Goal: Task Accomplishment & Management: Manage account settings

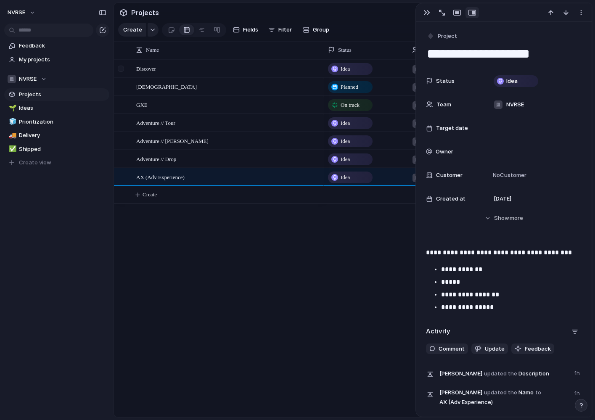
click at [122, 68] on div at bounding box center [121, 69] width 6 height 6
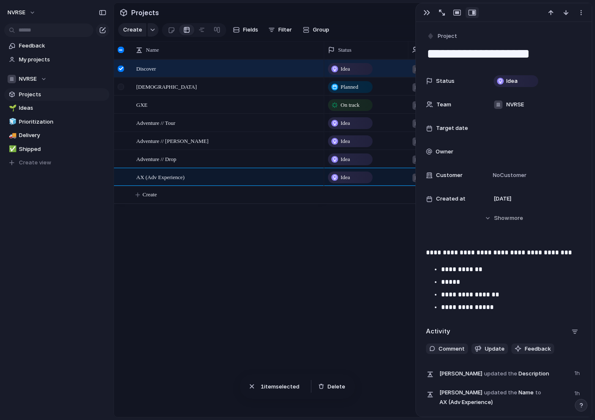
click at [122, 87] on div at bounding box center [121, 87] width 6 height 6
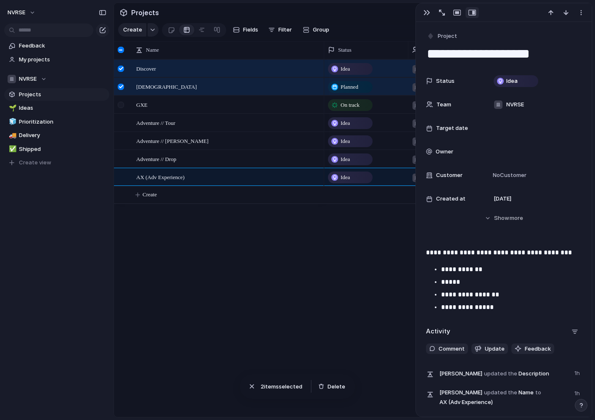
click at [120, 105] on div at bounding box center [121, 105] width 6 height 6
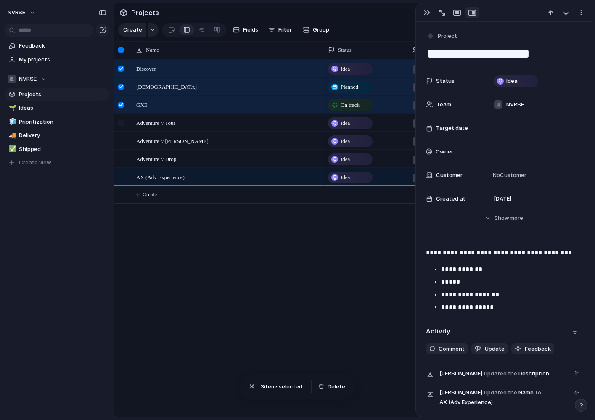
click at [121, 124] on div at bounding box center [121, 123] width 6 height 6
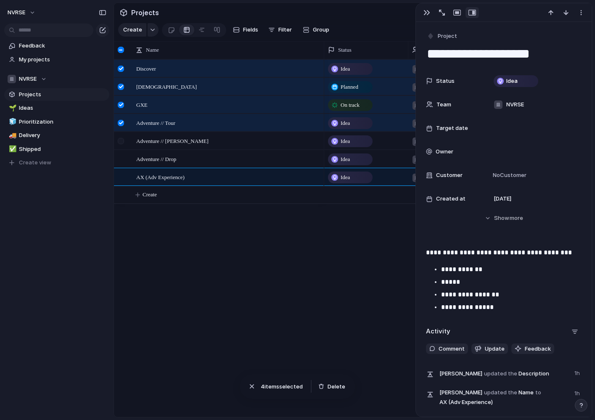
click at [121, 143] on div at bounding box center [121, 141] width 6 height 6
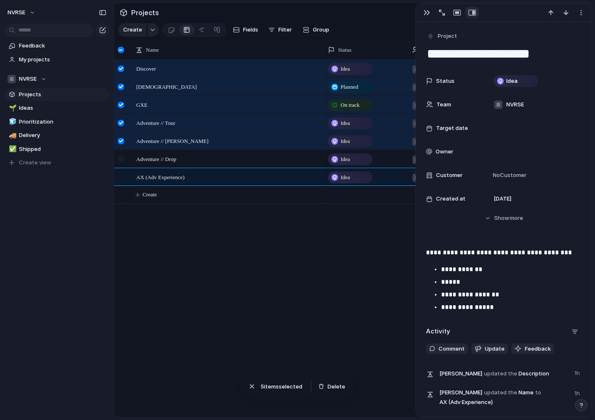
click at [121, 163] on div at bounding box center [121, 162] width 15 height 23
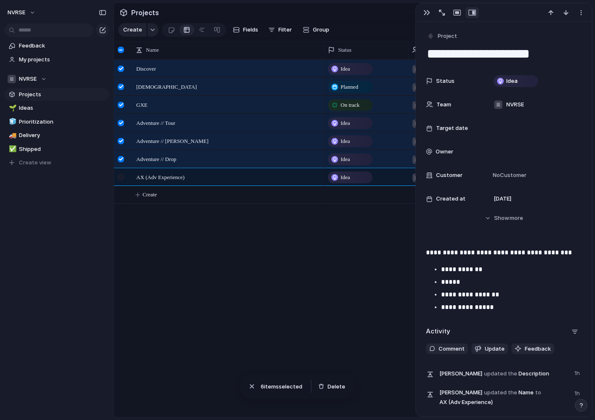
click at [119, 177] on div at bounding box center [121, 177] width 6 height 6
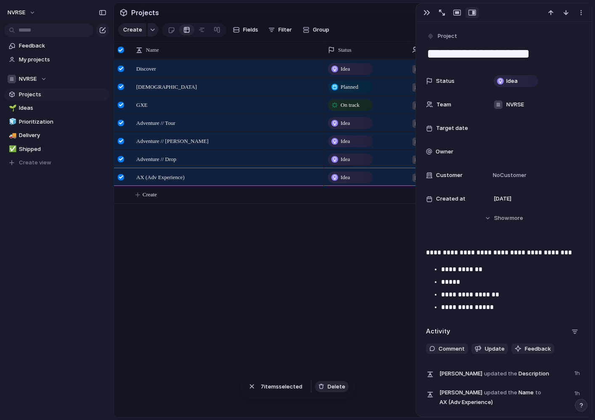
click at [333, 386] on span "Delete" at bounding box center [337, 387] width 18 height 8
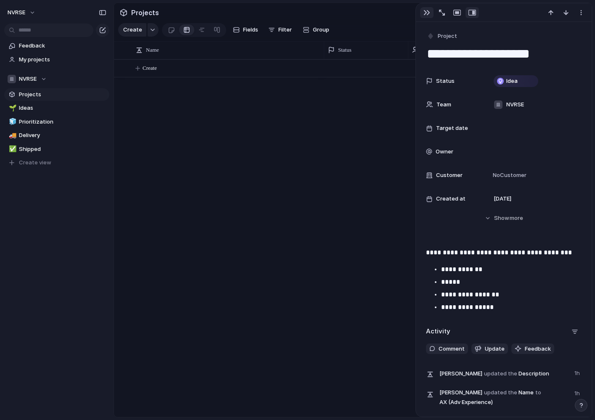
click at [424, 16] on div "button" at bounding box center [426, 12] width 7 height 7
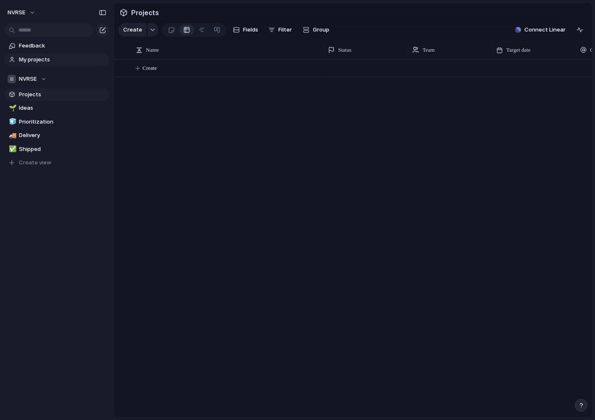
click at [29, 55] on span "My projects" at bounding box center [62, 59] width 87 height 8
click at [29, 98] on span "Projects" at bounding box center [62, 94] width 87 height 8
click at [31, 109] on span "Ideas" at bounding box center [62, 108] width 87 height 8
click at [32, 121] on span "Prioritization" at bounding box center [62, 122] width 87 height 8
type input "**********"
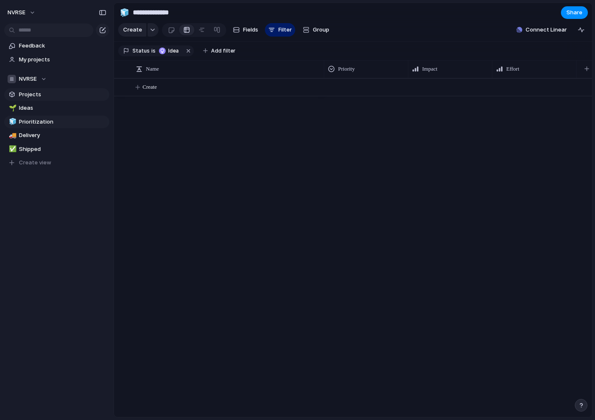
click at [31, 94] on span "Projects" at bounding box center [62, 94] width 87 height 8
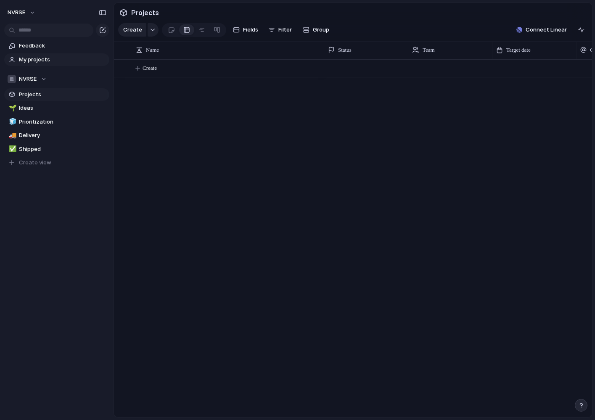
click at [35, 60] on span "My projects" at bounding box center [62, 59] width 87 height 8
click at [154, 72] on span "Create" at bounding box center [150, 68] width 14 height 8
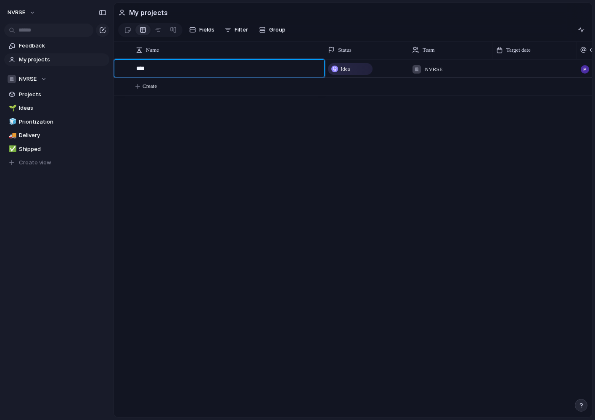
type textarea "*****"
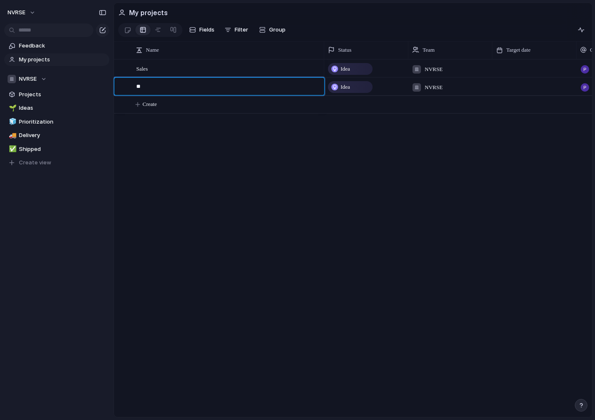
type textarea "***"
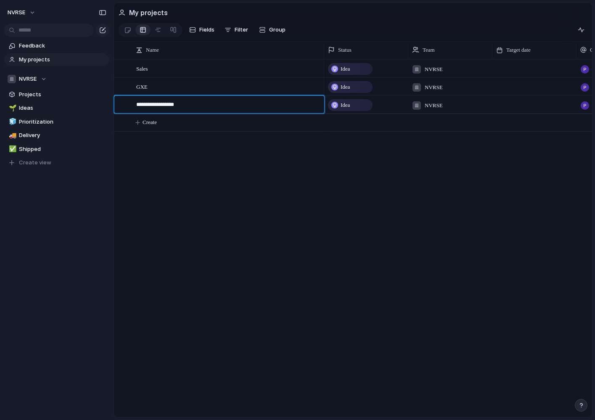
type textarea "**********"
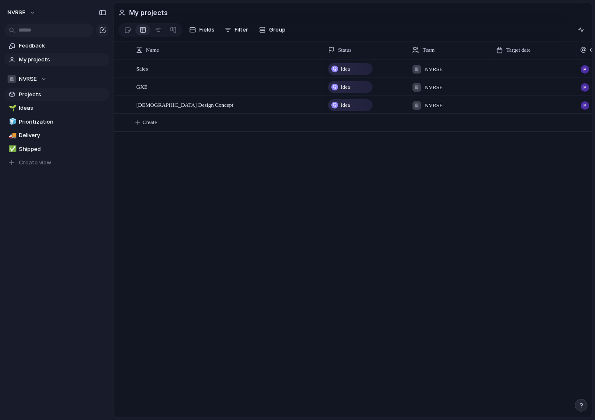
click at [35, 94] on span "Projects" at bounding box center [62, 94] width 87 height 8
click at [320, 31] on span "Group" at bounding box center [321, 30] width 16 height 8
click at [223, 214] on div "Status Owner Customer Priority Impact Effort Design ready Theme Created by" at bounding box center [297, 210] width 595 height 420
click at [39, 136] on span "Delivery" at bounding box center [62, 135] width 87 height 8
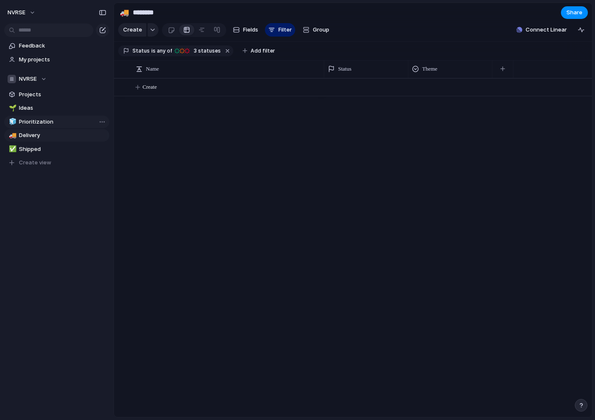
click at [38, 125] on span "Prioritization" at bounding box center [62, 122] width 87 height 8
type input "**********"
click at [369, 83] on div at bounding box center [366, 86] width 83 height 14
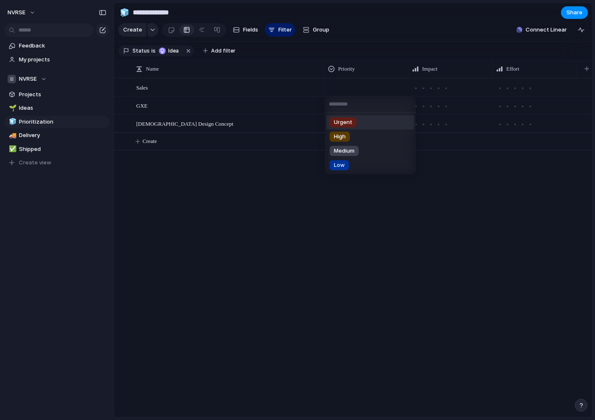
click at [345, 121] on span "Urgent" at bounding box center [343, 122] width 18 height 8
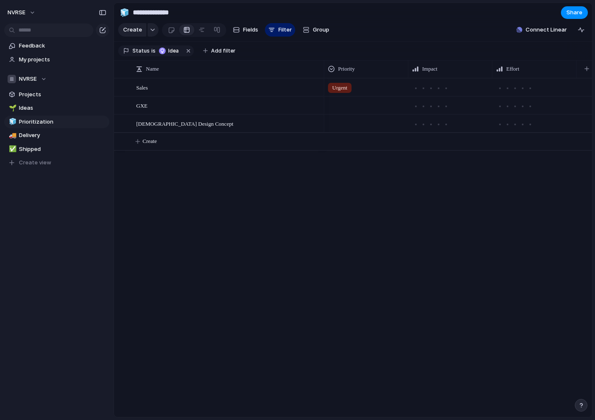
click at [349, 106] on div at bounding box center [366, 104] width 83 height 14
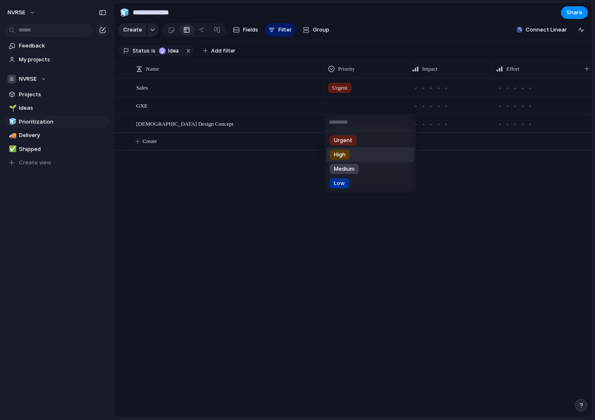
click at [346, 157] on div "High" at bounding box center [340, 155] width 20 height 10
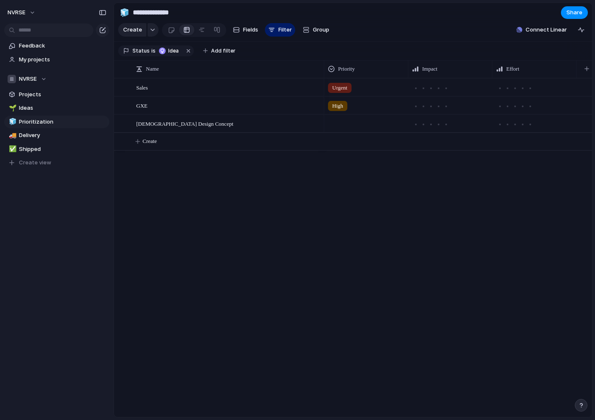
click at [337, 128] on div at bounding box center [366, 122] width 83 height 14
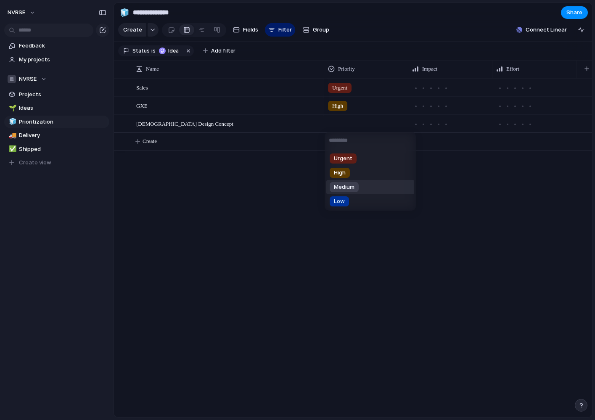
click at [342, 190] on span "Medium" at bounding box center [344, 187] width 21 height 8
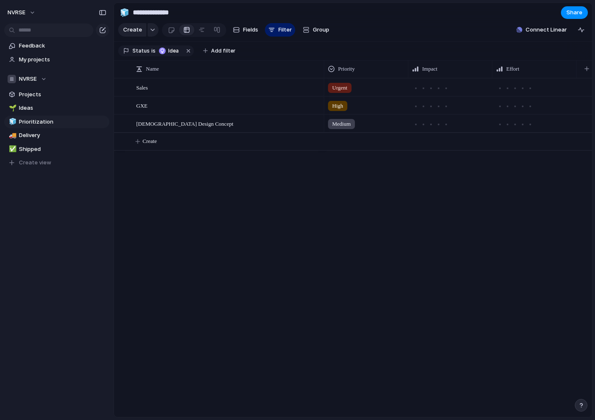
click at [218, 214] on div "Sales GXE Quri Design Concept Urgent High Medium Create" at bounding box center [353, 247] width 478 height 339
click at [24, 95] on span "Projects" at bounding box center [62, 94] width 87 height 8
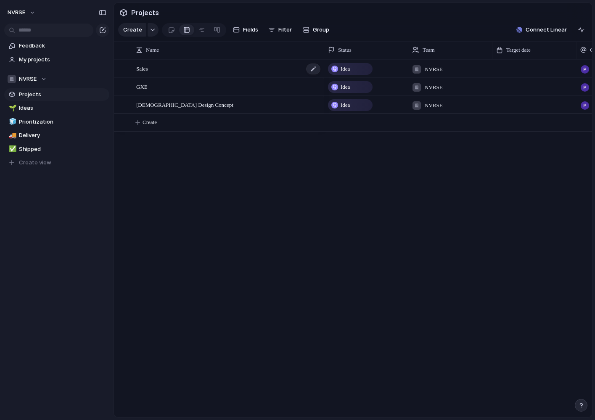
click at [157, 69] on div "Sales" at bounding box center [228, 68] width 185 height 17
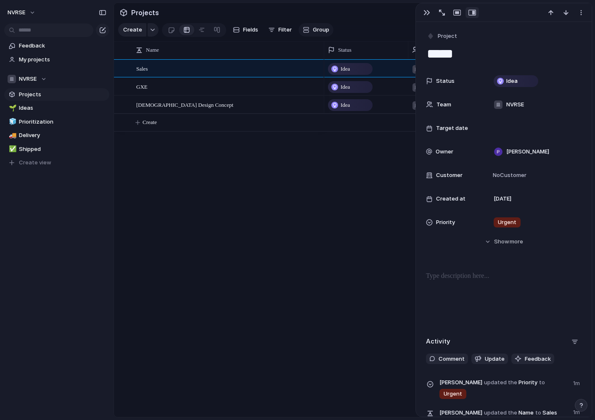
click at [320, 31] on span "Group" at bounding box center [321, 30] width 16 height 8
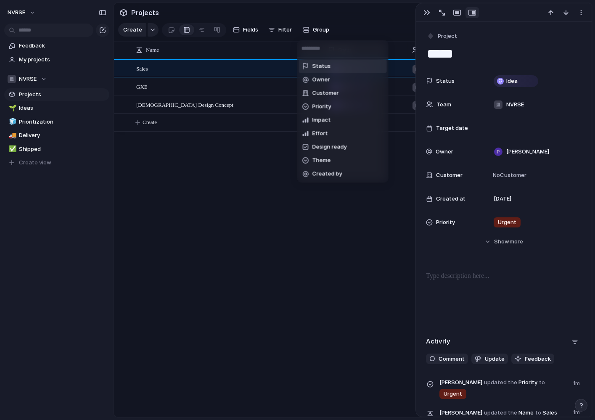
click at [172, 32] on div "Status Owner Customer Priority Impact Effort Design ready Theme Created by" at bounding box center [297, 210] width 595 height 420
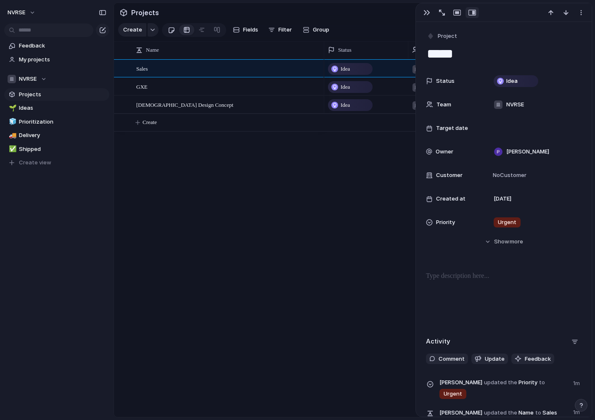
click at [171, 32] on div at bounding box center [171, 30] width 7 height 14
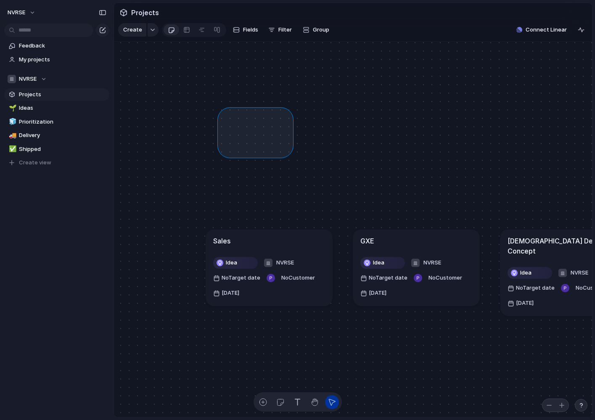
drag, startPoint x: 288, startPoint y: 152, endPoint x: 210, endPoint y: 102, distance: 92.7
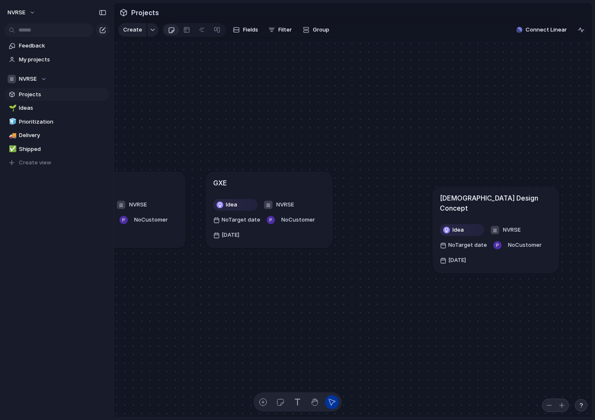
drag, startPoint x: 415, startPoint y: 182, endPoint x: 495, endPoint y: 197, distance: 80.9
click at [495, 197] on h1 "[DEMOGRAPHIC_DATA] Design Concept" at bounding box center [496, 203] width 112 height 20
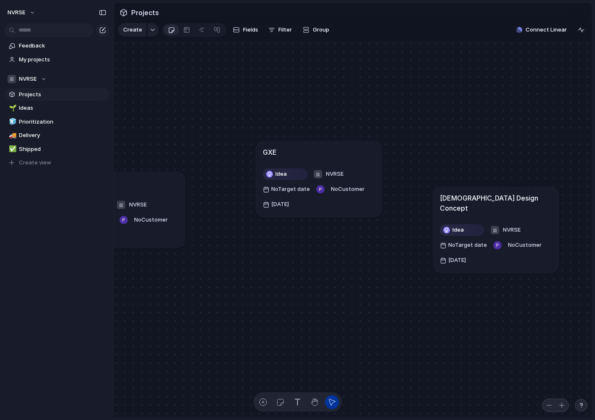
drag, startPoint x: 224, startPoint y: 184, endPoint x: 274, endPoint y: 153, distance: 58.3
click at [274, 153] on h1 "GXE" at bounding box center [270, 152] width 14 height 10
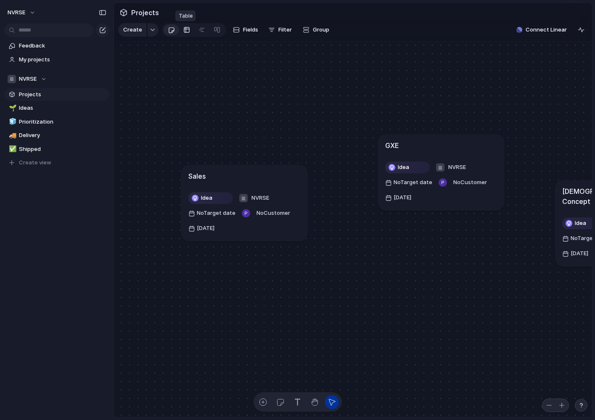
click at [184, 29] on div at bounding box center [186, 29] width 7 height 13
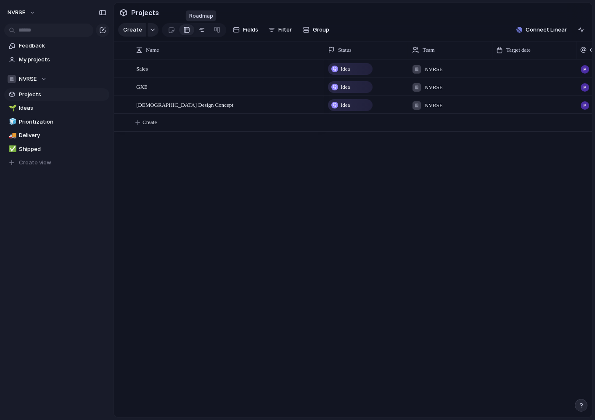
click at [199, 30] on div at bounding box center [201, 29] width 7 height 13
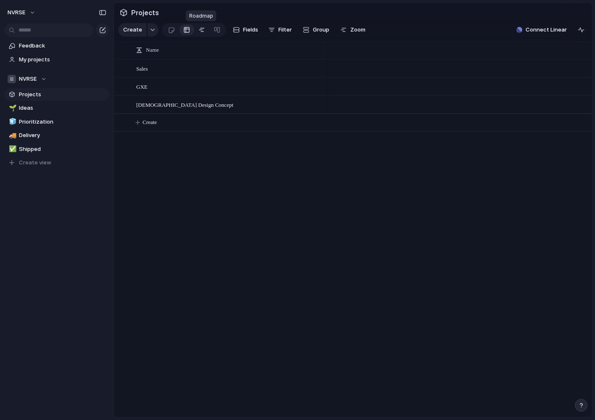
scroll to position [0, 5605]
click at [218, 31] on div at bounding box center [217, 29] width 7 height 13
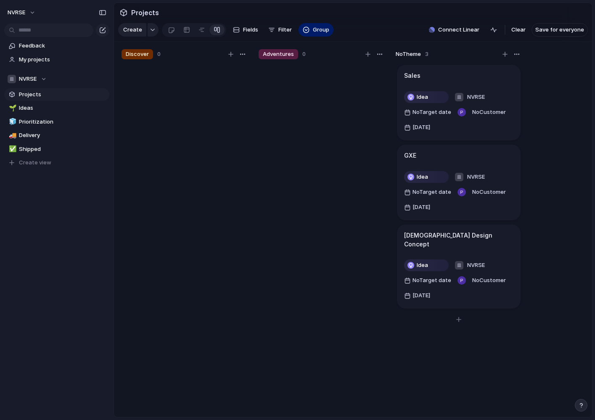
click at [443, 234] on h1 "[DEMOGRAPHIC_DATA] Design Concept" at bounding box center [458, 240] width 109 height 18
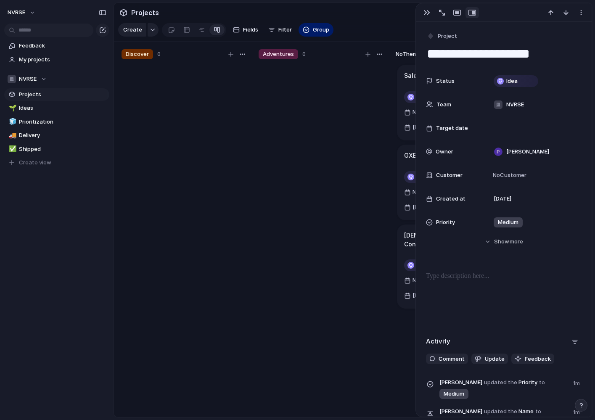
click at [459, 59] on textarea "**********" at bounding box center [504, 54] width 156 height 18
drag, startPoint x: 457, startPoint y: 55, endPoint x: 583, endPoint y: 68, distance: 126.3
click at [583, 68] on div "**********" at bounding box center [504, 227] width 176 height 410
type textarea "****"
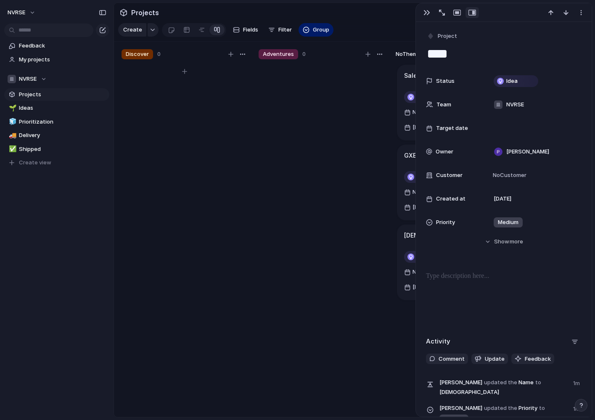
click at [250, 188] on div "Discover 0" at bounding box center [184, 235] width 133 height 379
click at [41, 164] on span "Create view" at bounding box center [35, 162] width 32 height 8
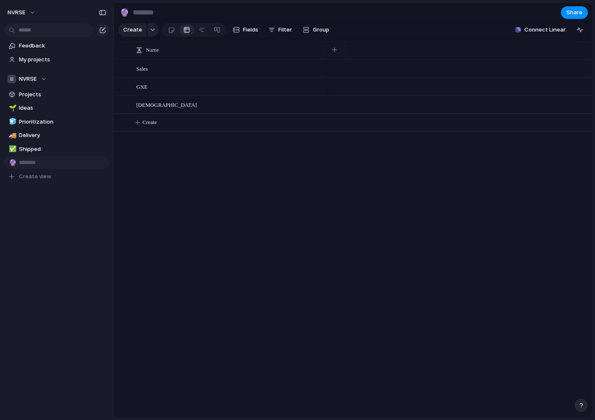
click at [42, 161] on input "text" at bounding box center [62, 162] width 87 height 8
type input "**********"
click at [52, 245] on div "Feedback My projects NVRSE Projects 🌱 Ideas 🧊 Prioritization 🚚 Delivery ✅ Shipp…" at bounding box center [57, 125] width 114 height 251
click at [31, 98] on span "Projects" at bounding box center [62, 94] width 87 height 8
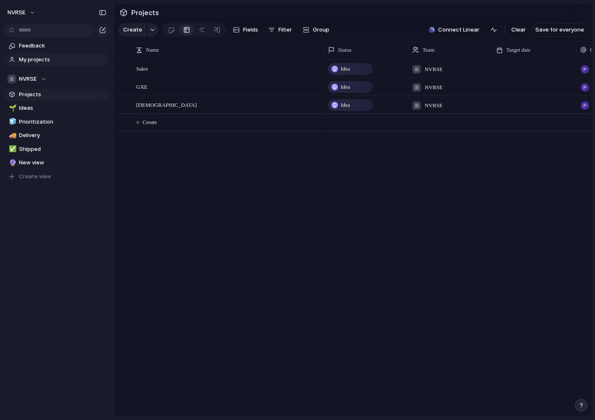
click at [48, 58] on span "My projects" at bounding box center [62, 59] width 87 height 8
click at [44, 80] on div "NVRSE" at bounding box center [27, 79] width 39 height 8
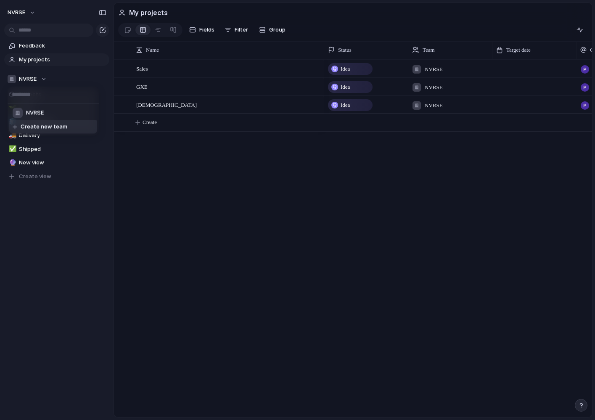
click at [43, 233] on div "NVRSE Create new team" at bounding box center [297, 210] width 595 height 420
click at [29, 78] on span "NVRSE" at bounding box center [28, 79] width 18 height 8
click at [37, 240] on div "NVRSE Create new team" at bounding box center [297, 210] width 595 height 420
click at [31, 109] on span "Ideas" at bounding box center [62, 108] width 87 height 8
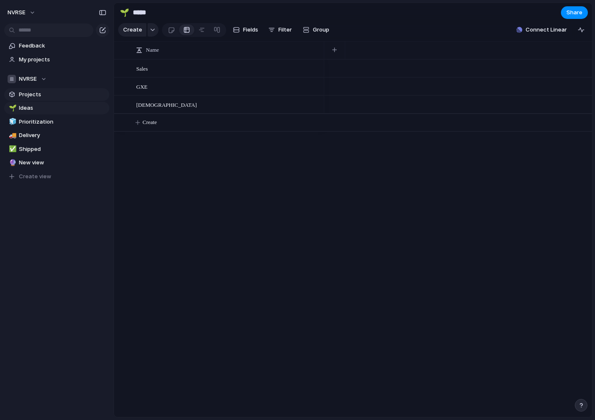
click at [31, 90] on span "Projects" at bounding box center [62, 94] width 87 height 8
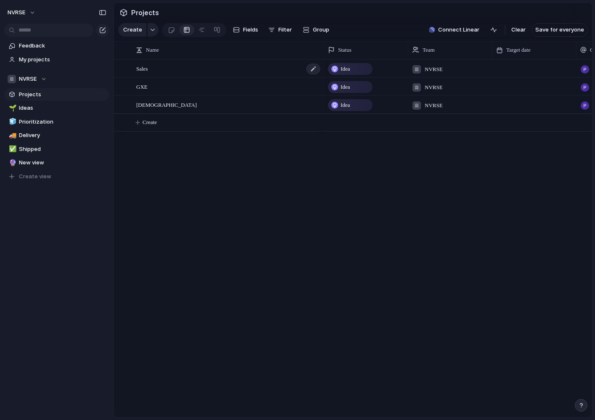
click at [176, 68] on div "Sales" at bounding box center [228, 68] width 185 height 17
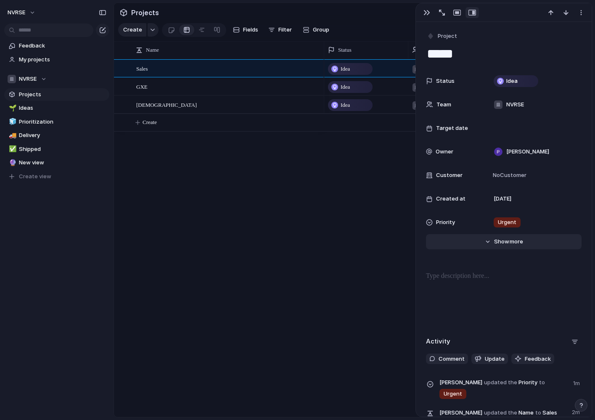
click at [505, 239] on span "Show" at bounding box center [501, 242] width 15 height 8
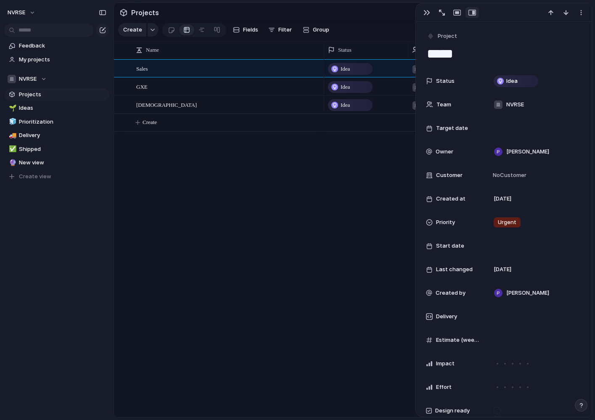
click at [272, 235] on div "Sales GXE Quri Idea NVRSE [PERSON_NAME] Idea NVRSE [PERSON_NAME] Idea NVRSE [PE…" at bounding box center [353, 238] width 478 height 358
click at [425, 12] on div "button" at bounding box center [426, 12] width 7 height 7
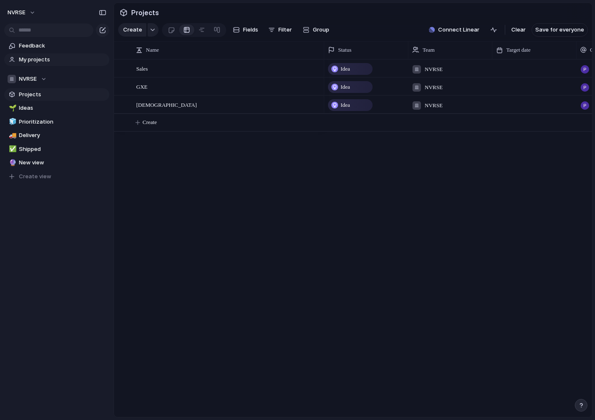
click at [39, 58] on span "My projects" at bounding box center [62, 59] width 87 height 8
click at [103, 31] on div "button" at bounding box center [102, 30] width 7 height 7
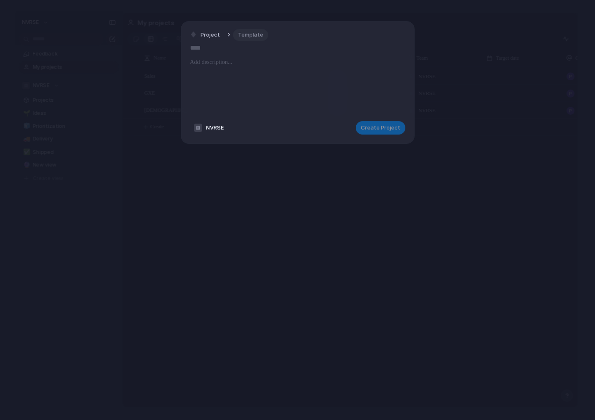
click at [247, 36] on span "Template" at bounding box center [250, 35] width 25 height 8
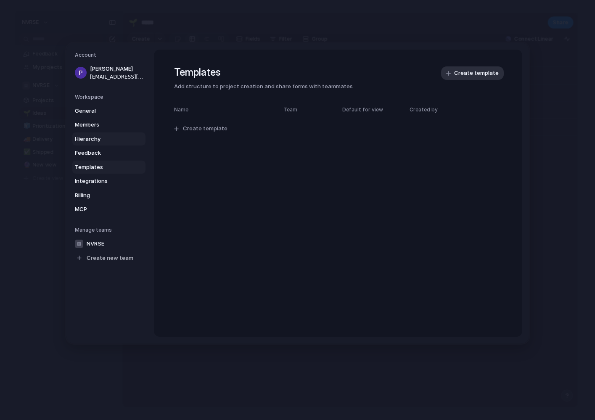
click at [87, 136] on span "Hierarchy" at bounding box center [102, 139] width 54 height 8
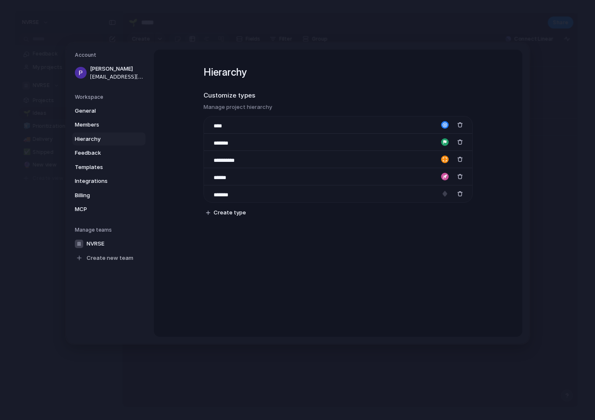
click at [333, 320] on div "**********" at bounding box center [338, 193] width 368 height 287
click at [258, 244] on div "**********" at bounding box center [337, 149] width 269 height 199
click at [99, 137] on span "Hierarchy" at bounding box center [102, 139] width 54 height 8
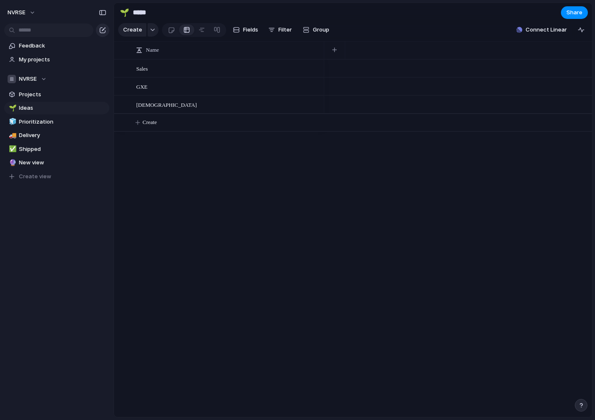
click at [103, 29] on div "button" at bounding box center [102, 30] width 7 height 7
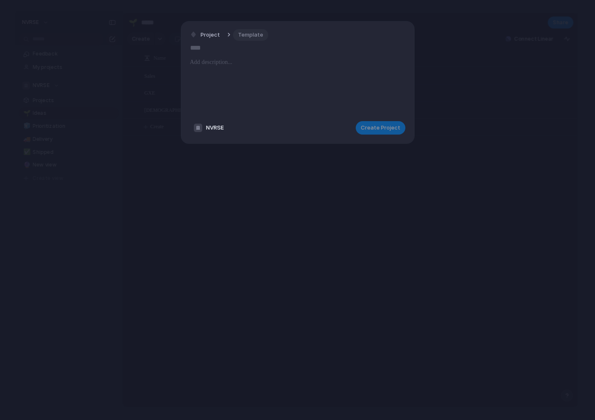
click at [254, 35] on span "Template" at bounding box center [250, 35] width 25 height 8
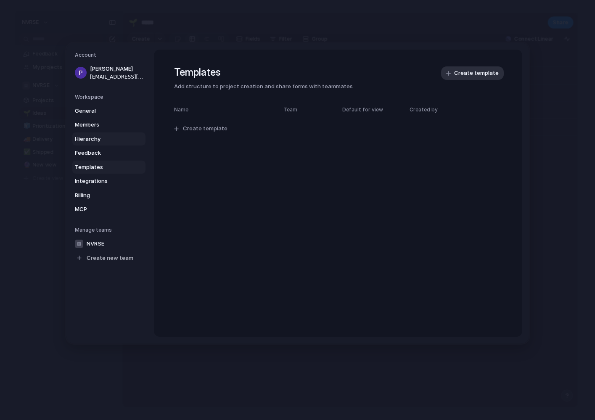
click at [91, 136] on span "Hierarchy" at bounding box center [102, 139] width 54 height 8
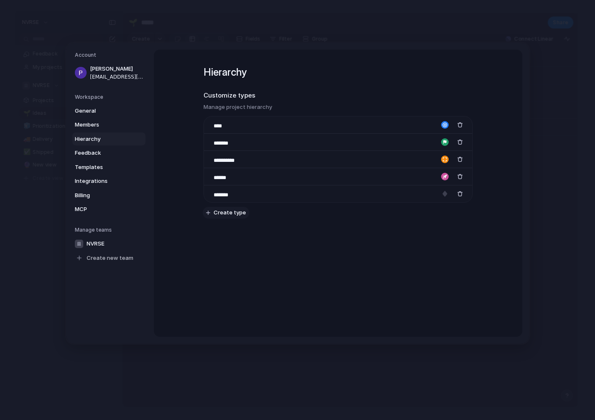
click at [236, 213] on span "Create type" at bounding box center [230, 213] width 32 height 8
click at [461, 211] on div "button" at bounding box center [460, 211] width 6 height 6
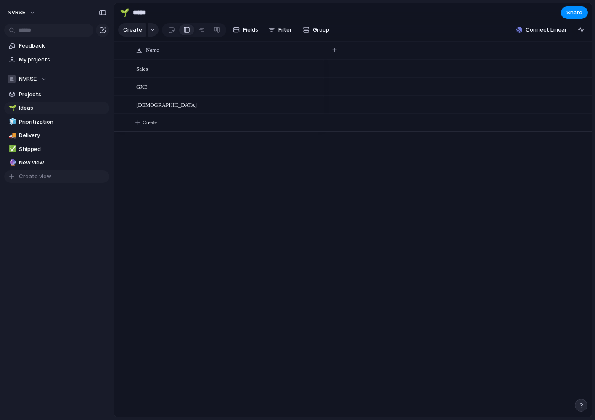
click at [32, 179] on span "Create view" at bounding box center [35, 176] width 32 height 8
click at [53, 176] on input "text" at bounding box center [62, 176] width 87 height 8
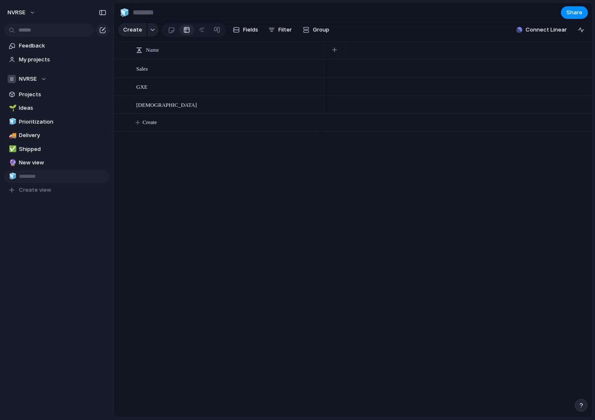
click at [36, 255] on div "Feedback My projects NVRSE Projects 🌱 Ideas 🧊 Prioritization 🚚 Delivery ✅ Shipp…" at bounding box center [57, 132] width 114 height 264
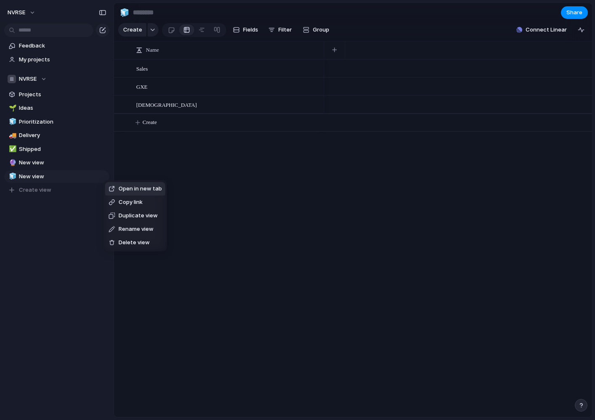
click at [127, 240] on span "Delete view" at bounding box center [134, 242] width 31 height 8
click at [129, 241] on span "Delete view" at bounding box center [134, 242] width 31 height 8
click at [124, 228] on span "Delete view" at bounding box center [133, 228] width 31 height 8
click at [140, 228] on span "Delete view" at bounding box center [133, 228] width 31 height 8
type input "*******"
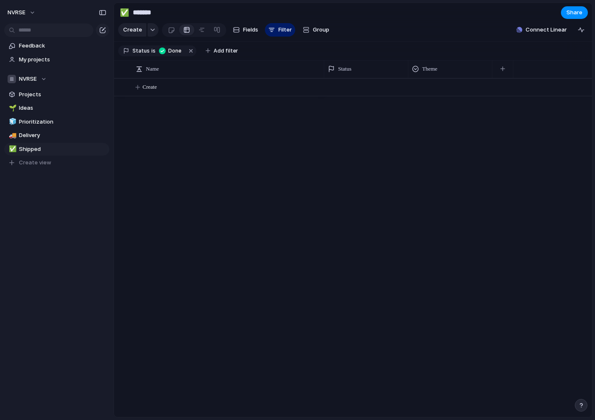
click at [241, 217] on div "Create" at bounding box center [353, 247] width 478 height 339
click at [87, 96] on span "Projects" at bounding box center [62, 94] width 87 height 8
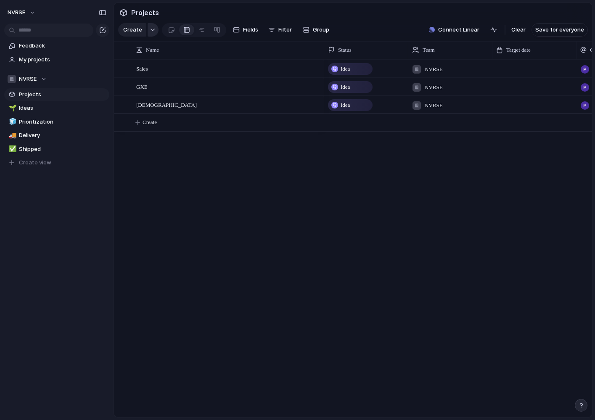
click at [148, 30] on button "button" at bounding box center [153, 29] width 11 height 13
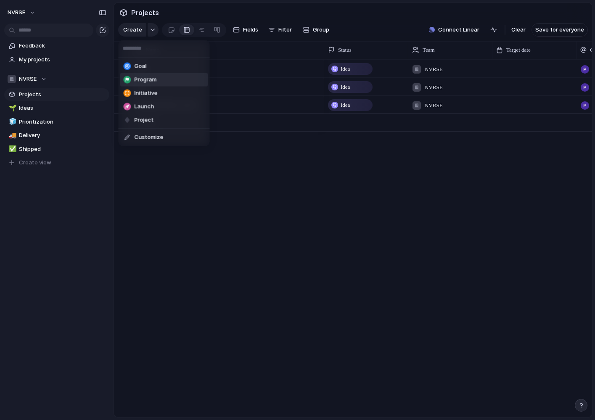
click at [152, 85] on li "Program" at bounding box center [164, 79] width 88 height 13
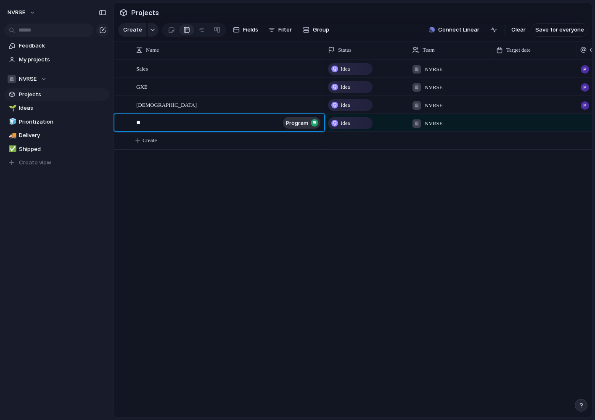
type textarea "***"
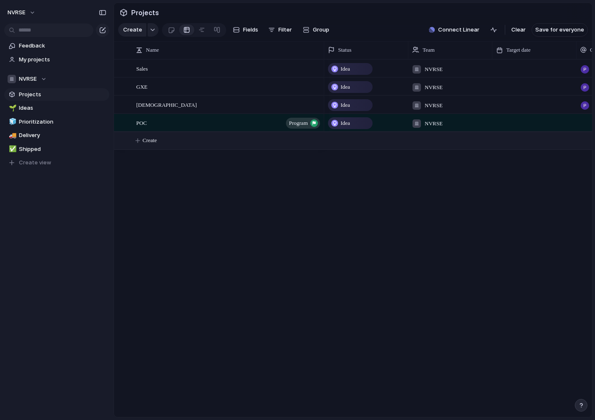
click at [150, 31] on div "button" at bounding box center [153, 29] width 6 height 3
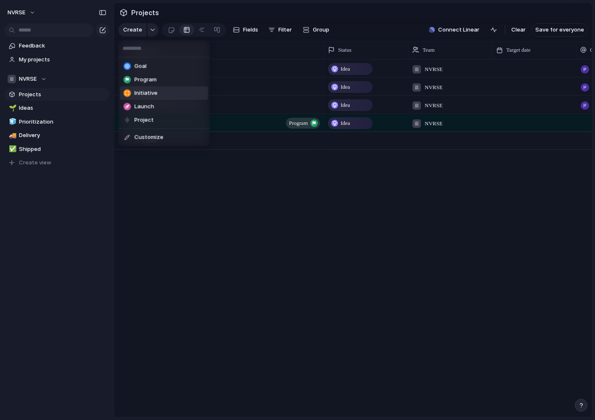
click at [156, 93] on span "Initiative" at bounding box center [146, 93] width 23 height 8
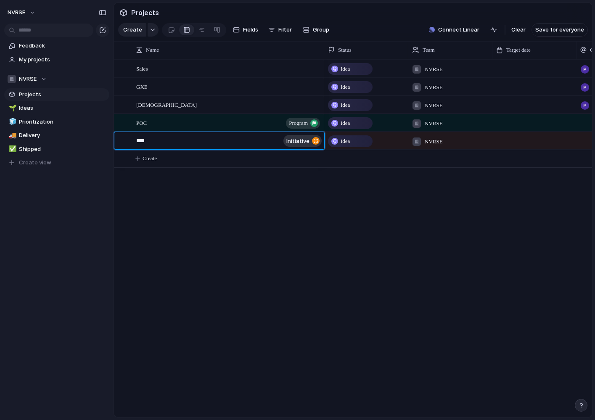
type textarea "*****"
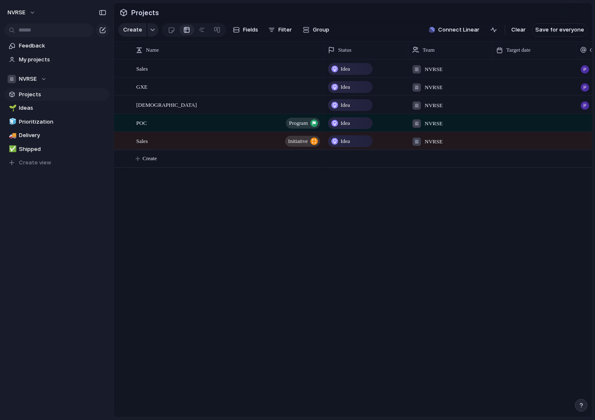
click at [152, 30] on div "button" at bounding box center [153, 29] width 6 height 3
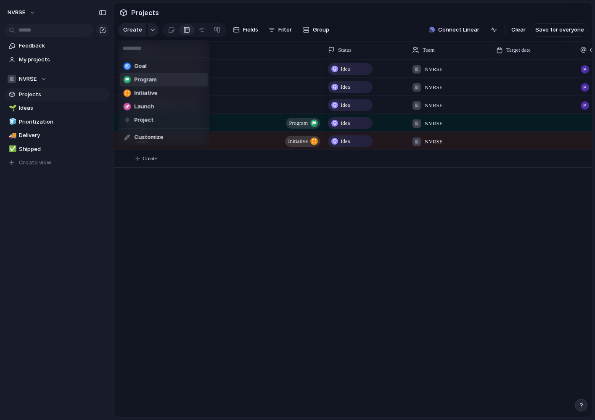
click at [146, 79] on span "Program" at bounding box center [146, 80] width 22 height 8
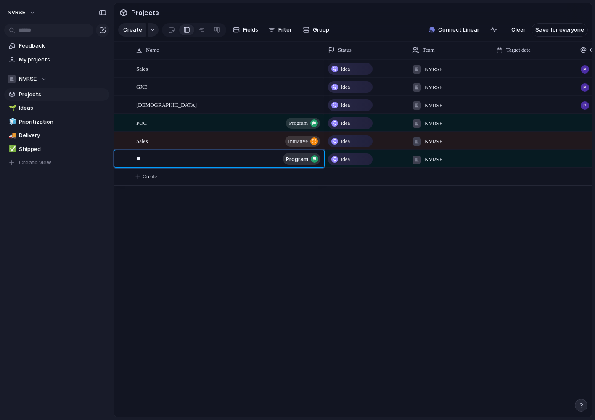
type textarea "***"
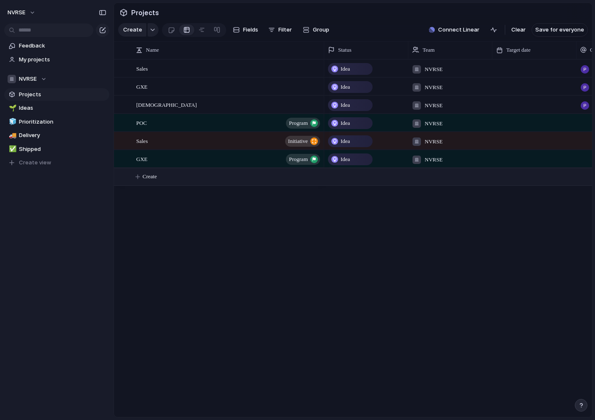
click at [153, 29] on div "button" at bounding box center [153, 29] width 6 height 3
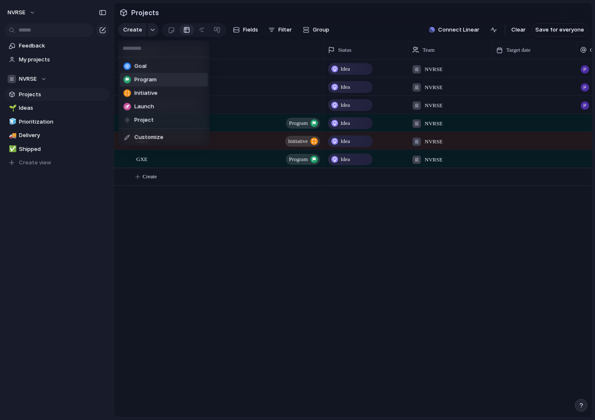
click at [148, 82] on span "Program" at bounding box center [146, 80] width 22 height 8
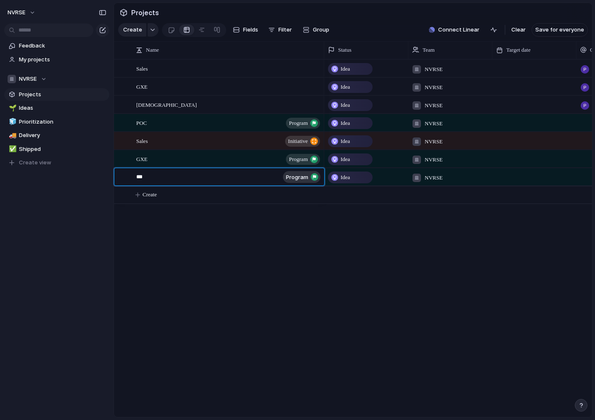
type textarea "****"
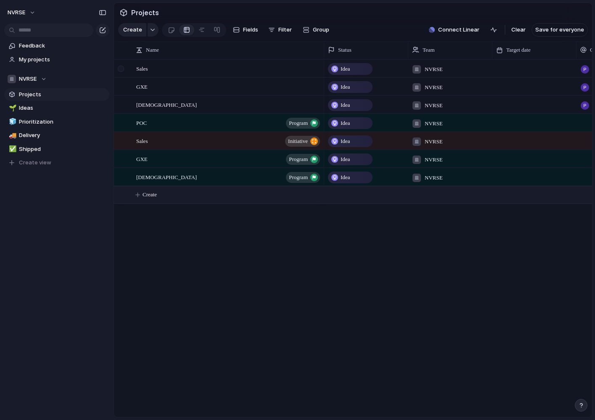
click at [119, 70] on div at bounding box center [121, 69] width 6 height 6
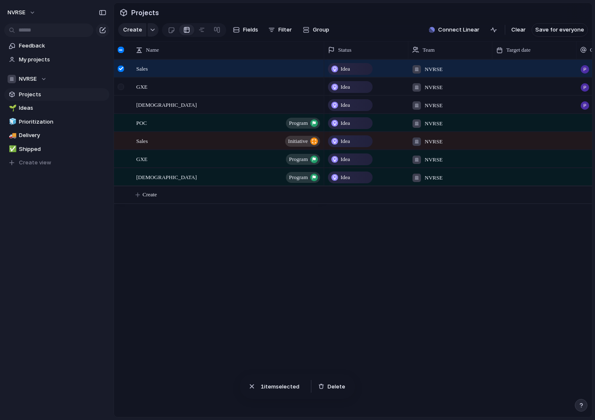
click at [119, 84] on div at bounding box center [121, 87] width 6 height 6
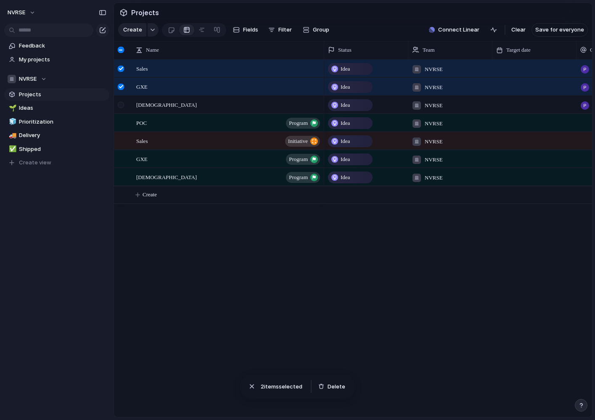
click at [120, 103] on div at bounding box center [121, 105] width 6 height 6
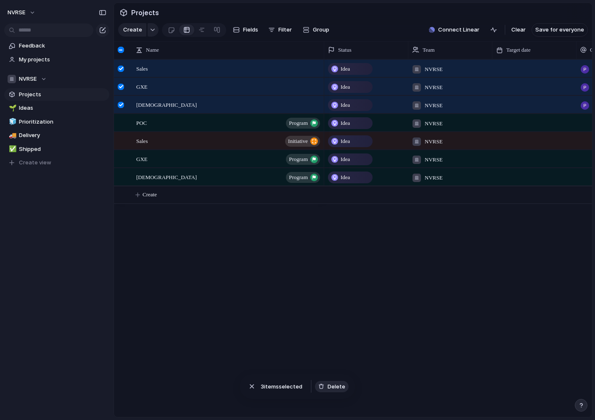
click at [334, 386] on span "Delete" at bounding box center [337, 387] width 18 height 8
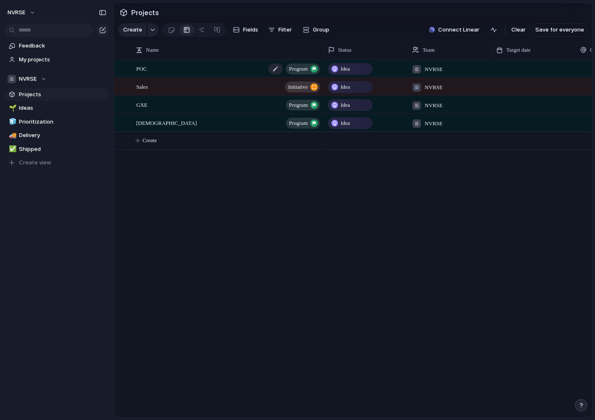
click at [193, 72] on div "POC program" at bounding box center [228, 68] width 185 height 17
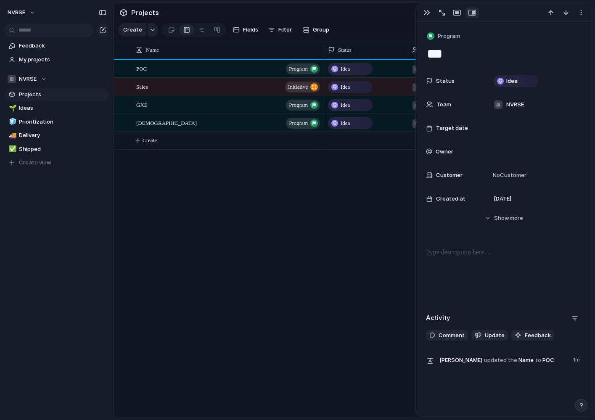
click at [223, 253] on div "POC program Sales initiative GXE program Quri program Idea NVRSE Idea NVRSE Ide…" at bounding box center [353, 238] width 478 height 358
click at [193, 237] on div "POC program Sales initiative GXE program Quri program Idea NVRSE Idea NVRSE Ide…" at bounding box center [353, 238] width 478 height 358
click at [146, 145] on button "Create" at bounding box center [363, 140] width 483 height 17
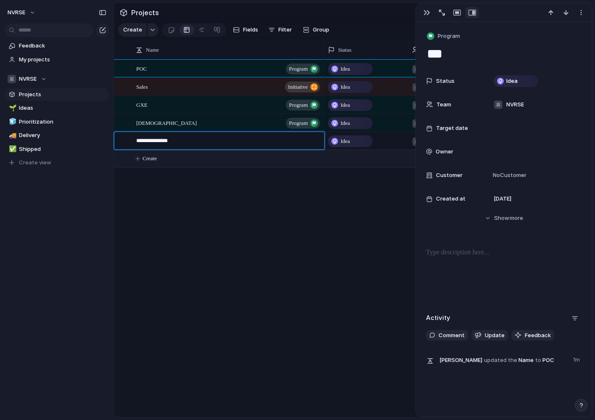
type textarea "**********"
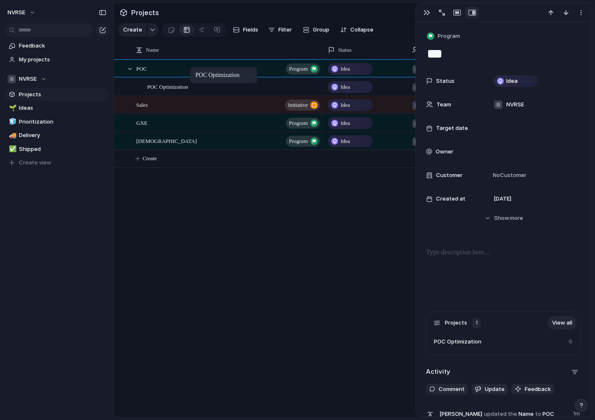
drag, startPoint x: 203, startPoint y: 141, endPoint x: 194, endPoint y: 69, distance: 73.3
click at [157, 161] on span "Create" at bounding box center [150, 158] width 14 height 8
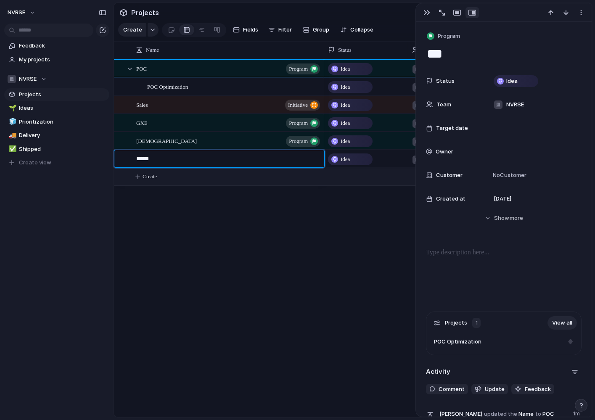
type textarea "*******"
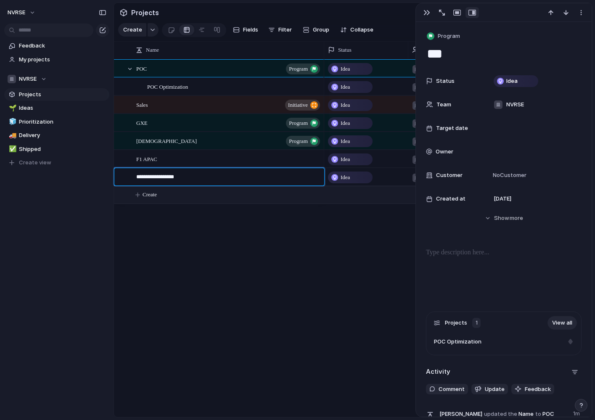
type textarea "**********"
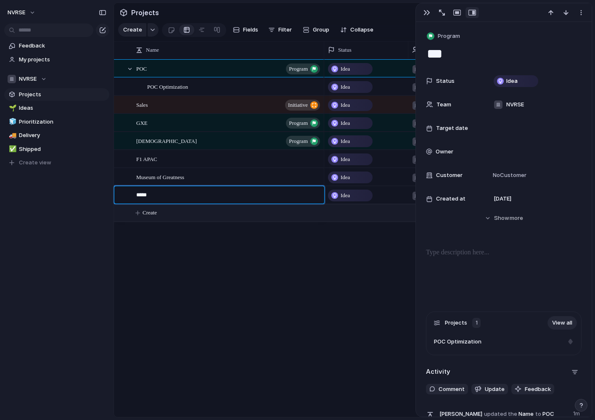
type textarea "******"
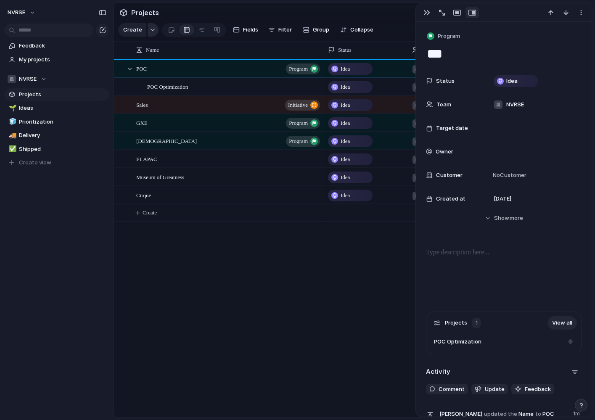
click at [148, 31] on button "button" at bounding box center [153, 29] width 11 height 13
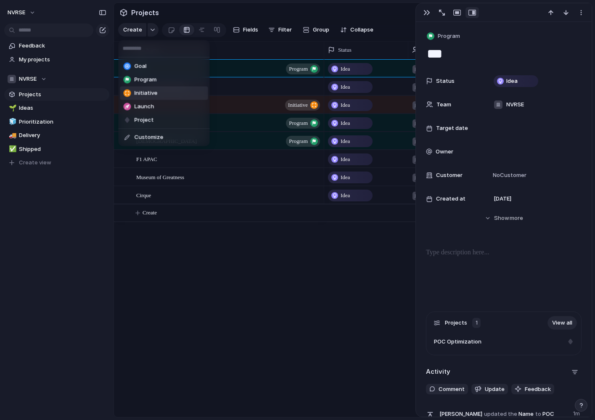
click at [146, 89] on span "Initiative" at bounding box center [146, 93] width 23 height 8
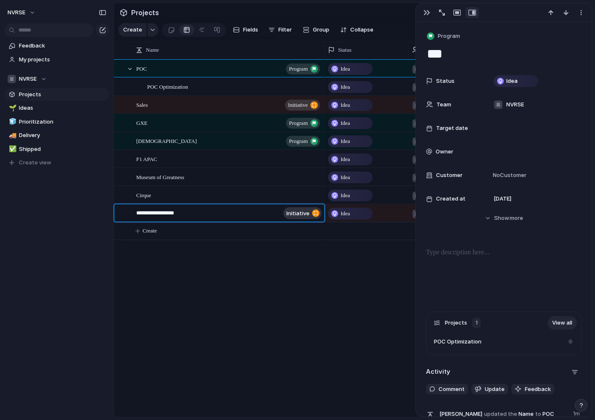
type textarea "**********"
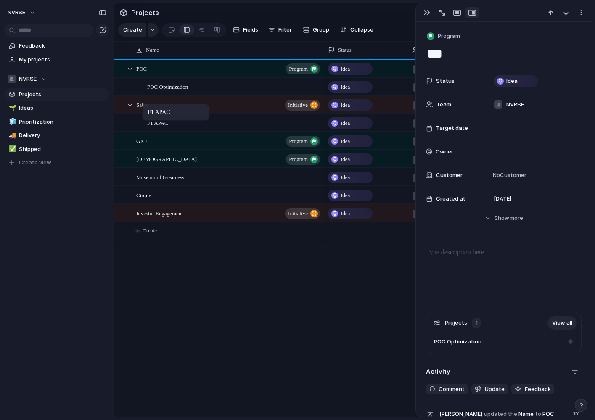
drag, startPoint x: 153, startPoint y: 161, endPoint x: 146, endPoint y: 106, distance: 55.5
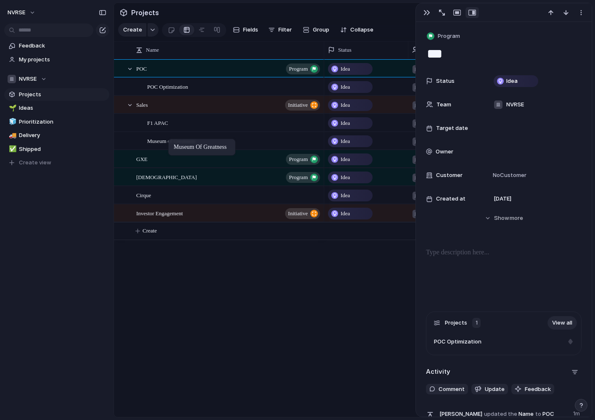
drag, startPoint x: 164, startPoint y: 180, endPoint x: 172, endPoint y: 140, distance: 40.5
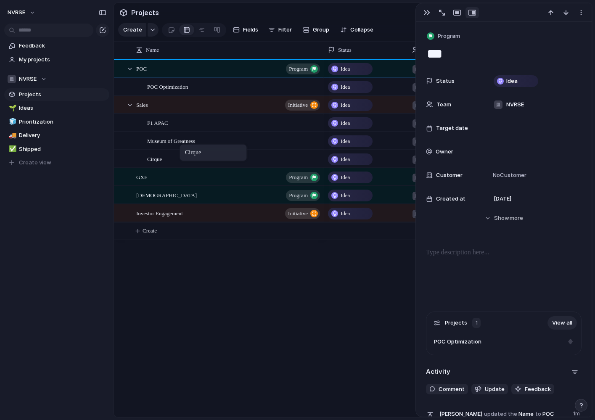
drag, startPoint x: 164, startPoint y: 193, endPoint x: 184, endPoint y: 146, distance: 51.5
click at [427, 13] on div "button" at bounding box center [426, 12] width 7 height 7
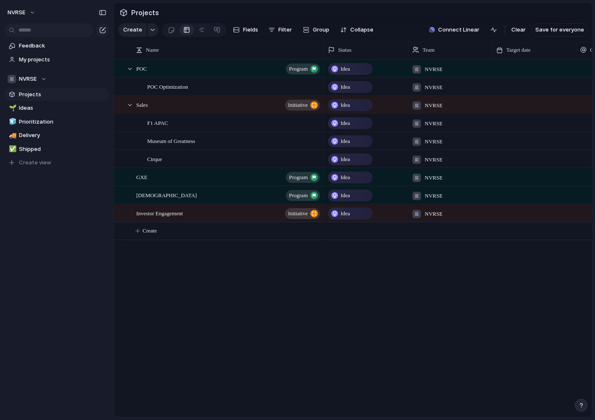
click at [355, 70] on div "Idea" at bounding box center [350, 69] width 43 height 10
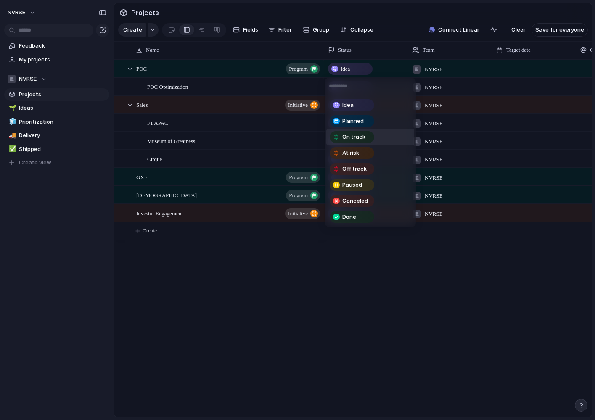
click at [364, 137] on span "On track" at bounding box center [353, 137] width 23 height 8
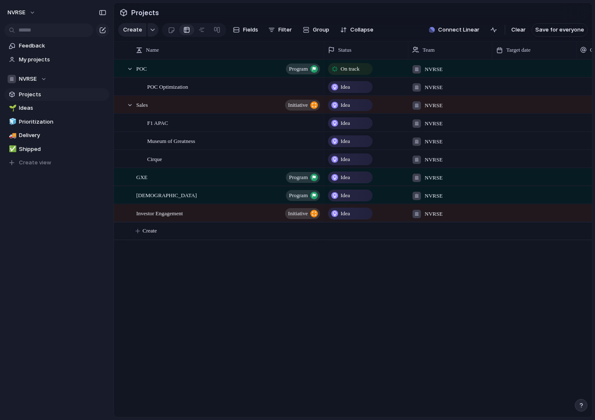
click at [354, 85] on div "Idea" at bounding box center [350, 87] width 43 height 10
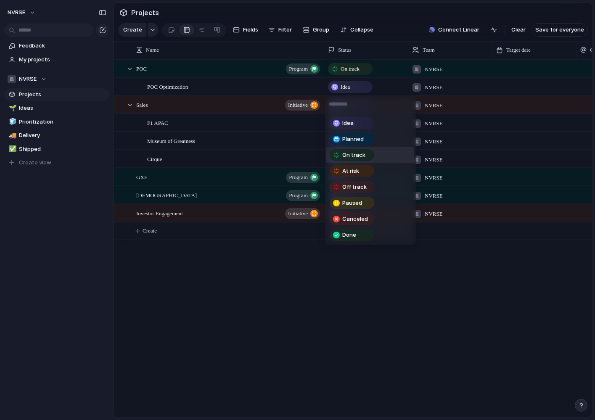
click at [355, 156] on span "On track" at bounding box center [353, 155] width 23 height 8
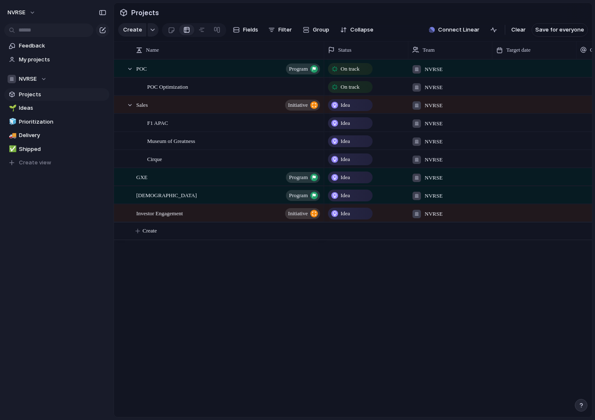
click at [348, 106] on span "Idea" at bounding box center [345, 105] width 9 height 8
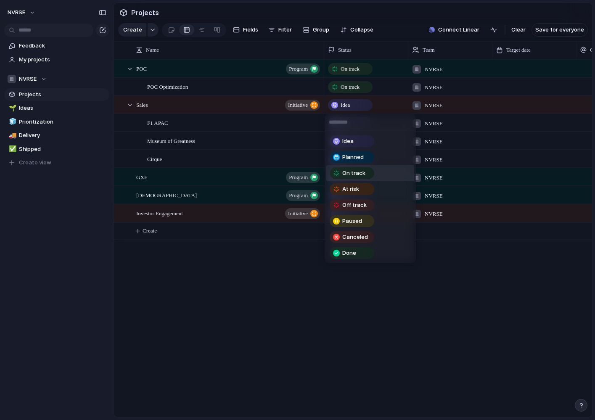
click at [351, 175] on span "On track" at bounding box center [353, 173] width 23 height 8
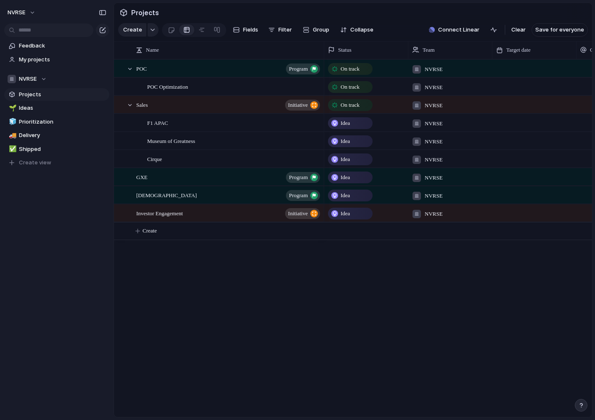
click at [350, 126] on span "Idea" at bounding box center [345, 123] width 9 height 8
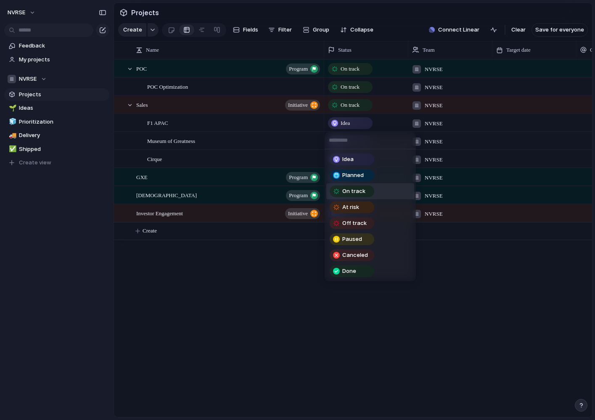
click at [355, 190] on span "On track" at bounding box center [353, 191] width 23 height 8
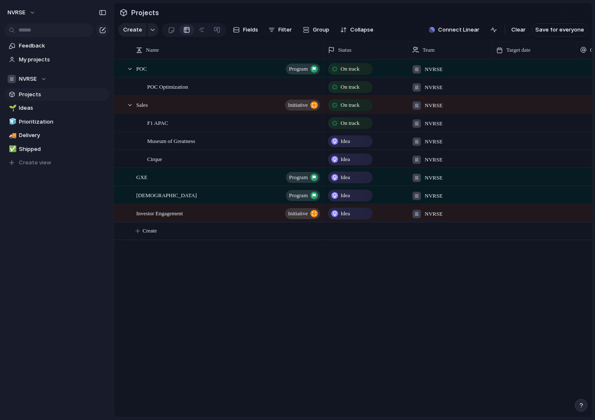
click at [350, 141] on span "Idea" at bounding box center [345, 141] width 9 height 8
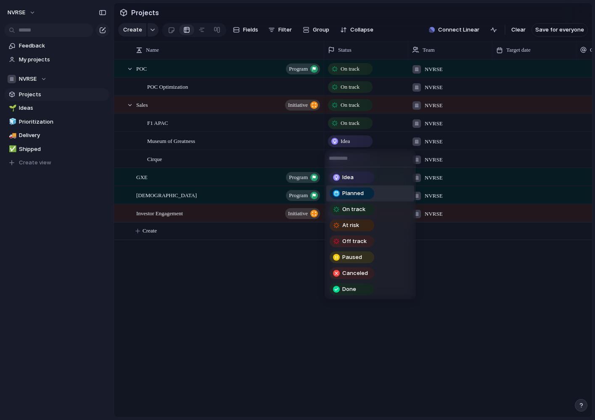
click at [357, 195] on span "Planned" at bounding box center [352, 193] width 21 height 8
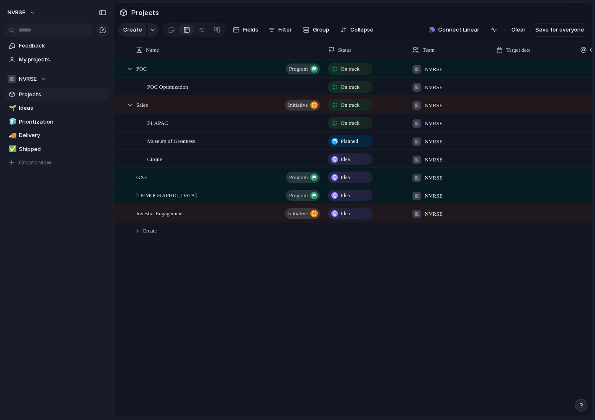
click at [349, 160] on span "Idea" at bounding box center [345, 159] width 9 height 8
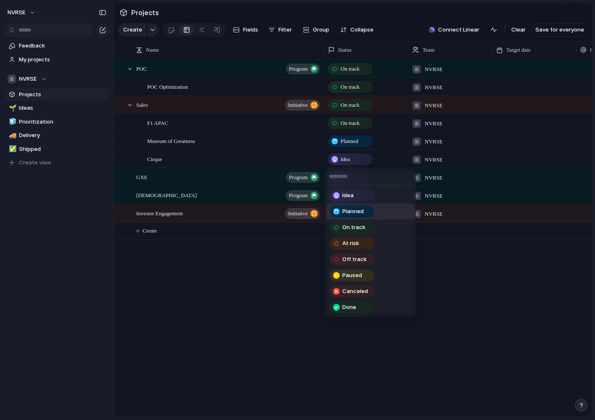
click at [358, 211] on span "Planned" at bounding box center [352, 211] width 21 height 8
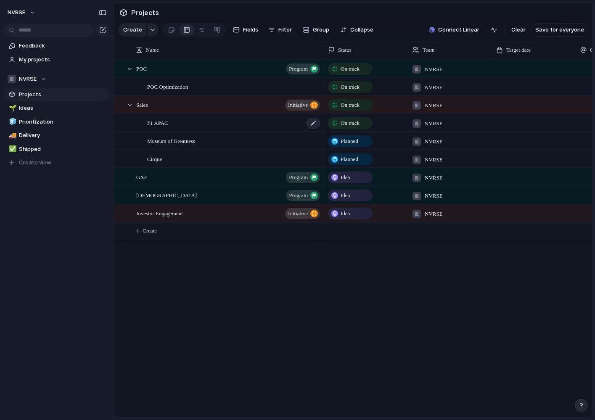
click at [174, 124] on div "F1 APAC" at bounding box center [234, 122] width 174 height 17
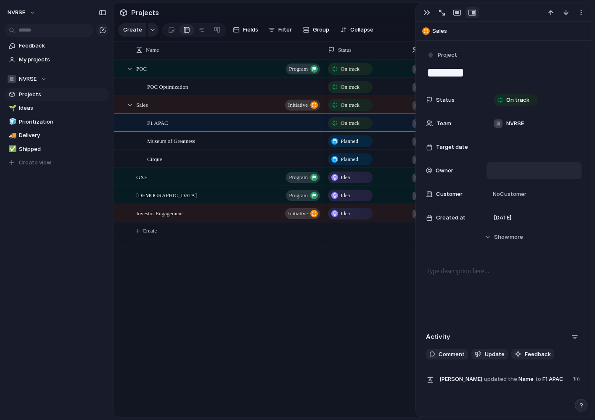
click at [505, 168] on div at bounding box center [533, 170] width 87 height 9
click at [520, 201] on span "[PERSON_NAME]" at bounding box center [528, 200] width 43 height 8
click at [512, 196] on span "No Customer" at bounding box center [508, 194] width 36 height 8
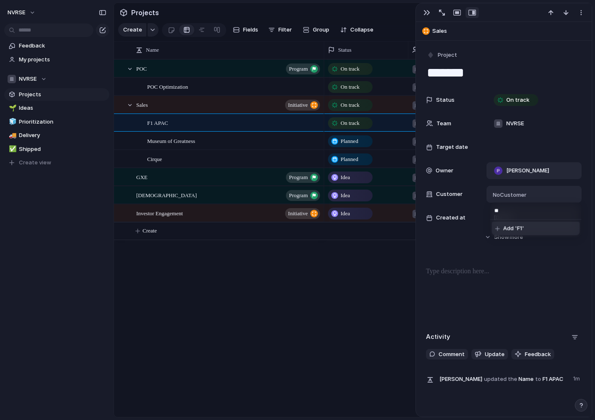
type input "**"
click at [518, 229] on span "Add 'F1'" at bounding box center [513, 228] width 21 height 8
click at [512, 145] on div at bounding box center [533, 147] width 87 height 9
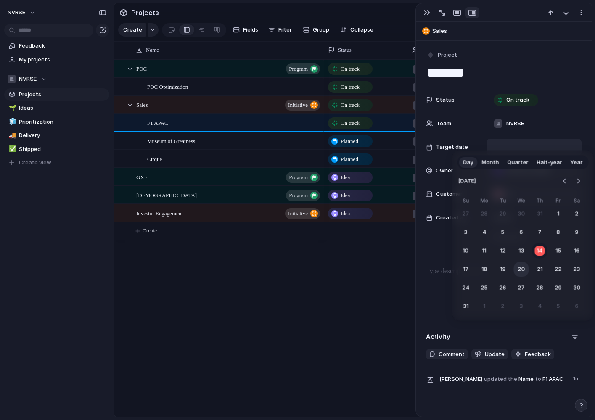
click at [522, 271] on button "20" at bounding box center [521, 269] width 15 height 15
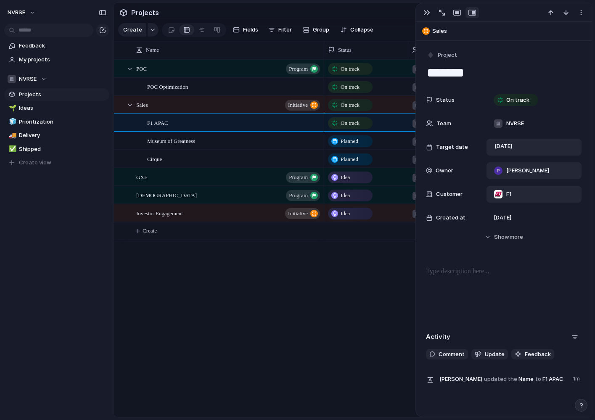
click at [286, 296] on div "POC program Sales initiative GXE program Quri program POC Optimization F1 APAC …" at bounding box center [353, 238] width 478 height 358
click at [232, 139] on div "Museum of Greatness" at bounding box center [234, 140] width 174 height 17
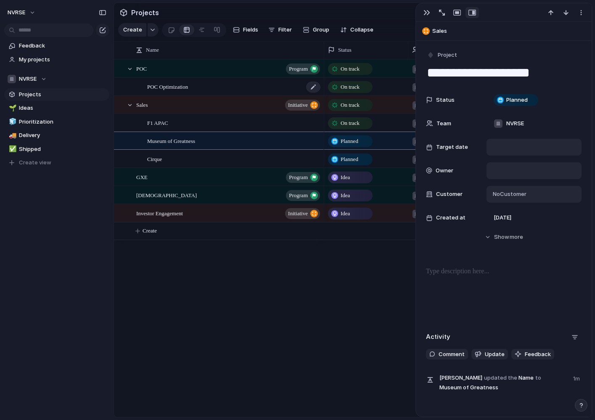
click at [237, 90] on div "POC Optimization" at bounding box center [234, 86] width 174 height 17
type textarea "**********"
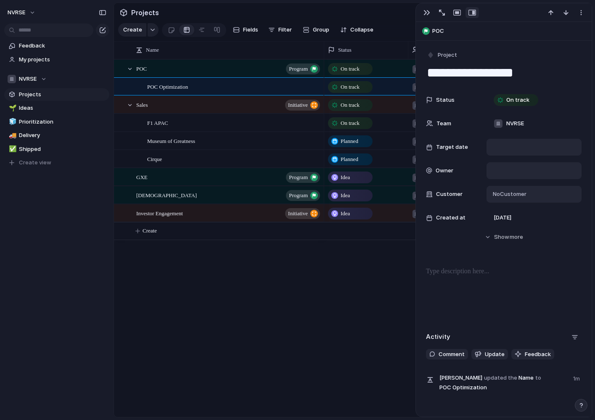
click at [507, 148] on div at bounding box center [533, 147] width 87 height 9
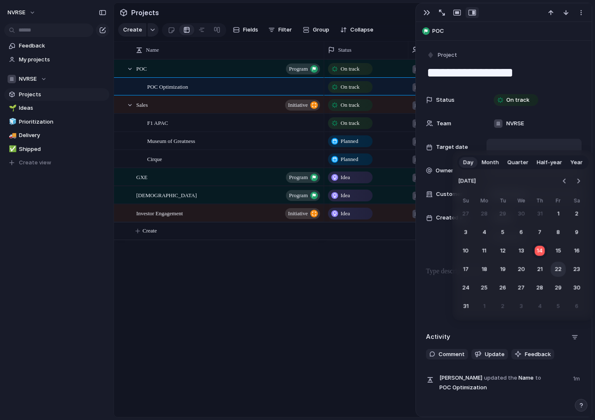
click at [559, 271] on button "22" at bounding box center [558, 269] width 15 height 15
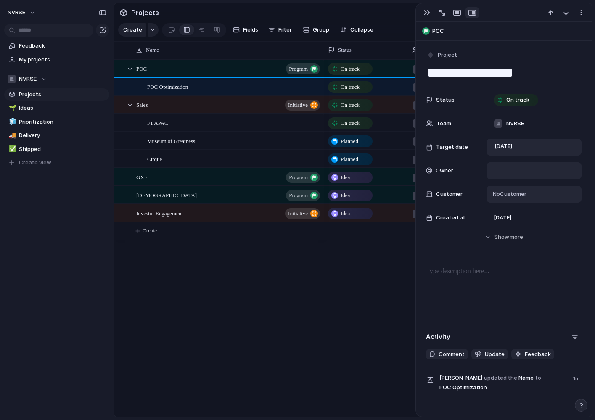
click at [507, 174] on div at bounding box center [533, 170] width 87 height 9
type input "*****"
click at [336, 361] on div "***** No results found" at bounding box center [297, 210] width 595 height 420
click at [166, 231] on button "Create" at bounding box center [363, 230] width 483 height 17
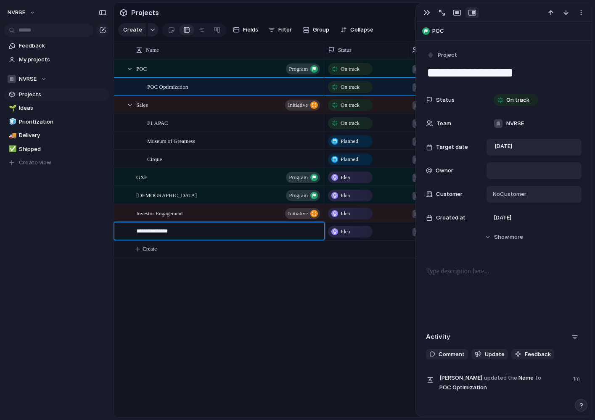
type textarea "**********"
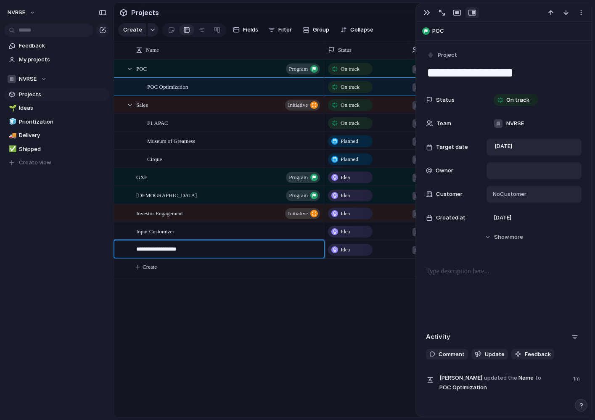
type textarea "**********"
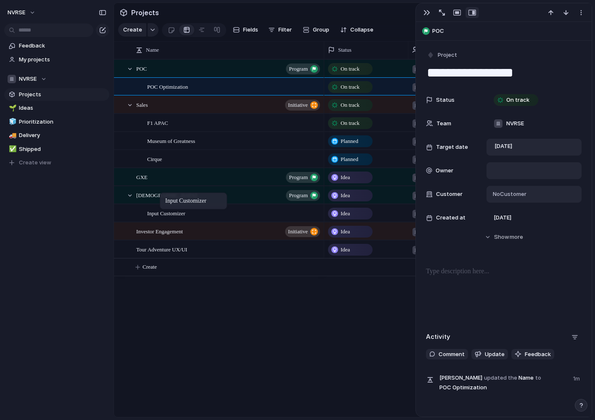
drag, startPoint x: 169, startPoint y: 230, endPoint x: 164, endPoint y: 195, distance: 35.3
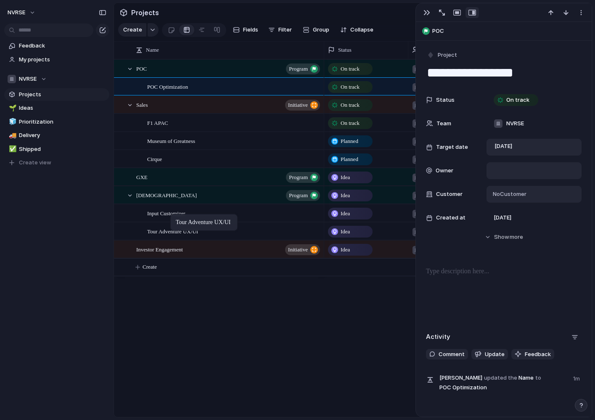
drag, startPoint x: 176, startPoint y: 252, endPoint x: 174, endPoint y: 216, distance: 36.6
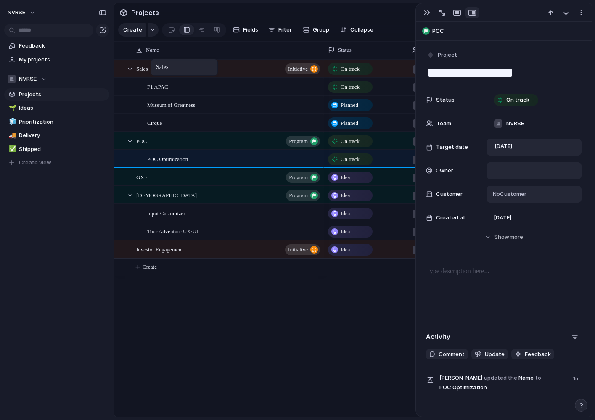
drag, startPoint x: 165, startPoint y: 106, endPoint x: 154, endPoint y: 61, distance: 45.8
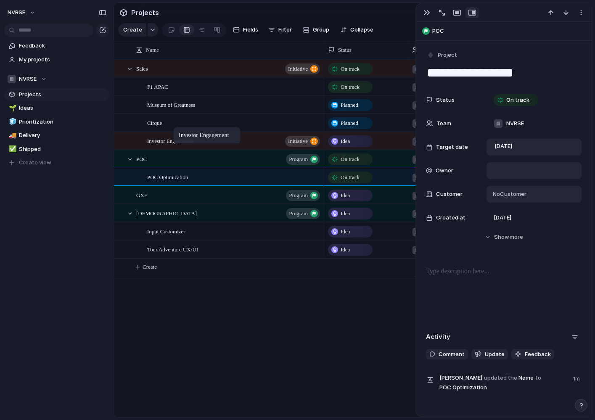
drag, startPoint x: 202, startPoint y: 250, endPoint x: 177, endPoint y: 129, distance: 123.5
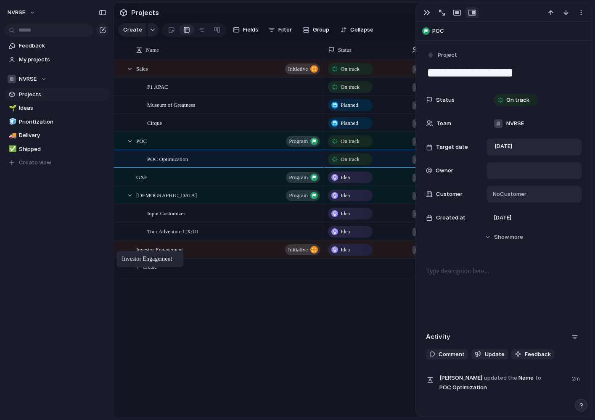
drag, startPoint x: 206, startPoint y: 139, endPoint x: 121, endPoint y: 252, distance: 142.0
click at [158, 178] on div "GXE program" at bounding box center [228, 177] width 185 height 17
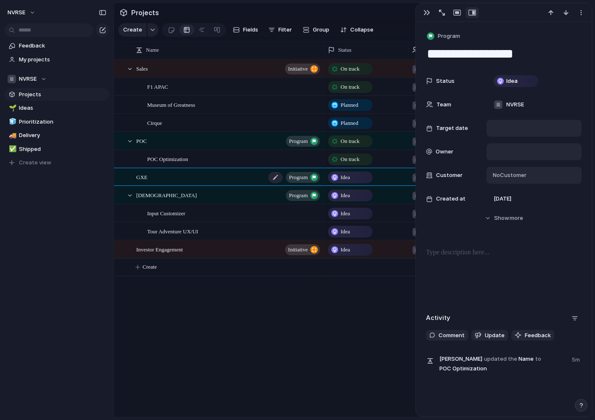
type textarea "***"
click at [157, 267] on span "Create" at bounding box center [150, 267] width 14 height 8
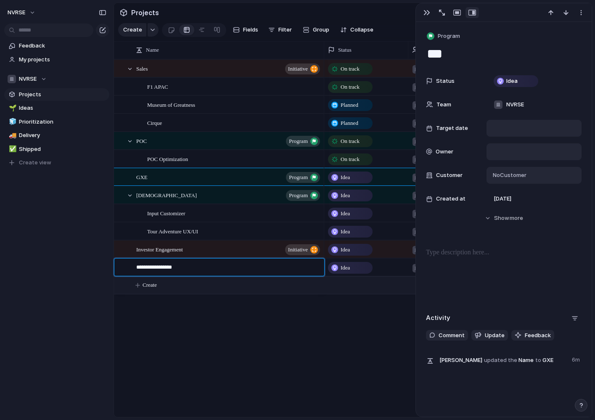
type textarea "**********"
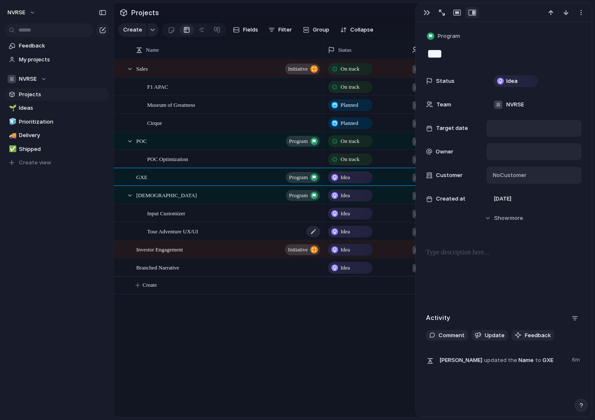
click at [168, 232] on span "Tour Adventure UX/UI" at bounding box center [172, 231] width 51 height 10
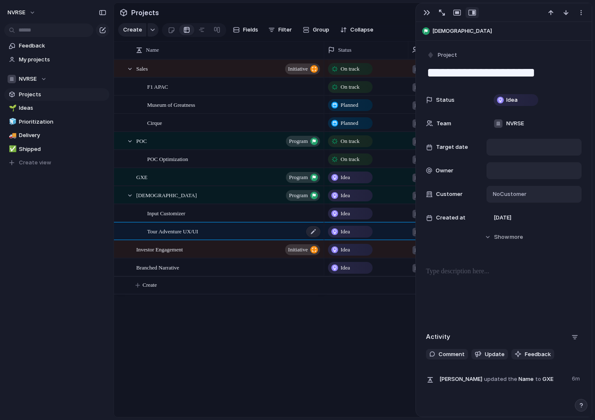
click at [168, 232] on span "Tour Adventure UX/UI" at bounding box center [172, 231] width 51 height 10
click at [444, 75] on textarea "**********" at bounding box center [504, 73] width 156 height 18
type textarea "**********"
click at [174, 282] on button "Create" at bounding box center [363, 285] width 483 height 17
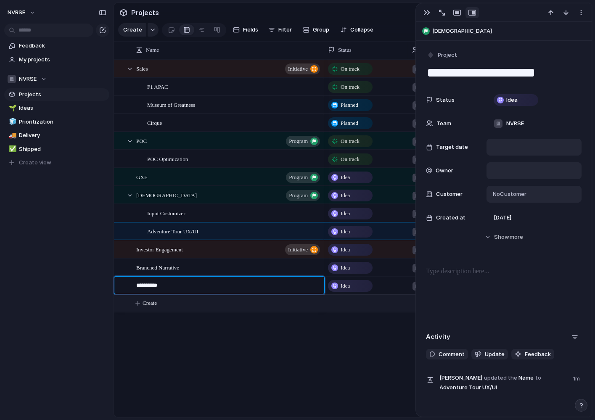
type textarea "**********"
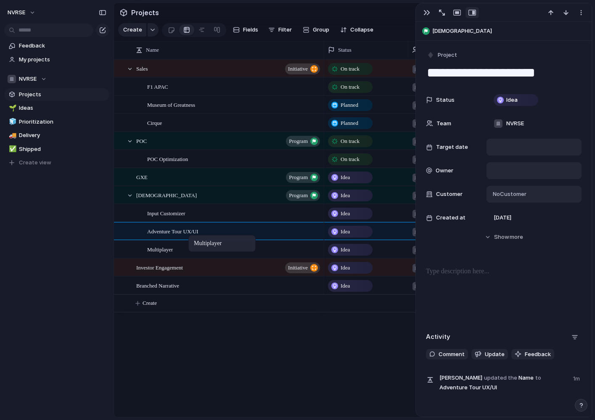
drag, startPoint x: 177, startPoint y: 283, endPoint x: 193, endPoint y: 237, distance: 49.2
click at [353, 213] on div "Idea" at bounding box center [350, 214] width 43 height 10
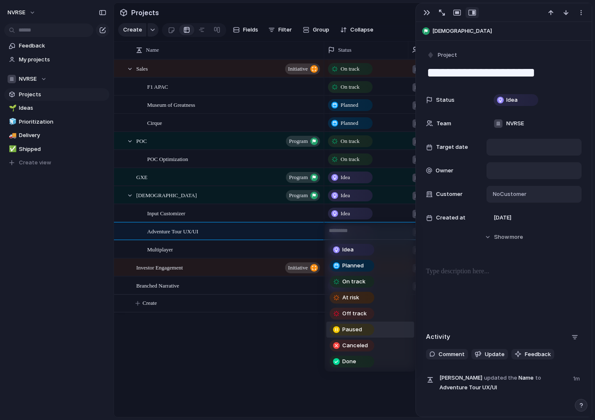
click at [356, 328] on span "Paused" at bounding box center [352, 329] width 20 height 8
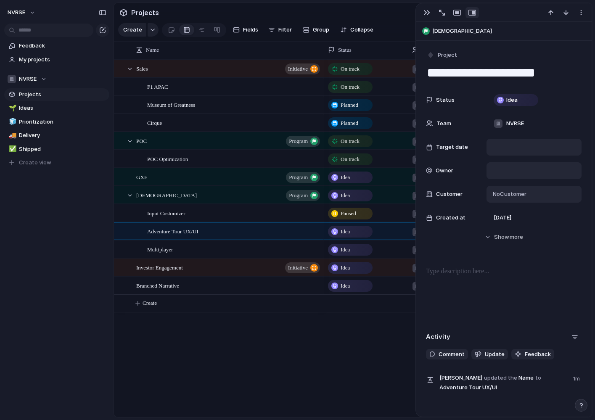
click at [360, 232] on div "Idea" at bounding box center [350, 232] width 43 height 10
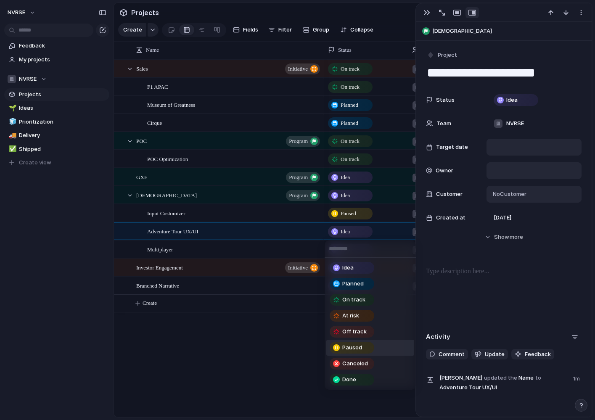
click at [354, 345] on span "Paused" at bounding box center [352, 347] width 20 height 8
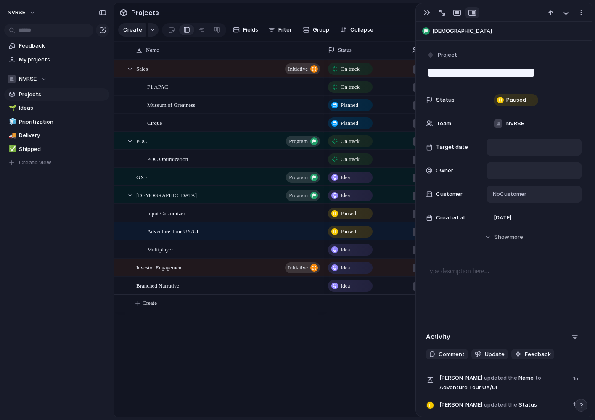
click at [349, 249] on span "Idea" at bounding box center [345, 250] width 9 height 8
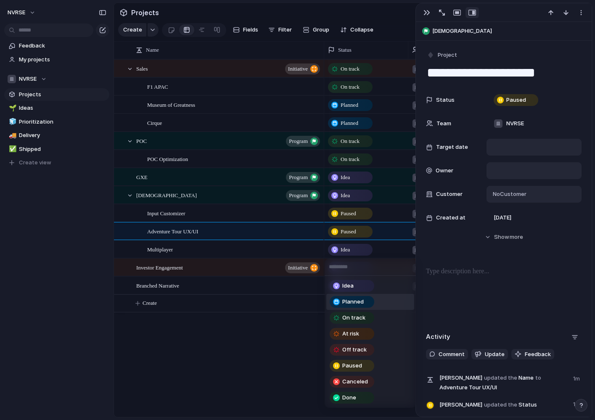
click at [354, 304] on span "Planned" at bounding box center [352, 302] width 21 height 8
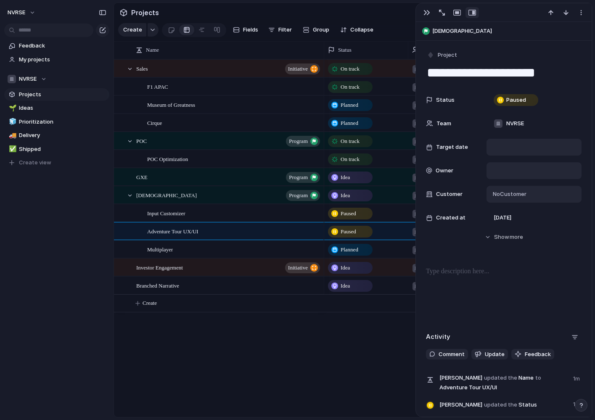
click at [362, 248] on div "Planned" at bounding box center [350, 250] width 43 height 10
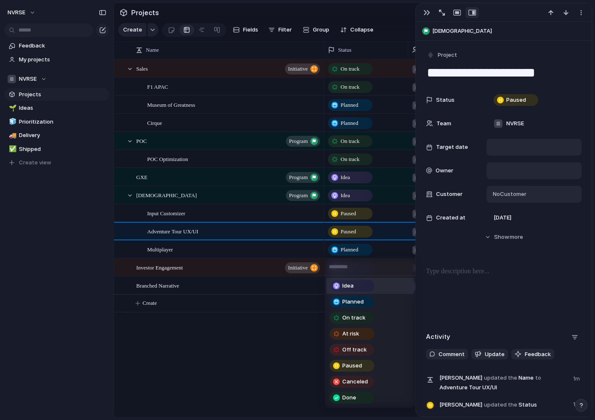
click at [348, 287] on span "Idea" at bounding box center [347, 286] width 11 height 8
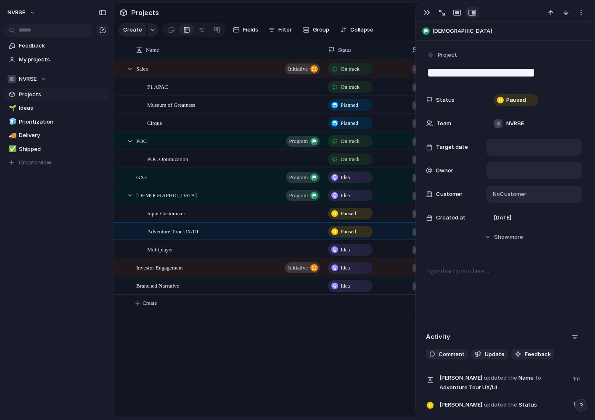
click at [350, 197] on span "Idea" at bounding box center [345, 195] width 9 height 8
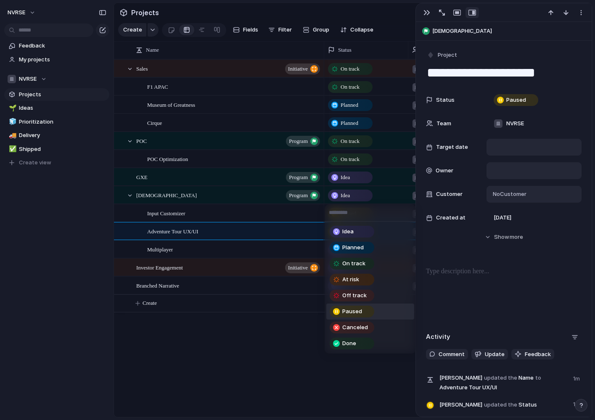
click at [354, 308] on span "Paused" at bounding box center [352, 311] width 20 height 8
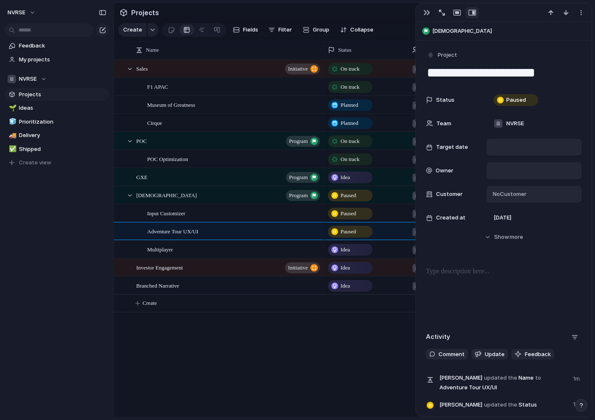
click at [353, 176] on div "Idea" at bounding box center [350, 177] width 43 height 10
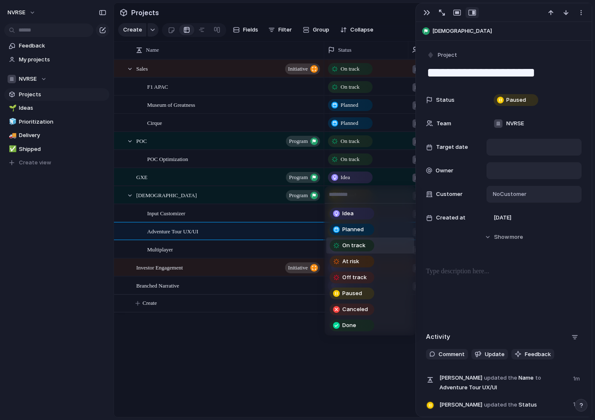
click at [356, 244] on span "On track" at bounding box center [353, 245] width 23 height 8
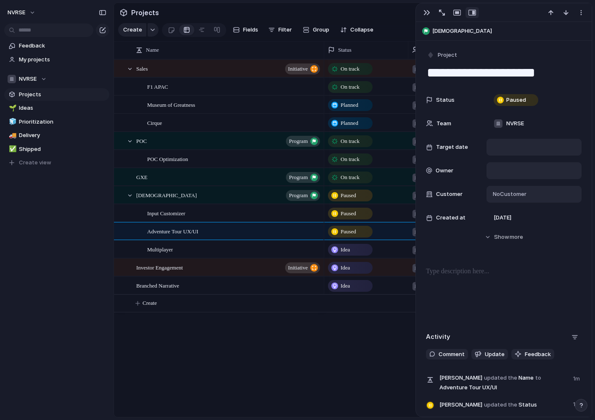
click at [345, 267] on span "Idea" at bounding box center [345, 268] width 9 height 8
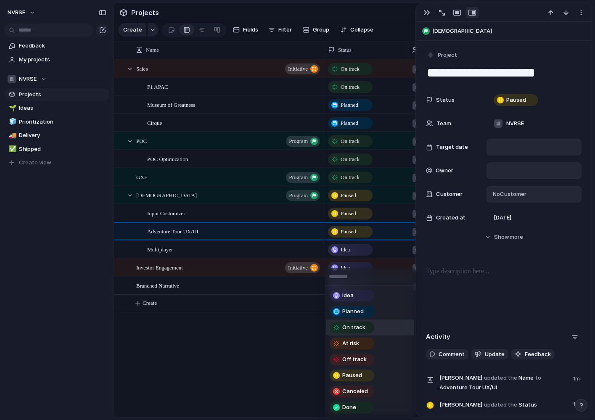
click at [359, 326] on span "On track" at bounding box center [353, 327] width 23 height 8
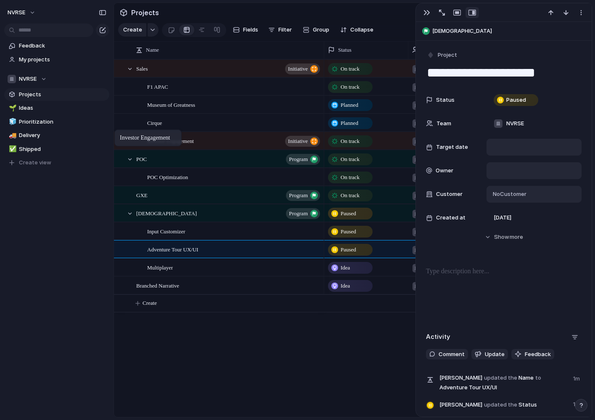
drag, startPoint x: 199, startPoint y: 266, endPoint x: 119, endPoint y: 132, distance: 156.7
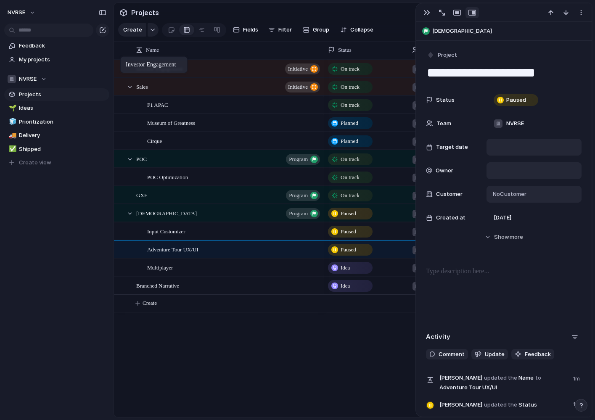
drag, startPoint x: 198, startPoint y: 268, endPoint x: 124, endPoint y: 58, distance: 222.5
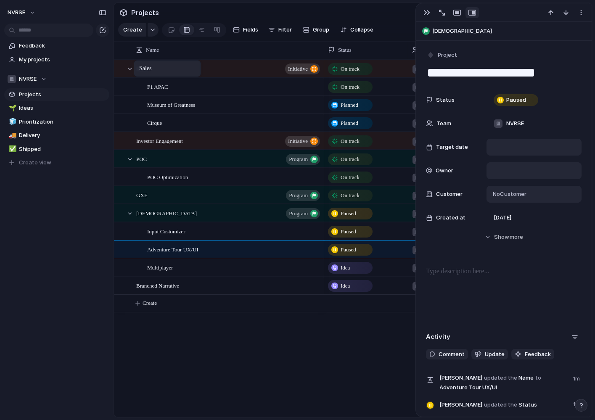
drag, startPoint x: 157, startPoint y: 89, endPoint x: 138, endPoint y: 62, distance: 32.9
click at [193, 266] on div "Multiplayer" at bounding box center [234, 267] width 174 height 17
type textarea "**********"
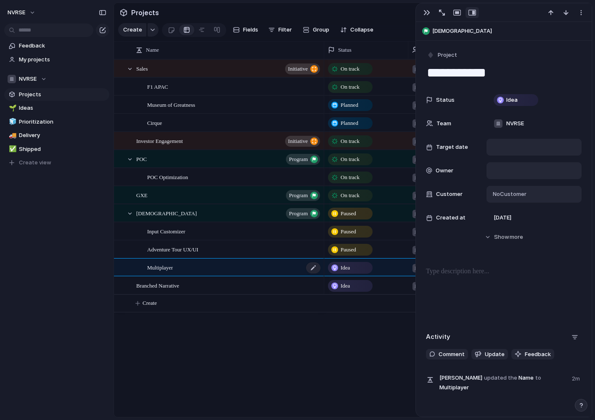
click at [207, 268] on div "Multiplayer" at bounding box center [234, 267] width 174 height 17
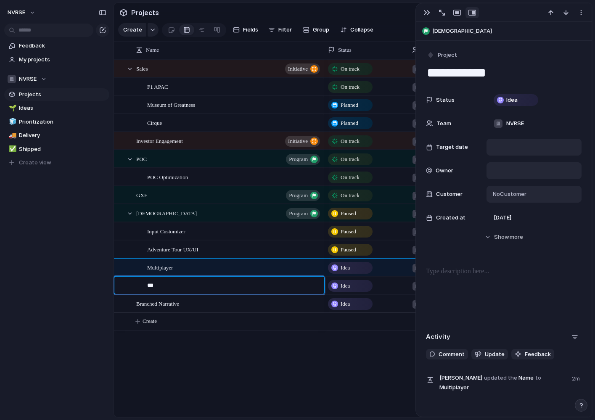
type textarea "****"
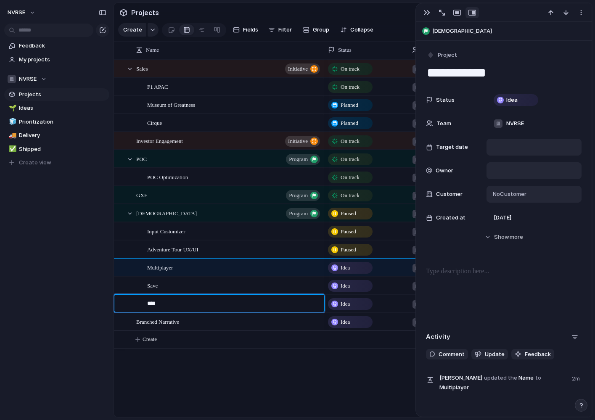
type textarea "*****"
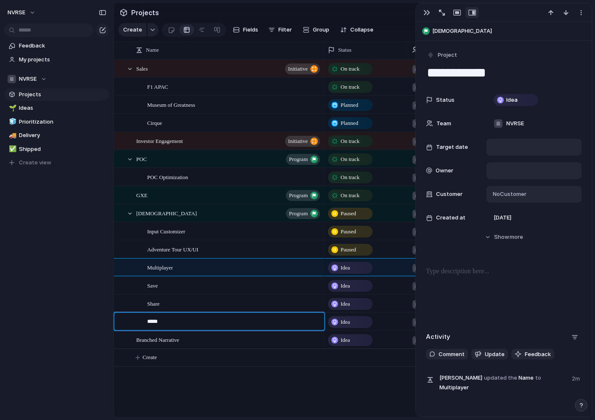
type textarea "******"
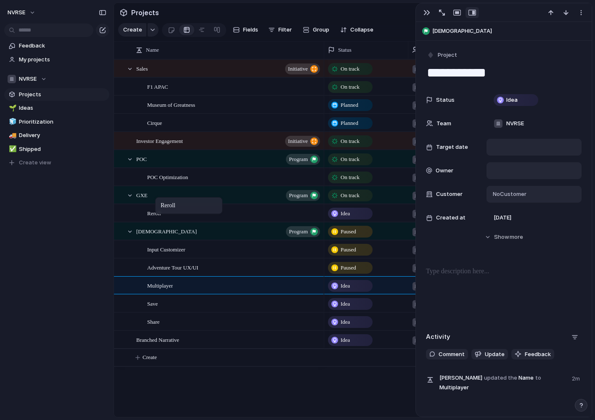
drag, startPoint x: 170, startPoint y: 322, endPoint x: 159, endPoint y: 199, distance: 123.2
click at [152, 359] on span "Create" at bounding box center [150, 357] width 14 height 8
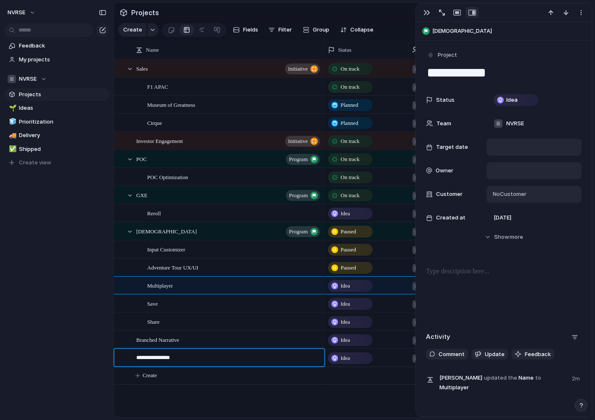
type textarea "**********"
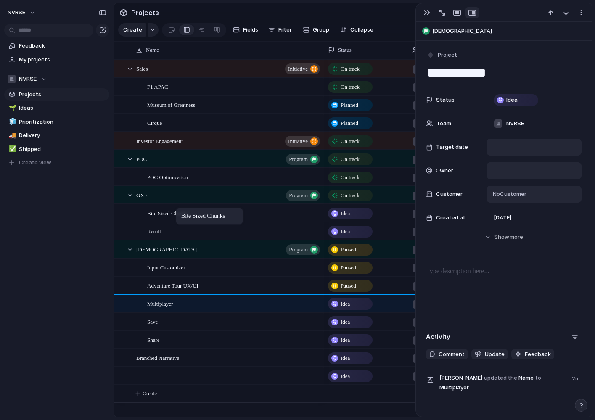
drag, startPoint x: 193, startPoint y: 354, endPoint x: 180, endPoint y: 209, distance: 145.7
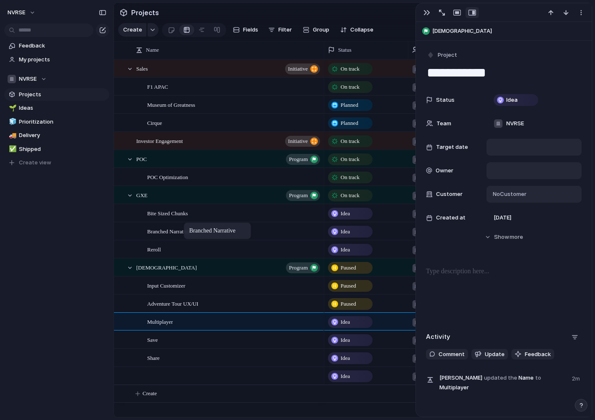
drag, startPoint x: 202, startPoint y: 358, endPoint x: 188, endPoint y: 224, distance: 135.3
click at [355, 215] on div "Idea" at bounding box center [350, 214] width 43 height 10
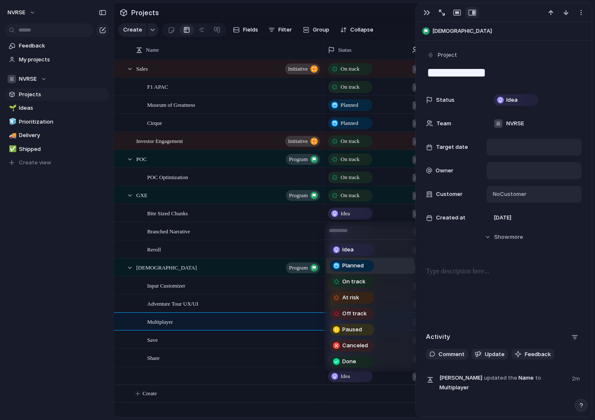
click at [360, 268] on span "Planned" at bounding box center [352, 265] width 21 height 8
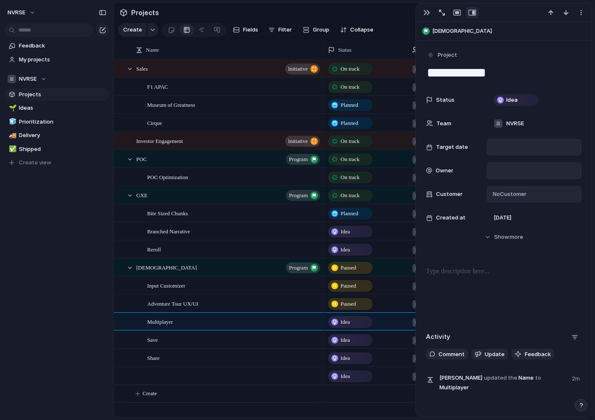
click at [354, 232] on div "Idea" at bounding box center [350, 232] width 43 height 10
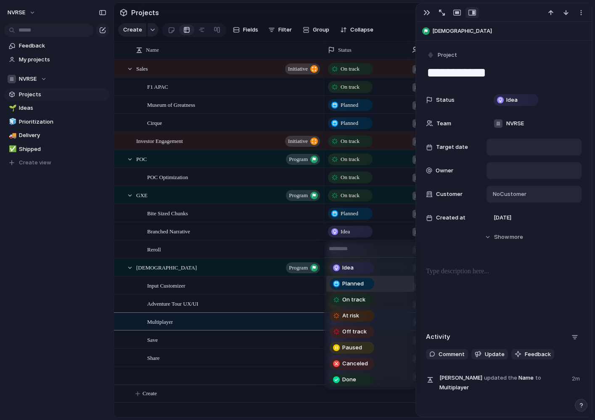
click at [354, 285] on span "Planned" at bounding box center [352, 284] width 21 height 8
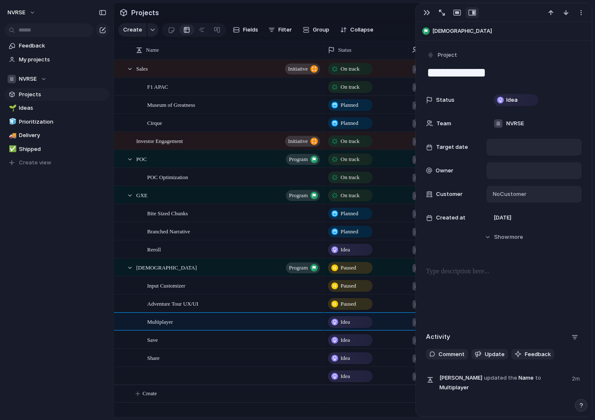
click at [349, 251] on span "Idea" at bounding box center [345, 250] width 9 height 8
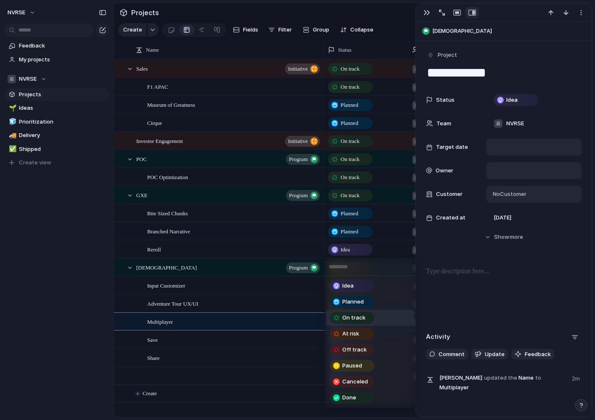
click at [355, 319] on span "On track" at bounding box center [353, 318] width 23 height 8
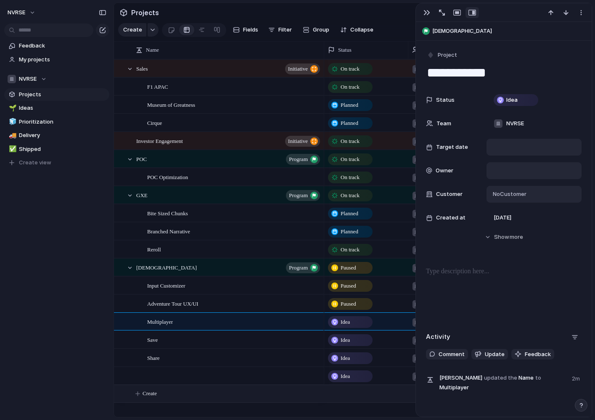
click at [153, 393] on span "Create" at bounding box center [150, 393] width 14 height 8
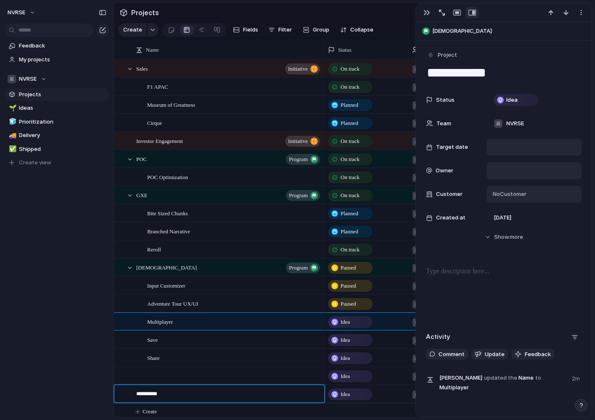
type textarea "**********"
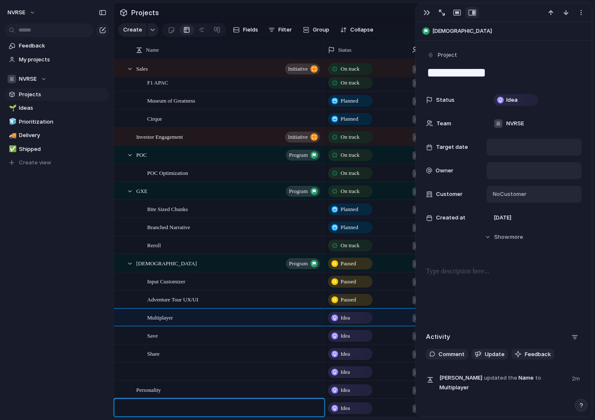
scroll to position [4, 0]
type textarea "**********"
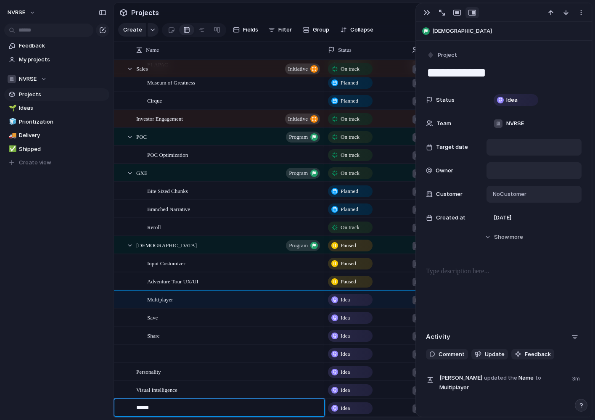
type textarea "*******"
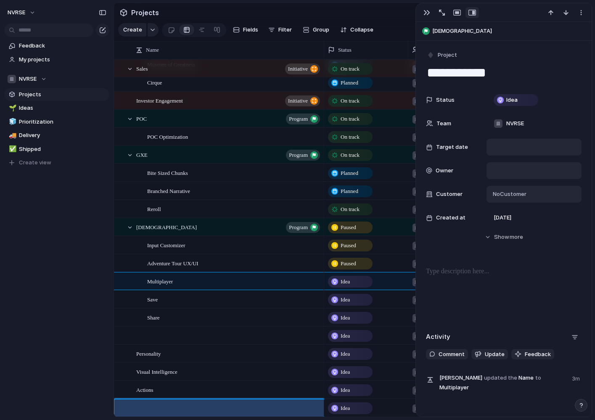
scroll to position [40, 0]
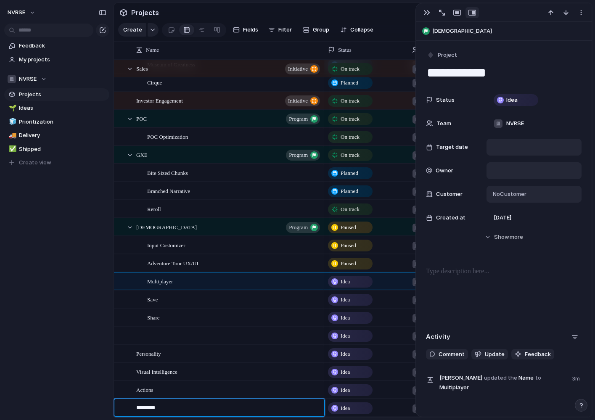
type textarea "**********"
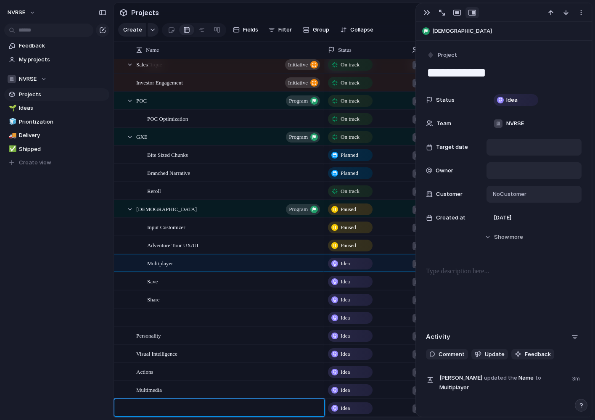
scroll to position [58, 0]
type textarea "*****"
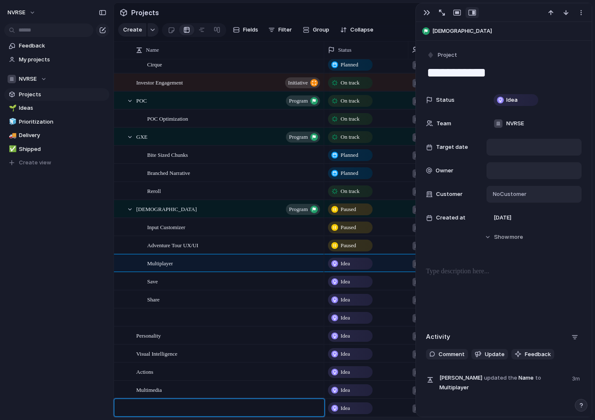
scroll to position [77, 0]
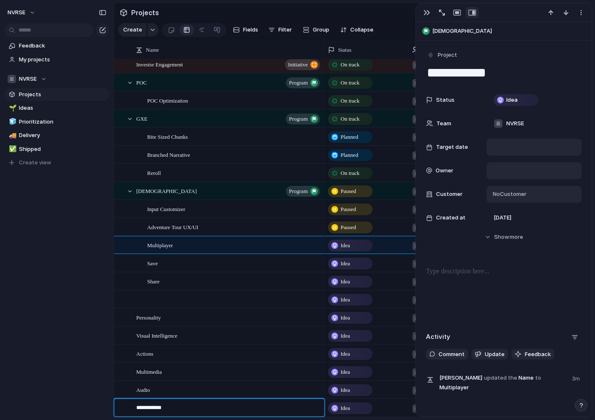
type textarea "**********"
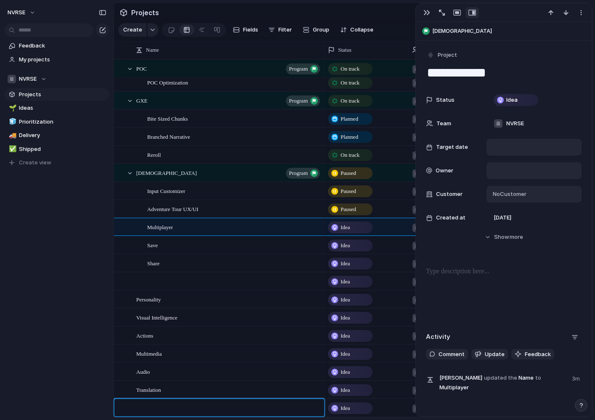
scroll to position [95, 0]
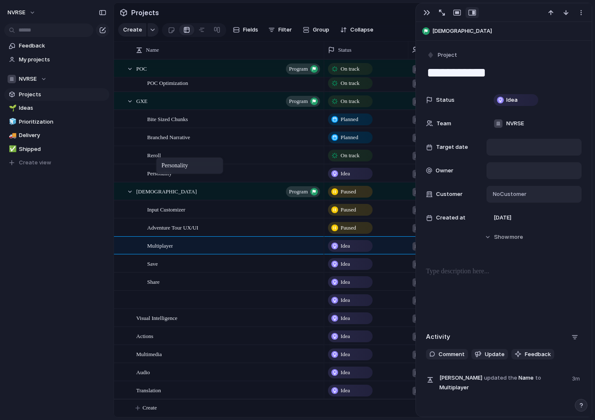
drag, startPoint x: 172, startPoint y: 298, endPoint x: 160, endPoint y: 159, distance: 140.1
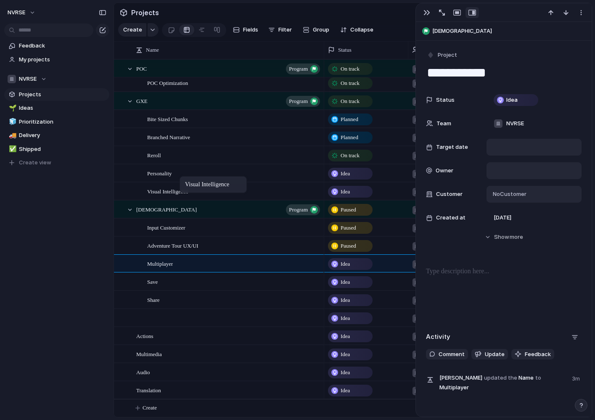
drag, startPoint x: 194, startPoint y: 317, endPoint x: 184, endPoint y: 178, distance: 139.9
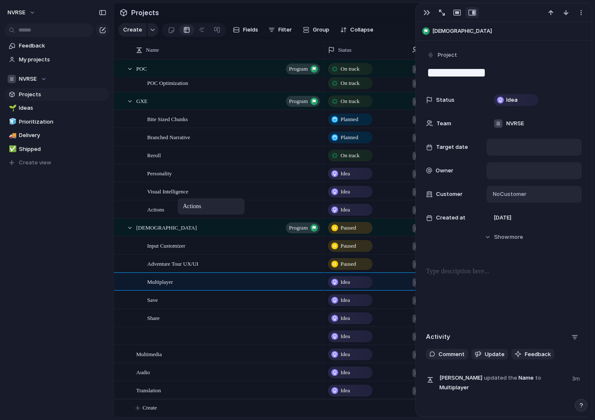
drag, startPoint x: 181, startPoint y: 336, endPoint x: 182, endPoint y: 200, distance: 136.2
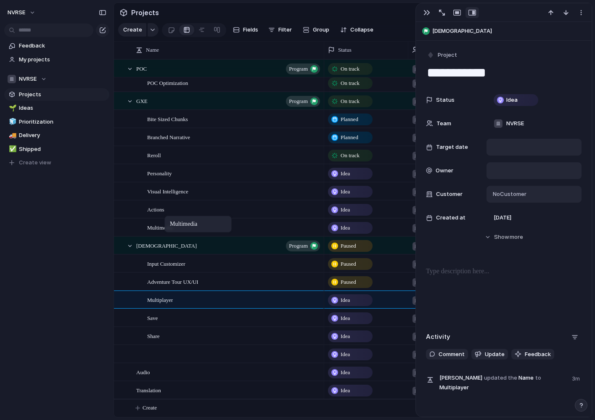
drag, startPoint x: 181, startPoint y: 355, endPoint x: 169, endPoint y: 217, distance: 138.9
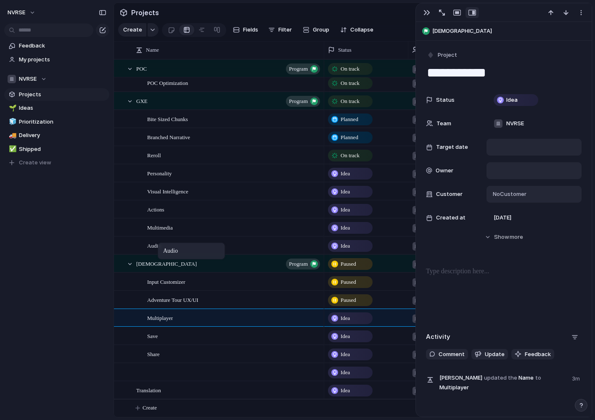
drag, startPoint x: 166, startPoint y: 367, endPoint x: 162, endPoint y: 244, distance: 123.2
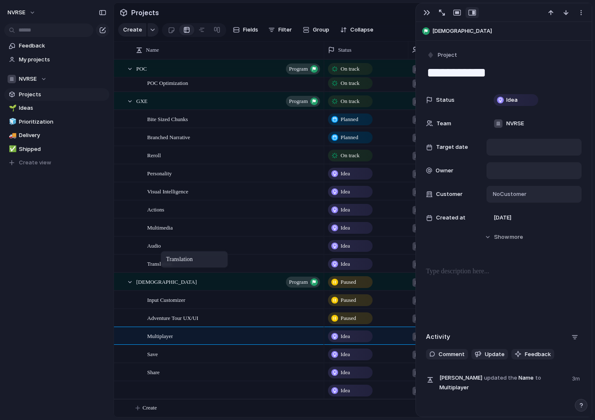
drag, startPoint x: 184, startPoint y: 389, endPoint x: 165, endPoint y: 253, distance: 137.5
click at [428, 14] on div "button" at bounding box center [426, 12] width 7 height 7
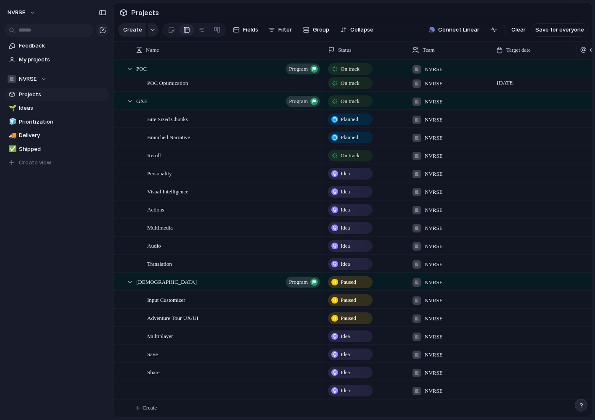
click at [435, 69] on span "NVRSE" at bounding box center [434, 69] width 18 height 8
click at [435, 69] on div "NVRSE" at bounding box center [297, 210] width 595 height 420
click at [448, 47] on div "Team" at bounding box center [450, 50] width 76 height 8
click at [436, 83] on span "Hide" at bounding box center [432, 82] width 12 height 8
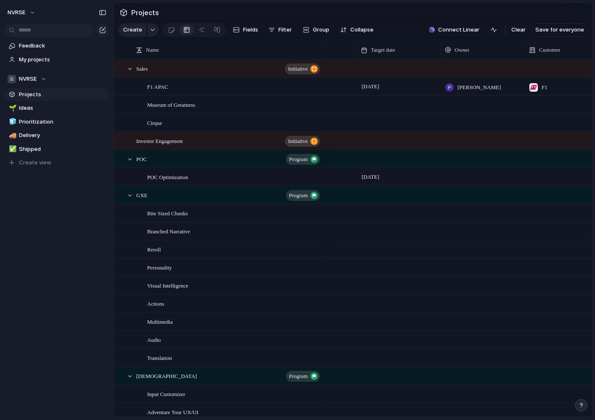
scroll to position [0, 0]
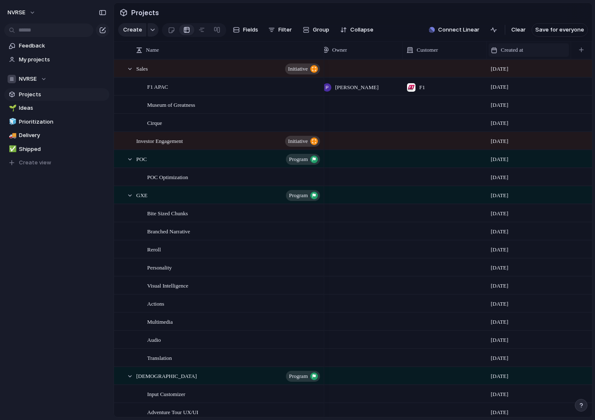
click at [523, 48] on span "Created at" at bounding box center [512, 50] width 22 height 8
click at [514, 82] on span "Hide" at bounding box center [510, 82] width 12 height 8
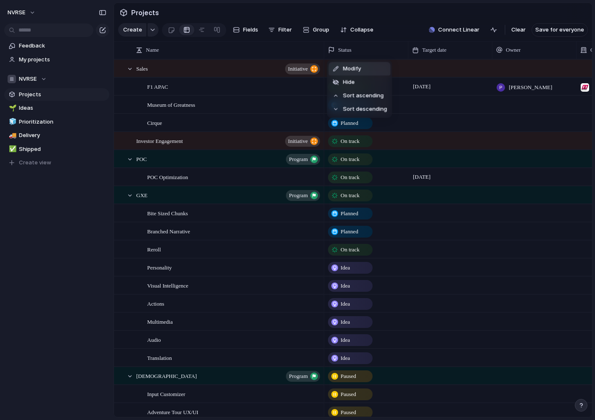
click at [364, 66] on li "Modify" at bounding box center [360, 68] width 62 height 13
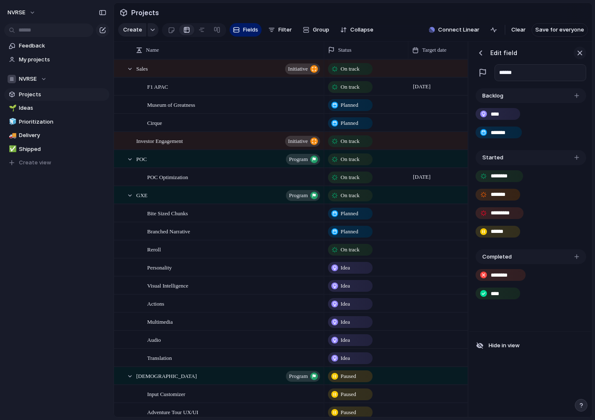
click at [580, 55] on div "button" at bounding box center [579, 52] width 9 height 9
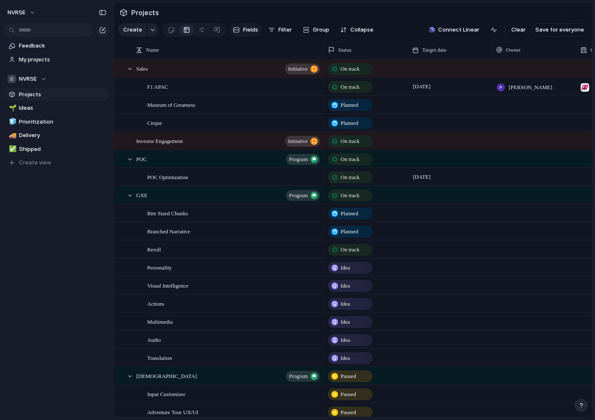
click at [248, 31] on span "Fields" at bounding box center [250, 30] width 15 height 8
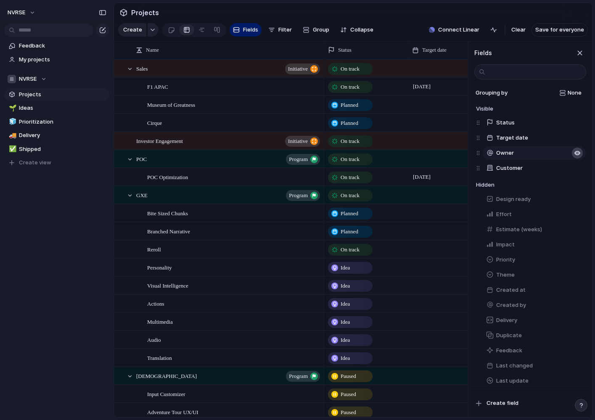
click at [577, 154] on div "button" at bounding box center [577, 153] width 7 height 7
click at [557, 185] on button "Effort" at bounding box center [534, 183] width 103 height 13
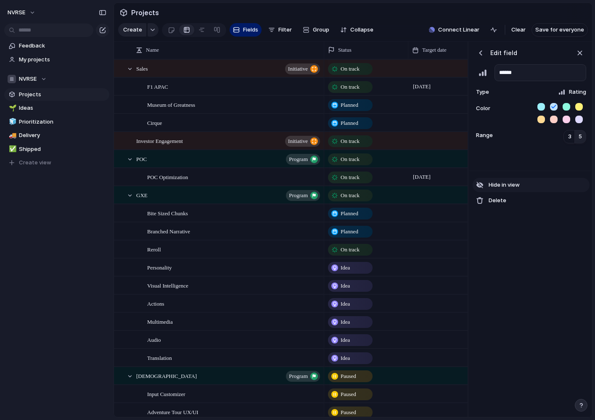
click at [502, 186] on span "Hide in view" at bounding box center [504, 185] width 31 height 8
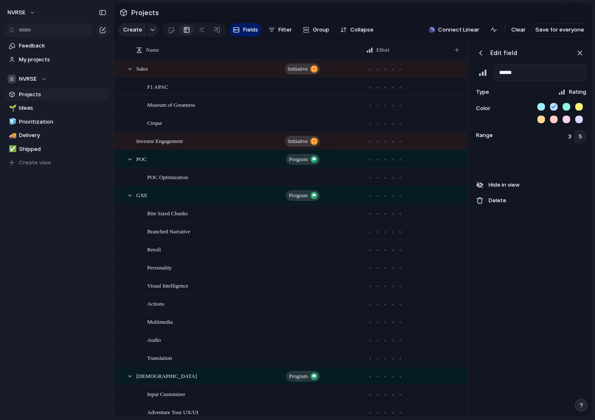
click at [481, 56] on div "button" at bounding box center [480, 53] width 8 height 8
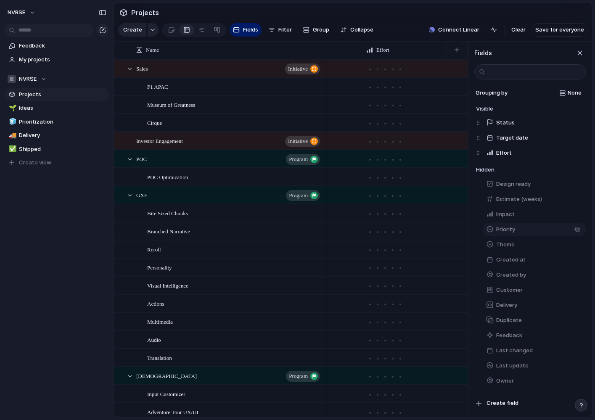
click at [512, 229] on span "Priority" at bounding box center [505, 229] width 19 height 8
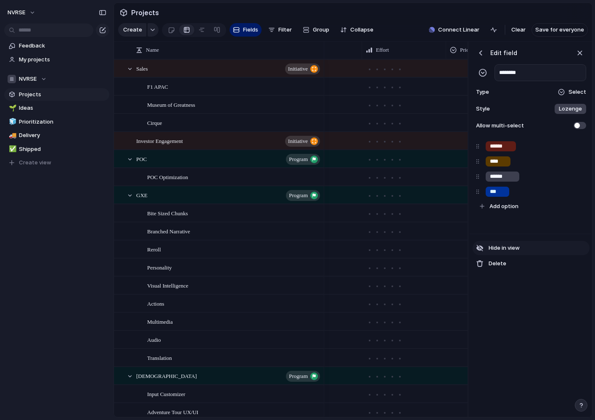
click at [510, 248] on span "Hide in view" at bounding box center [504, 248] width 31 height 8
click at [481, 55] on div "button" at bounding box center [480, 53] width 8 height 8
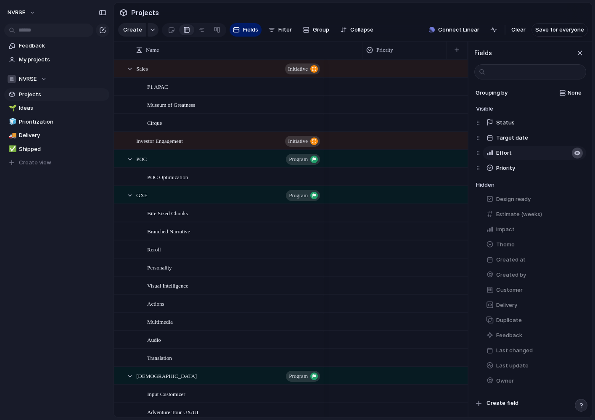
click at [578, 152] on div "button" at bounding box center [577, 153] width 7 height 7
click at [578, 53] on div "button" at bounding box center [579, 52] width 9 height 9
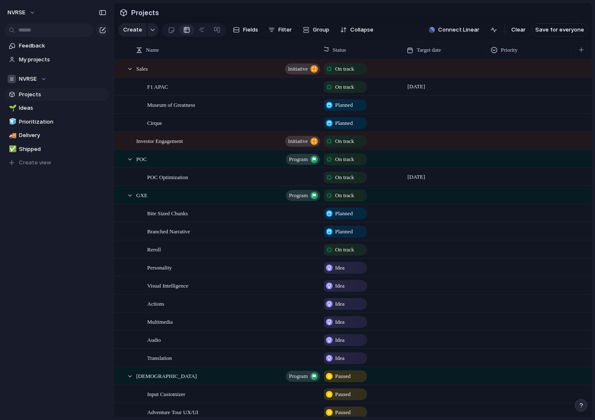
click at [515, 122] on div at bounding box center [528, 121] width 83 height 14
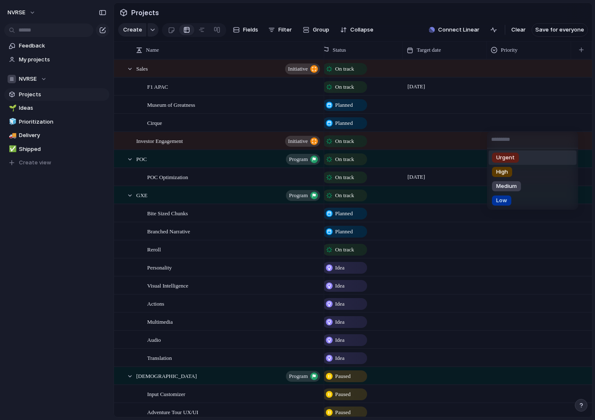
click at [507, 87] on div "Urgent High Medium Low" at bounding box center [297, 210] width 595 height 420
click at [499, 94] on div "Urgent High Medium Low" at bounding box center [297, 210] width 595 height 420
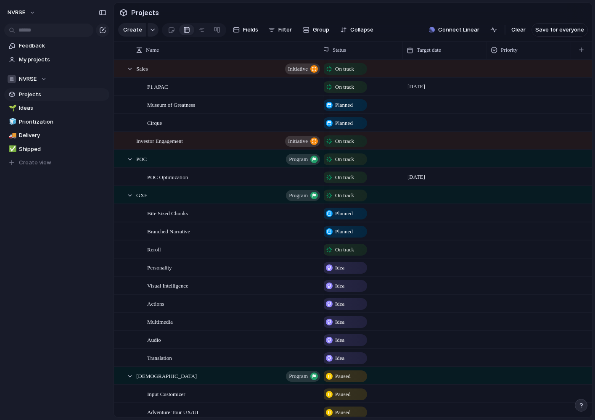
click at [502, 86] on div at bounding box center [528, 85] width 83 height 14
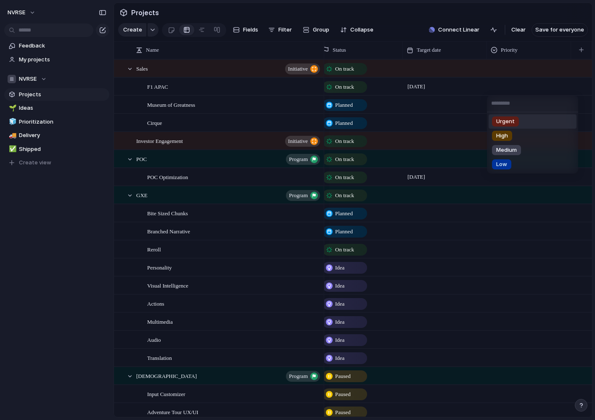
click at [525, 71] on div "Urgent High Medium Low" at bounding box center [297, 210] width 595 height 420
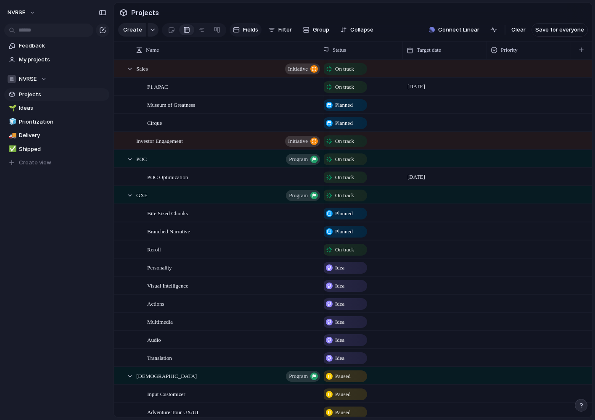
click at [248, 28] on span "Fields" at bounding box center [250, 30] width 15 height 8
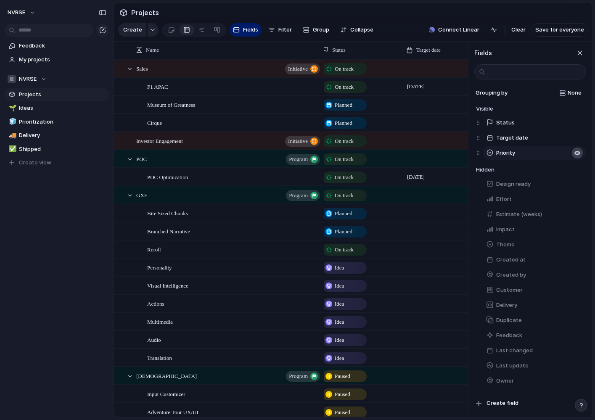
click at [579, 154] on div "button" at bounding box center [577, 153] width 7 height 7
click at [576, 215] on div "button" at bounding box center [577, 214] width 7 height 7
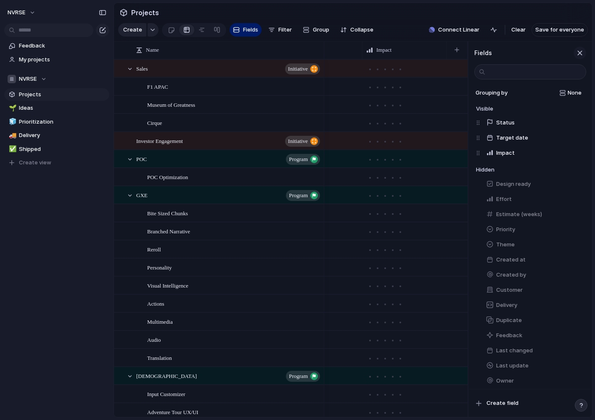
click at [581, 51] on div "button" at bounding box center [579, 52] width 9 height 9
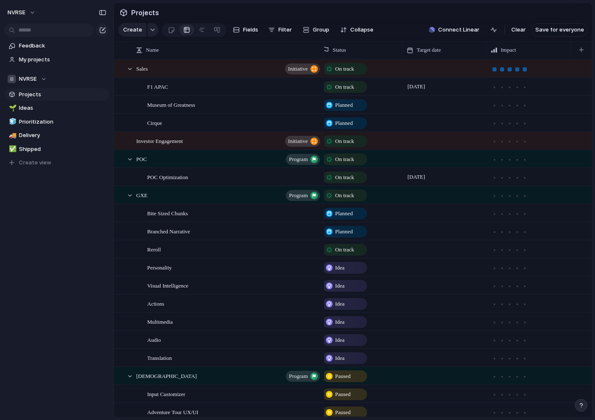
click at [524, 69] on div at bounding box center [525, 69] width 4 height 4
click at [526, 85] on div at bounding box center [525, 87] width 4 height 4
click at [524, 176] on div at bounding box center [525, 178] width 4 height 4
click at [525, 158] on div at bounding box center [525, 160] width 4 height 4
click at [494, 70] on div at bounding box center [494, 69] width 4 height 4
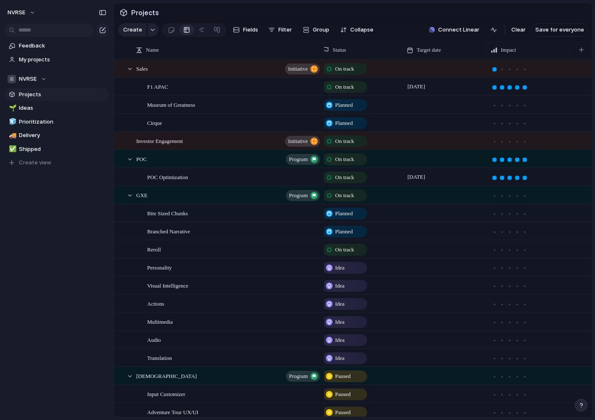
click at [494, 70] on div at bounding box center [494, 69] width 4 height 4
click at [509, 68] on div at bounding box center [509, 69] width 4 height 4
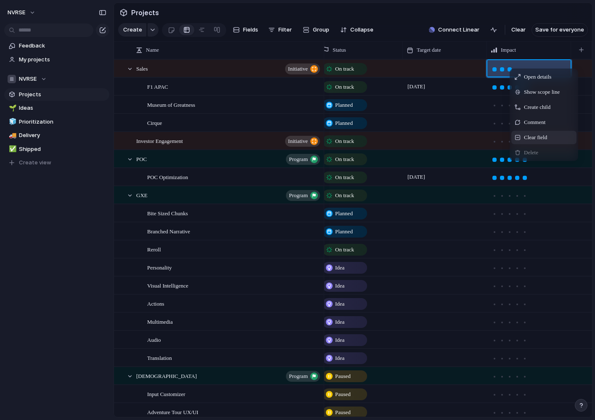
click at [529, 137] on span "Clear field" at bounding box center [535, 137] width 23 height 8
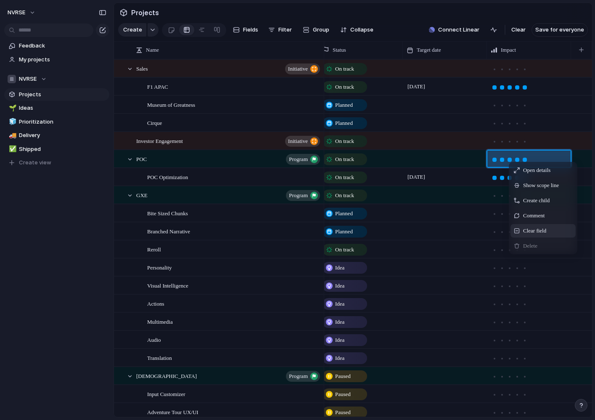
click at [536, 230] on span "Clear field" at bounding box center [534, 231] width 23 height 8
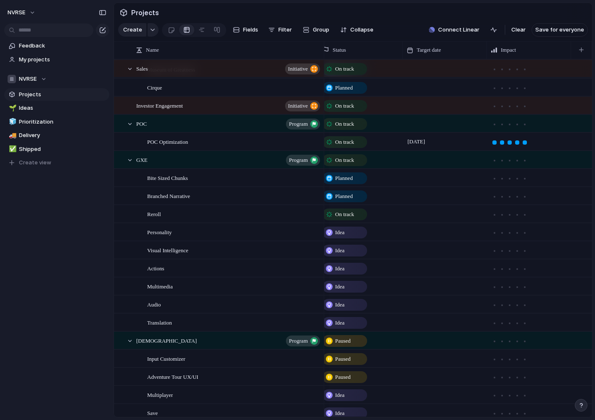
scroll to position [37, 0]
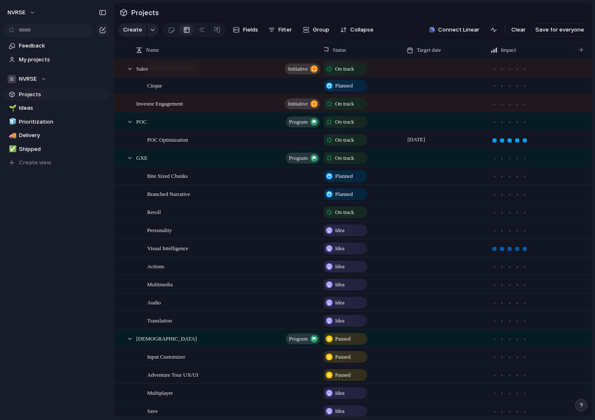
click at [525, 248] on div at bounding box center [525, 249] width 4 height 4
click at [349, 231] on div "Idea" at bounding box center [344, 230] width 43 height 10
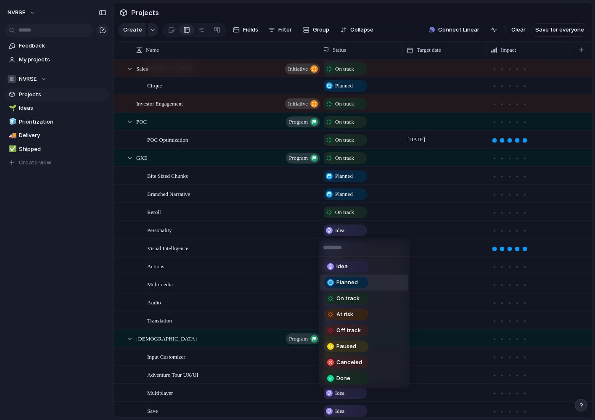
click at [352, 286] on span "Planned" at bounding box center [346, 282] width 21 height 8
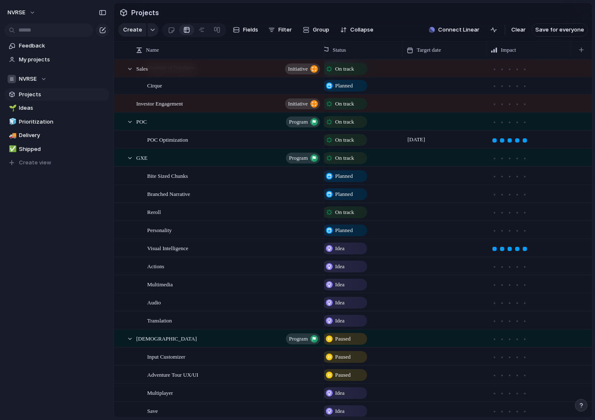
click at [341, 250] on span "Idea" at bounding box center [339, 248] width 9 height 8
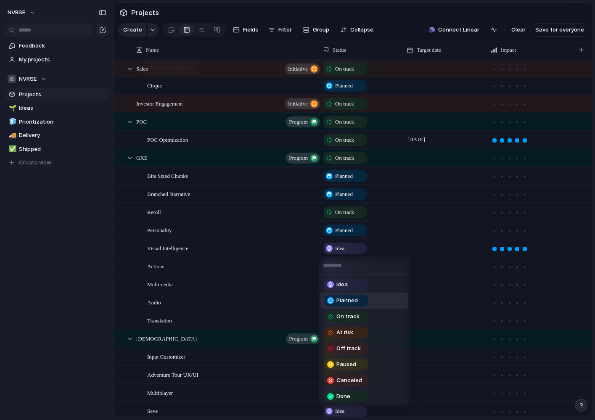
click at [348, 301] on span "Planned" at bounding box center [346, 300] width 21 height 8
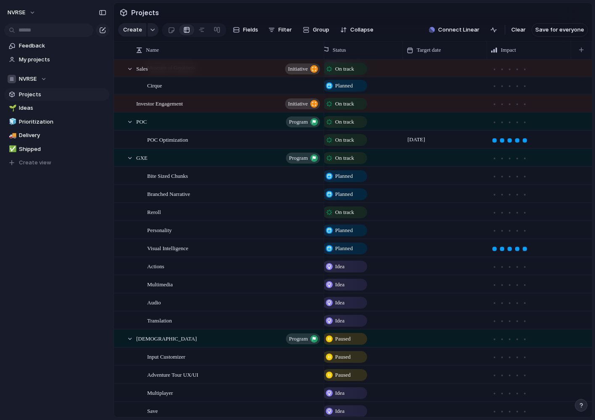
click at [338, 266] on span "Idea" at bounding box center [339, 266] width 9 height 8
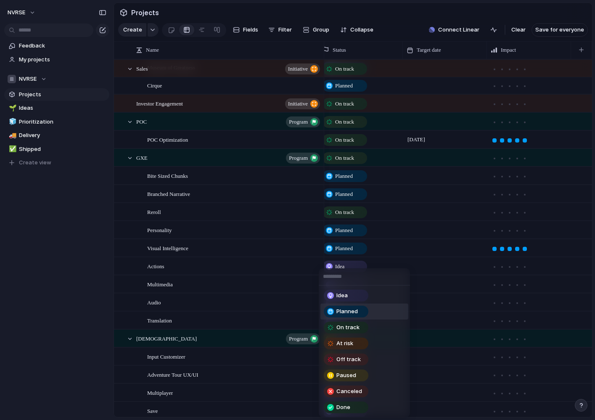
click at [343, 313] on span "Planned" at bounding box center [346, 311] width 21 height 8
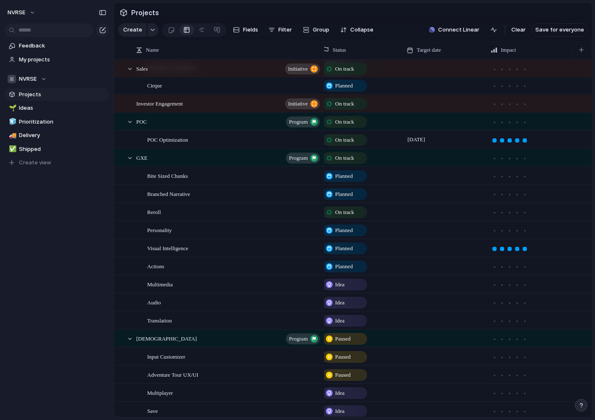
click at [343, 286] on span "Idea" at bounding box center [339, 284] width 9 height 8
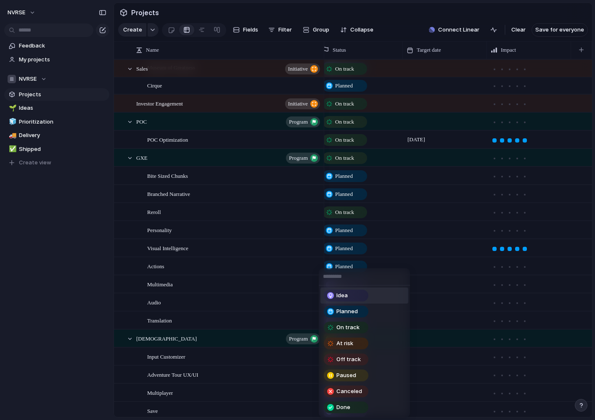
click at [354, 297] on div "Idea" at bounding box center [346, 296] width 43 height 10
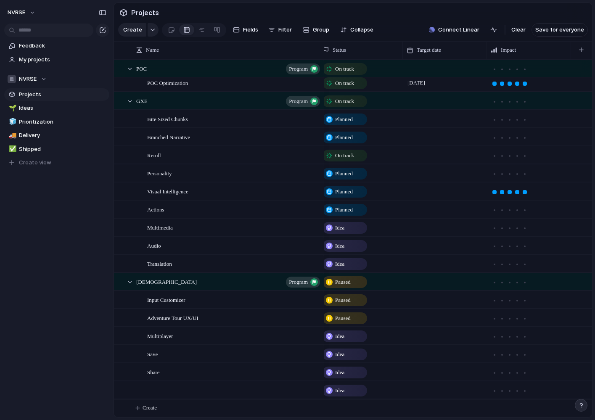
scroll to position [95, 0]
click at [348, 355] on div "Idea" at bounding box center [344, 354] width 43 height 10
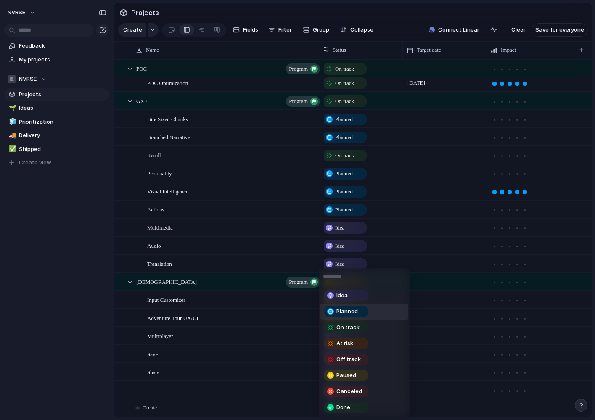
click at [354, 313] on span "Planned" at bounding box center [346, 311] width 21 height 8
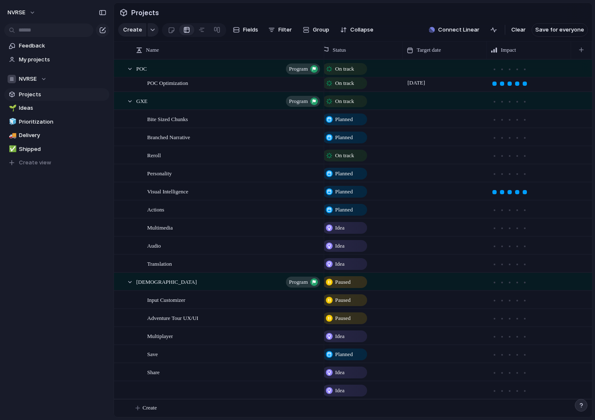
click at [346, 374] on div "Idea" at bounding box center [344, 372] width 43 height 10
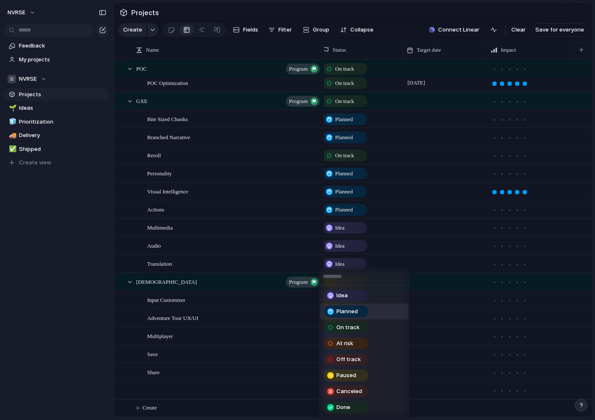
click at [348, 311] on span "Planned" at bounding box center [346, 311] width 21 height 8
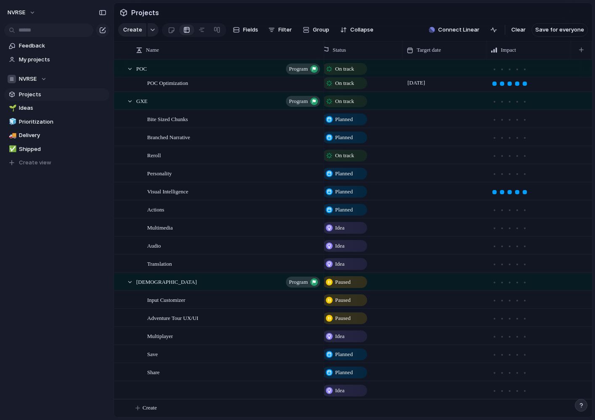
click at [388, 393] on div "Idea" at bounding box center [360, 389] width 83 height 15
click at [199, 388] on div "Idea Planned On track At risk Off track Paused Canceled Done" at bounding box center [297, 210] width 595 height 420
click at [127, 390] on div at bounding box center [121, 393] width 15 height 23
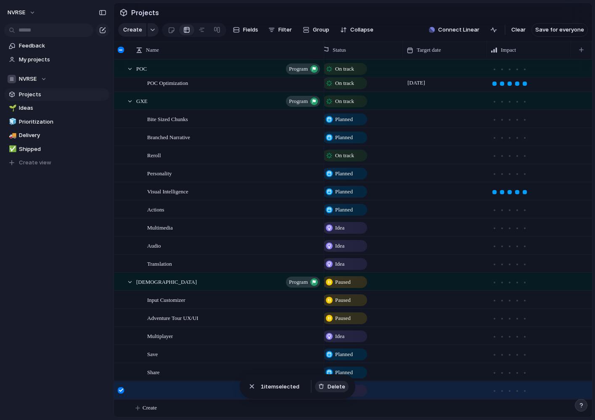
click at [338, 385] on span "Delete" at bounding box center [337, 387] width 18 height 8
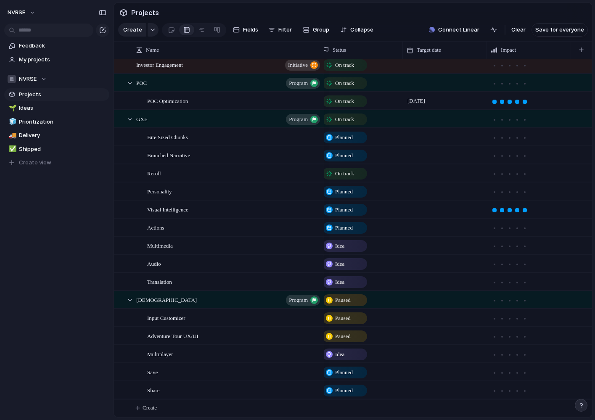
scroll to position [77, 0]
click at [140, 298] on span "[DEMOGRAPHIC_DATA]" at bounding box center [166, 300] width 61 height 10
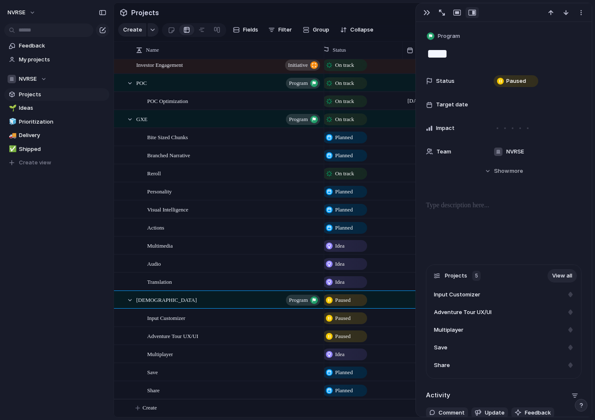
click at [442, 58] on textarea "****" at bounding box center [504, 54] width 156 height 18
type textarea "**"
click at [151, 407] on span "Create" at bounding box center [150, 408] width 14 height 8
click at [151, 33] on button "button" at bounding box center [153, 29] width 11 height 13
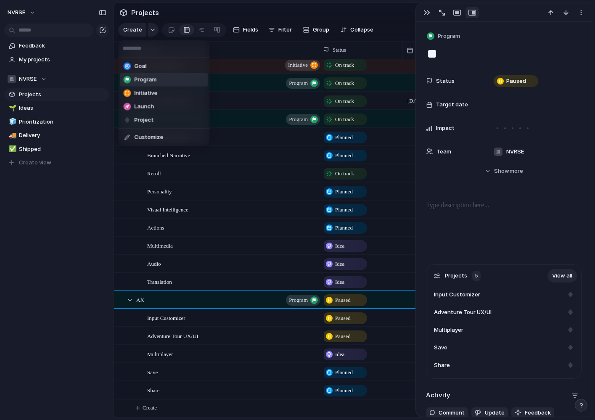
click at [153, 79] on span "Program" at bounding box center [146, 80] width 22 height 8
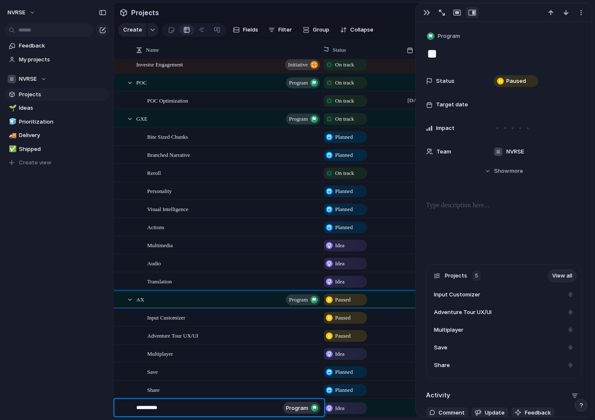
type textarea "**********"
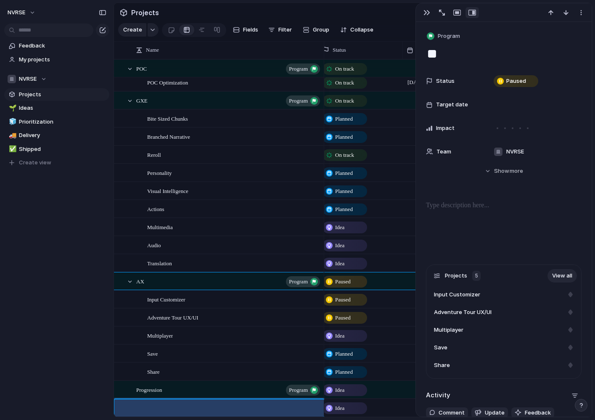
scroll to position [95, 0]
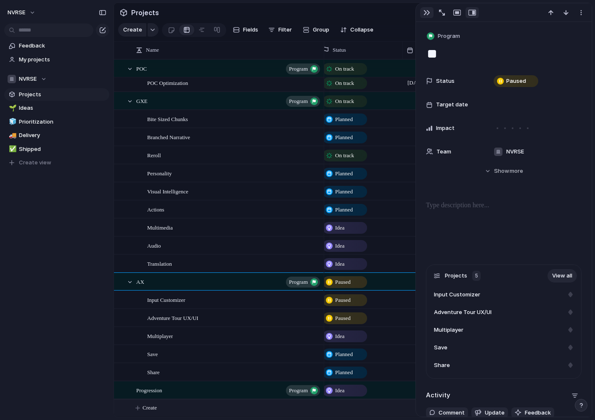
click at [428, 11] on div "button" at bounding box center [426, 12] width 7 height 7
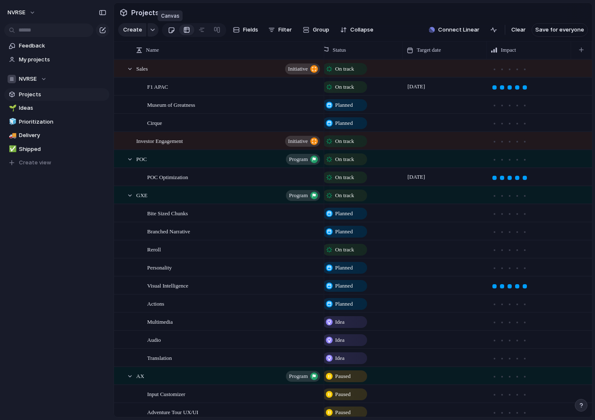
click at [171, 29] on div at bounding box center [171, 30] width 7 height 14
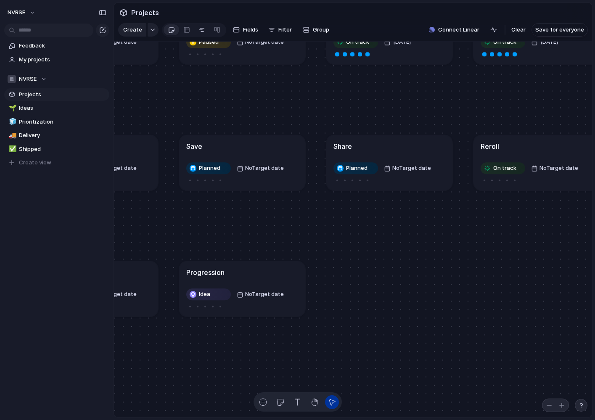
click at [204, 32] on link at bounding box center [201, 29] width 15 height 13
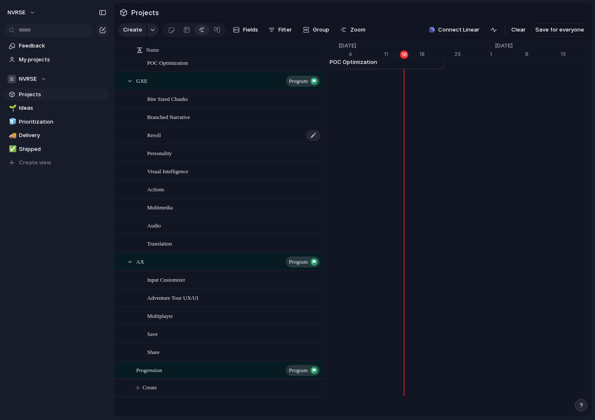
scroll to position [115, 0]
click at [185, 31] on div at bounding box center [186, 29] width 7 height 13
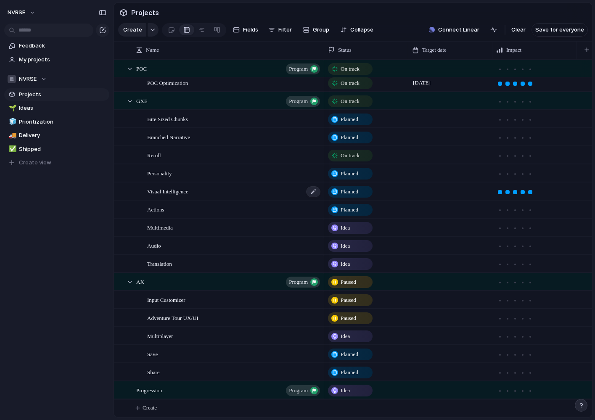
scroll to position [95, 0]
click at [532, 298] on div at bounding box center [530, 300] width 4 height 4
click at [530, 317] on div at bounding box center [530, 319] width 4 height 4
click at [517, 353] on div at bounding box center [515, 355] width 4 height 4
click at [516, 372] on div at bounding box center [515, 373] width 4 height 4
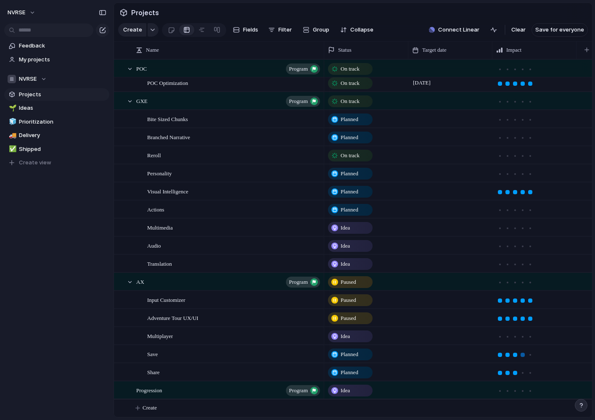
click at [523, 354] on div at bounding box center [522, 355] width 4 height 4
click at [524, 174] on div at bounding box center [522, 174] width 4 height 4
click at [524, 120] on div at bounding box center [522, 120] width 4 height 4
click at [516, 137] on div at bounding box center [515, 138] width 4 height 4
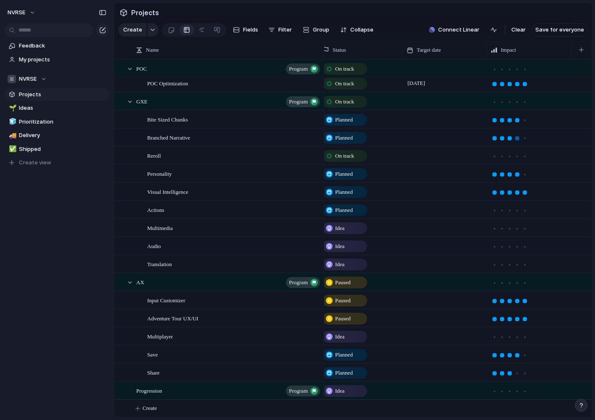
scroll to position [0, 6]
click at [438, 121] on div at bounding box center [445, 119] width 84 height 17
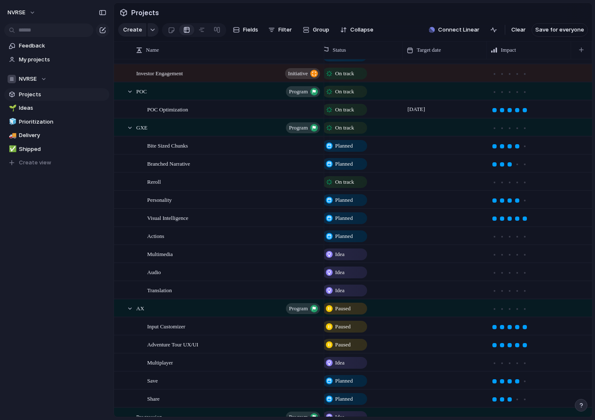
scroll to position [62, 0]
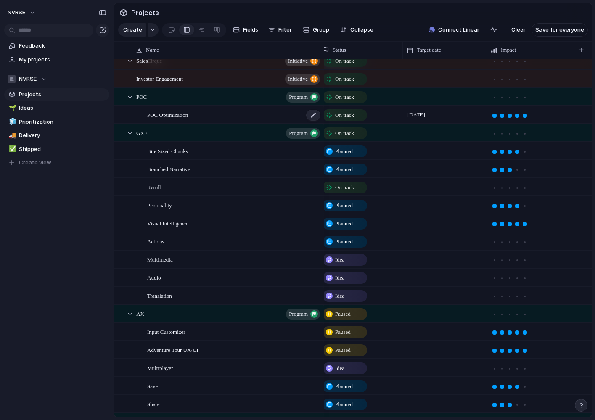
click at [197, 117] on div "POC Optimization" at bounding box center [234, 114] width 174 height 17
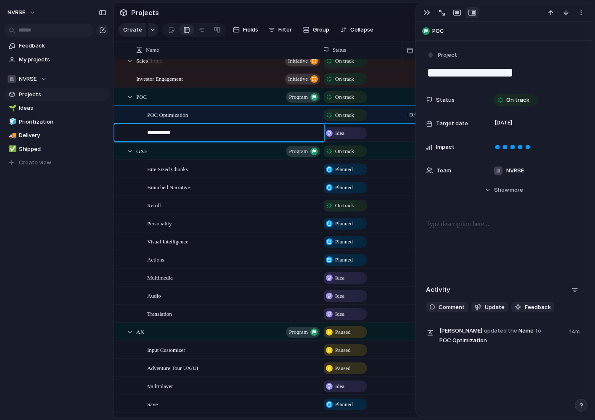
type textarea "**********"
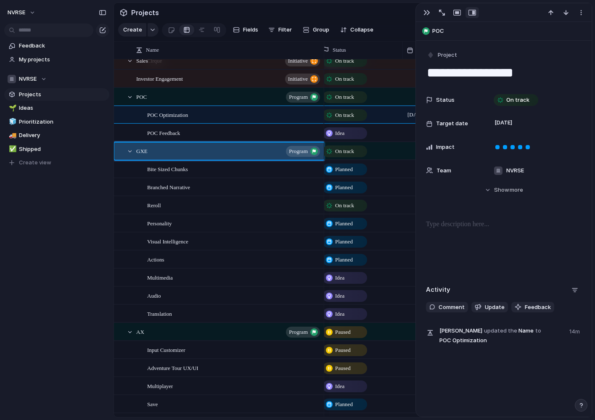
click at [348, 133] on div "Idea" at bounding box center [344, 133] width 43 height 10
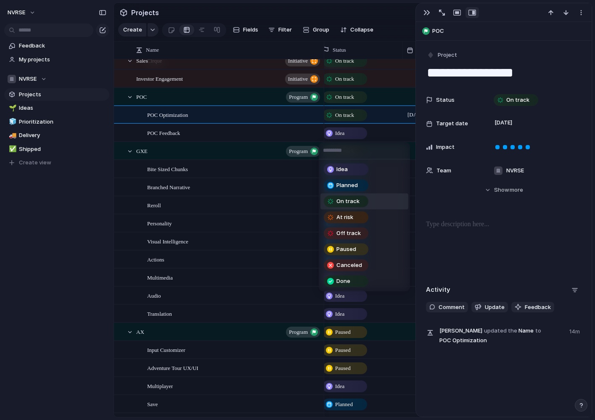
click at [349, 199] on span "On track" at bounding box center [347, 201] width 23 height 8
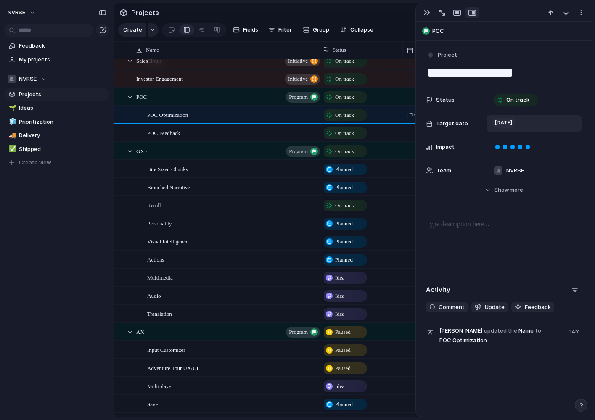
click at [515, 125] on span "[DATE]" at bounding box center [503, 123] width 22 height 10
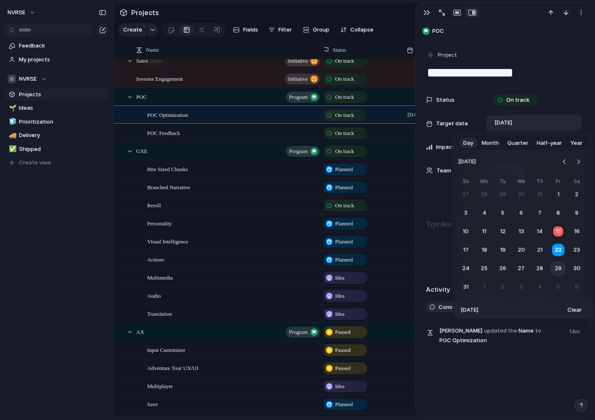
click at [558, 269] on button "29" at bounding box center [558, 268] width 15 height 15
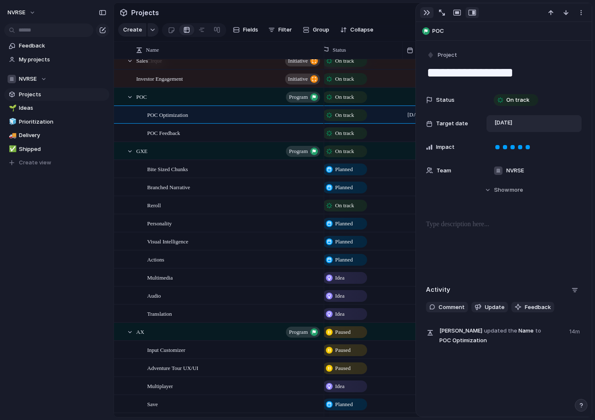
click at [426, 12] on div "button" at bounding box center [426, 12] width 7 height 7
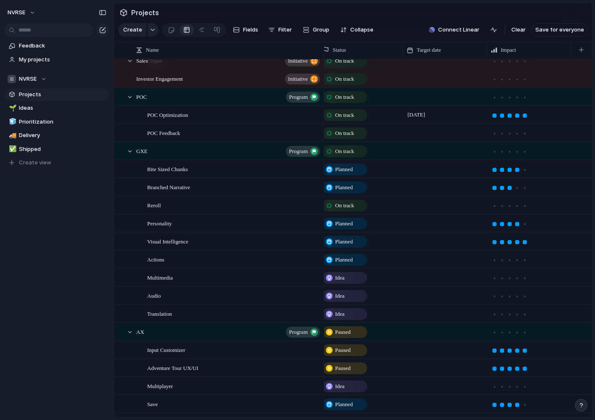
click at [421, 134] on div at bounding box center [445, 132] width 84 height 17
click at [427, 115] on span "[DATE]" at bounding box center [416, 115] width 22 height 10
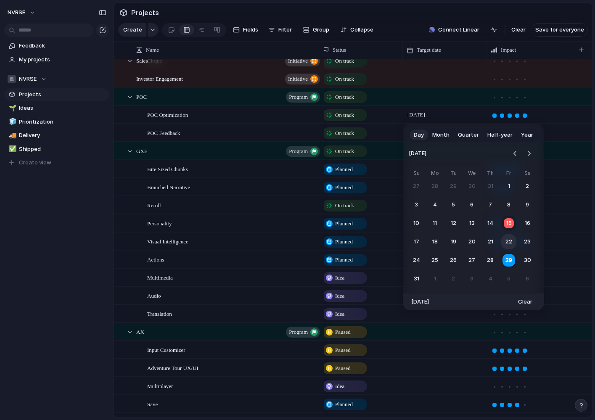
click at [510, 242] on button "22" at bounding box center [508, 241] width 15 height 15
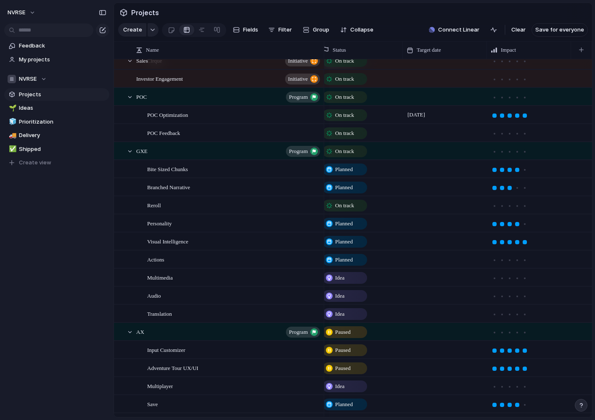
click at [425, 129] on div at bounding box center [445, 132] width 84 height 17
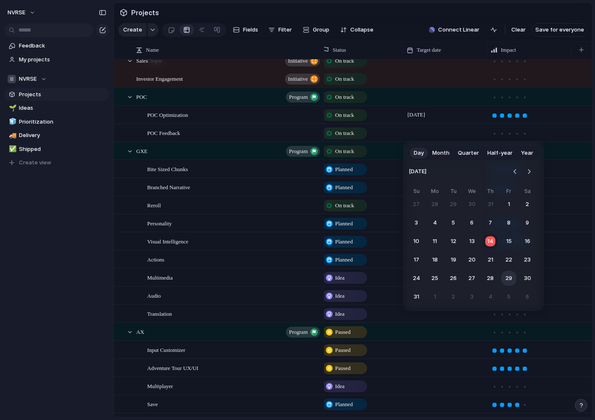
click at [507, 280] on button "29" at bounding box center [508, 278] width 15 height 15
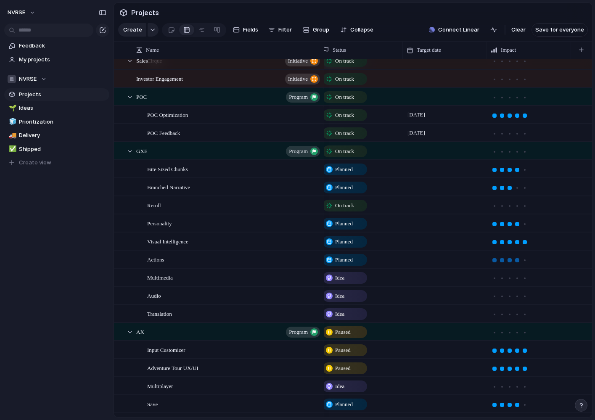
click at [517, 259] on div at bounding box center [517, 260] width 4 height 4
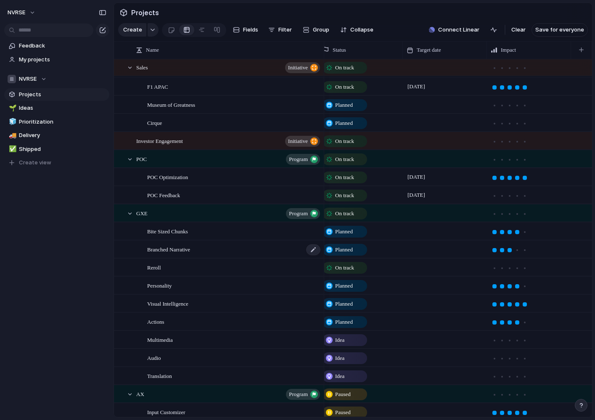
scroll to position [113, 0]
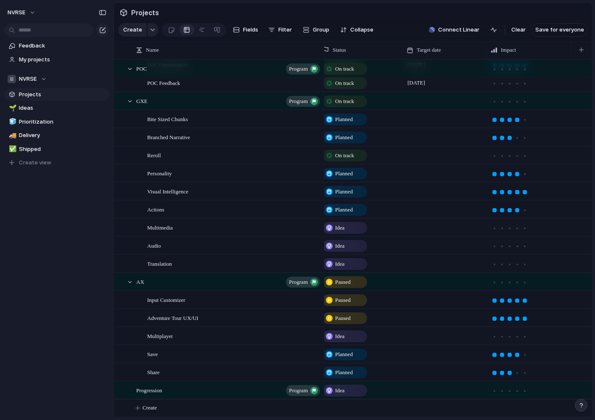
click at [442, 303] on div at bounding box center [445, 299] width 84 height 17
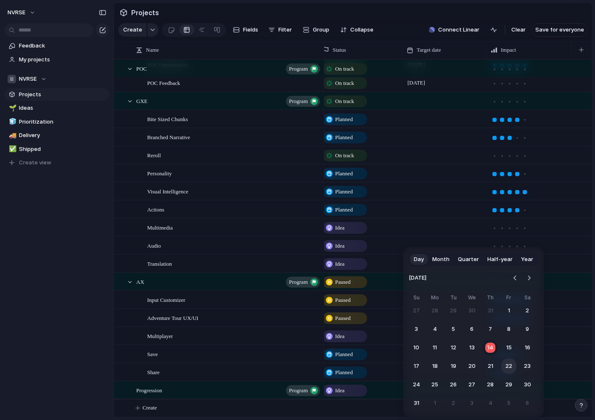
click at [510, 366] on button "22" at bounding box center [508, 366] width 15 height 15
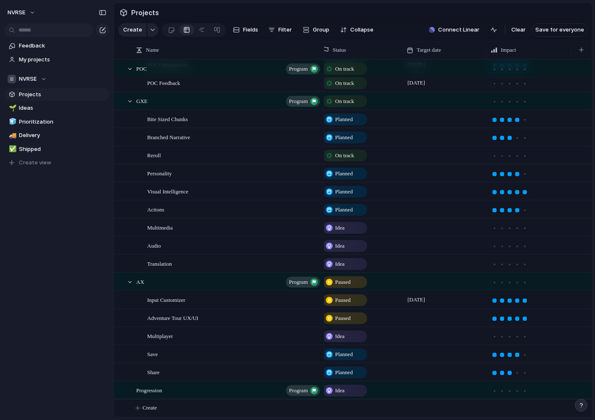
click at [436, 311] on div at bounding box center [444, 311] width 83 height 5
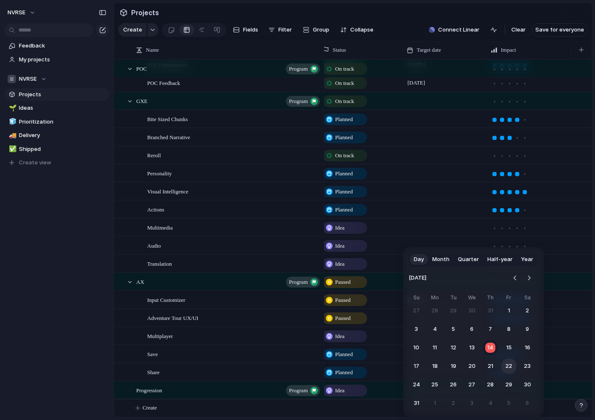
click at [508, 364] on button "22" at bounding box center [508, 366] width 15 height 15
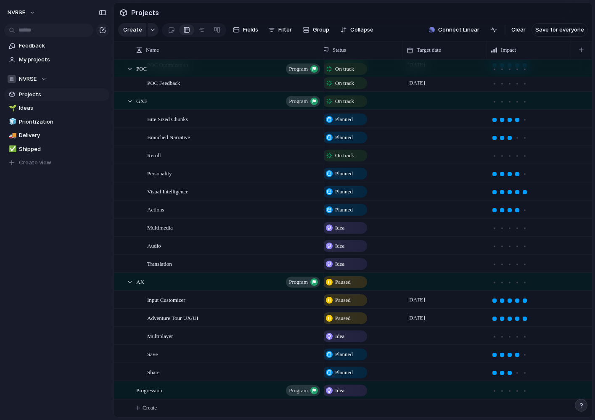
click at [440, 317] on div "[DATE]" at bounding box center [444, 315] width 83 height 13
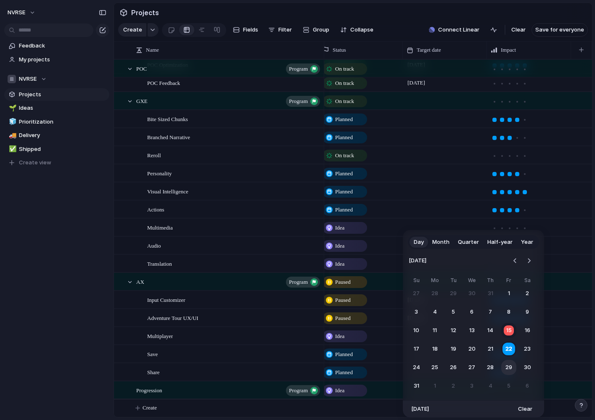
click at [510, 365] on button "29" at bounding box center [508, 367] width 15 height 15
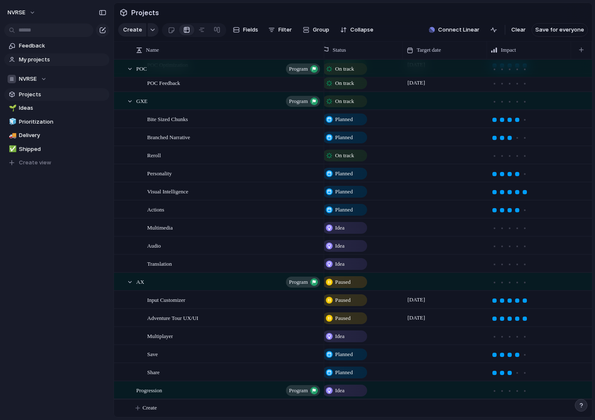
click at [34, 57] on span "My projects" at bounding box center [62, 59] width 87 height 8
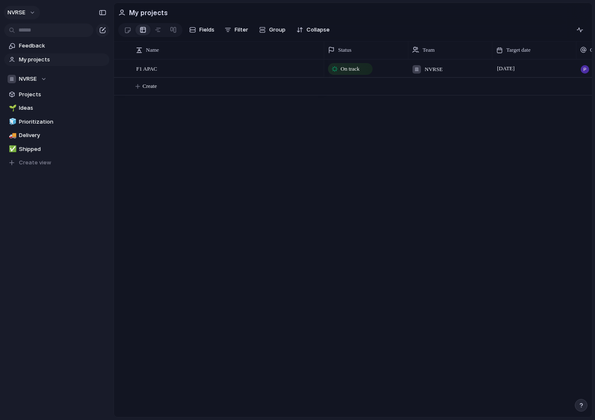
click at [34, 12] on button "NVRSE" at bounding box center [22, 12] width 36 height 13
click at [37, 48] on span "Invite members" at bounding box center [39, 45] width 40 height 8
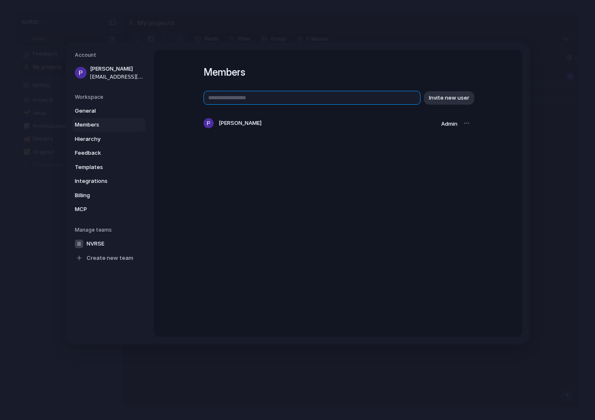
click at [235, 97] on input "text" at bounding box center [311, 98] width 217 height 14
type input "**********"
click at [462, 100] on span "Invite new user" at bounding box center [449, 98] width 40 height 8
click at [311, 103] on input "text" at bounding box center [311, 98] width 217 height 14
type input "**********"
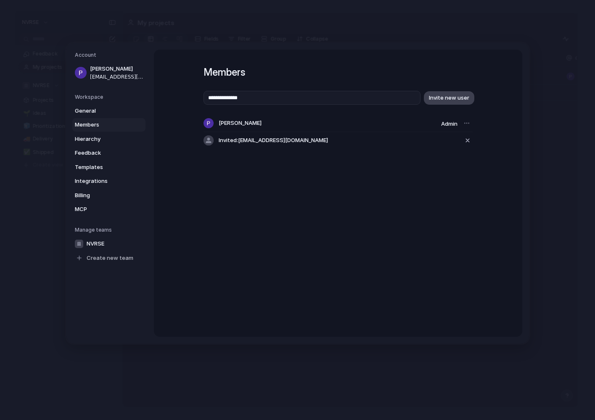
click at [453, 100] on span "Invite new user" at bounding box center [449, 98] width 40 height 8
click at [239, 95] on input "text" at bounding box center [311, 98] width 217 height 14
type input "**********"
click at [452, 97] on span "Invite new user" at bounding box center [449, 98] width 40 height 8
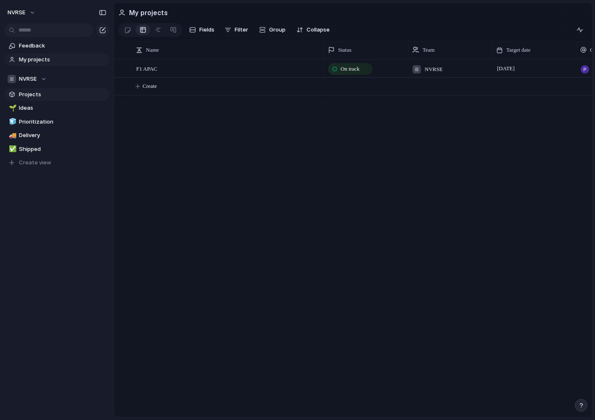
click at [46, 97] on span "Projects" at bounding box center [62, 94] width 87 height 8
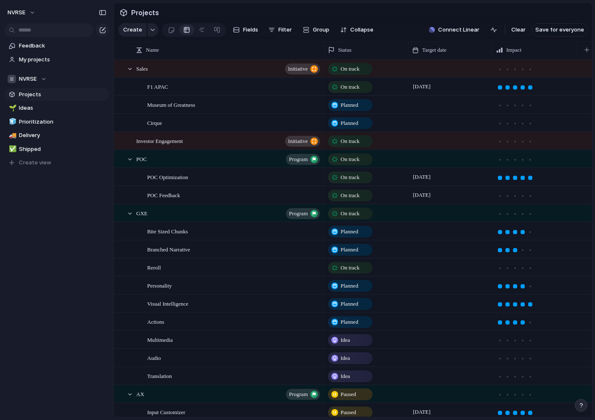
click at [472, 175] on div "[DATE]" at bounding box center [450, 175] width 83 height 13
click at [267, 174] on div "POC Optimization" at bounding box center [234, 177] width 174 height 17
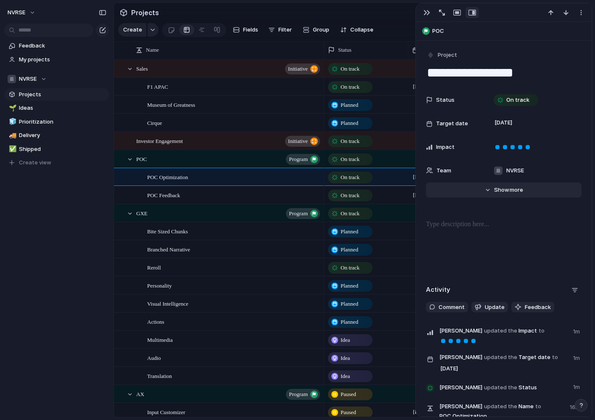
click at [512, 194] on button "Hide Show more" at bounding box center [504, 189] width 156 height 15
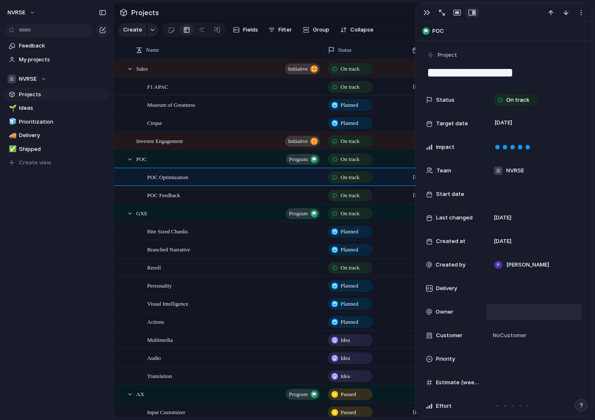
click at [504, 311] on div at bounding box center [533, 311] width 87 height 9
type input "*****"
click at [296, 266] on div "Reroll" at bounding box center [234, 267] width 174 height 17
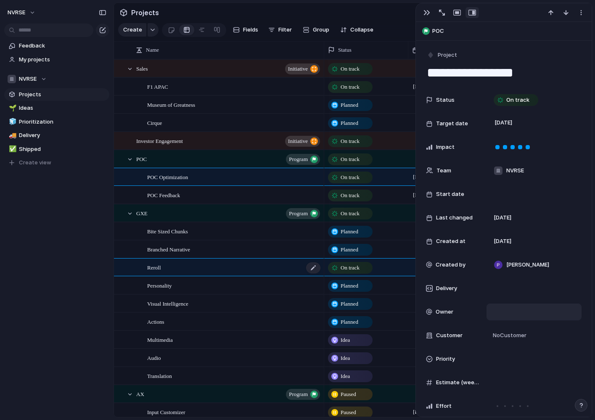
type textarea "******"
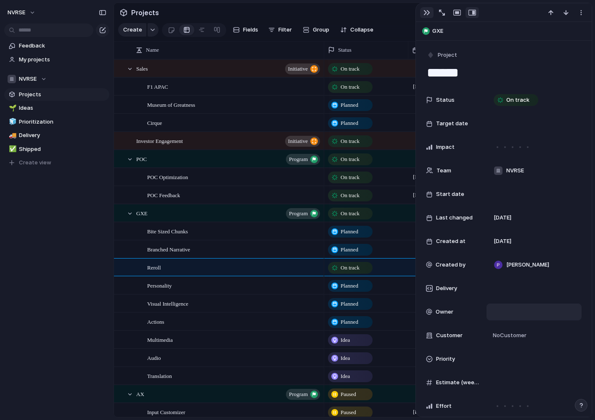
click at [426, 13] on div "button" at bounding box center [426, 12] width 7 height 7
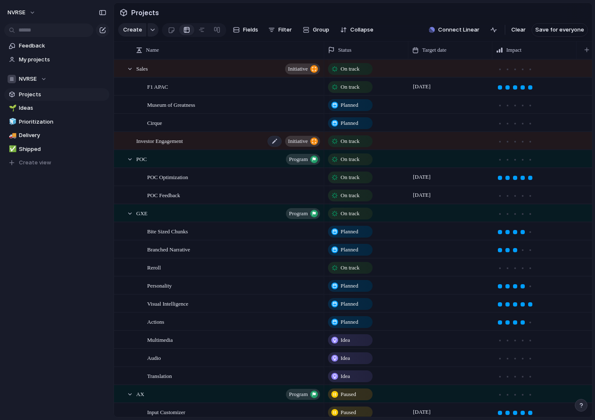
click at [201, 140] on div "Investor Engagement initiative" at bounding box center [228, 140] width 185 height 17
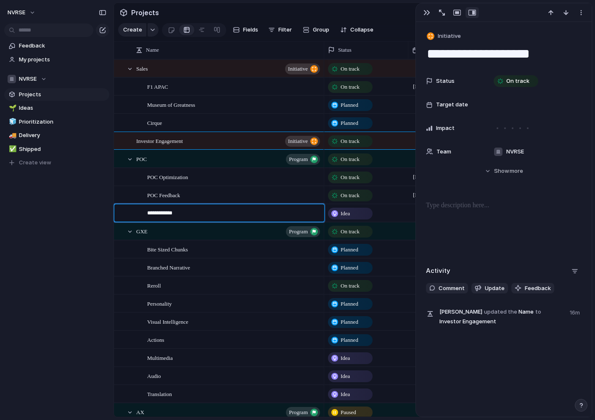
type textarea "**********"
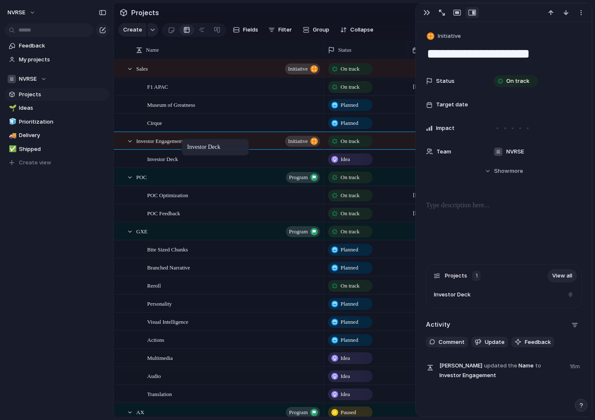
drag, startPoint x: 190, startPoint y: 214, endPoint x: 186, endPoint y: 140, distance: 73.2
click at [359, 161] on div "Idea" at bounding box center [350, 159] width 43 height 10
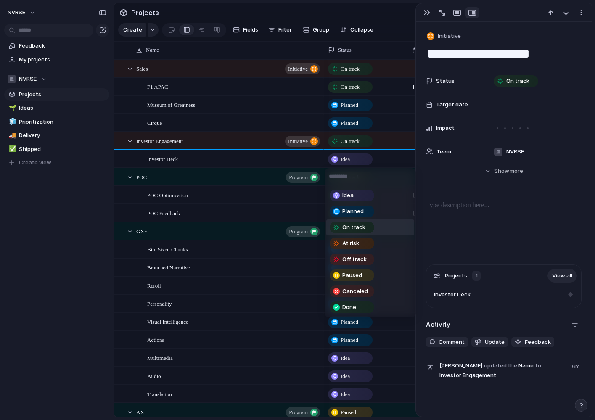
click at [362, 228] on span "On track" at bounding box center [353, 227] width 23 height 8
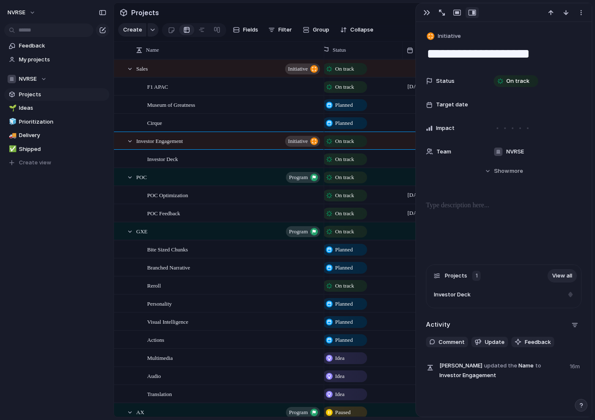
scroll to position [0, 6]
click at [424, 12] on div "button" at bounding box center [426, 12] width 7 height 7
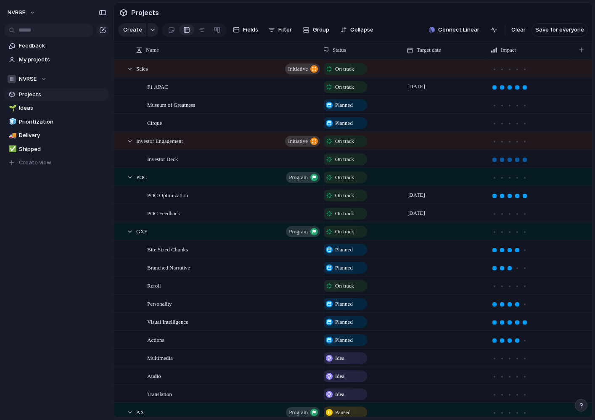
click at [525, 159] on div at bounding box center [525, 160] width 4 height 4
